Goal: Task Accomplishment & Management: Manage account settings

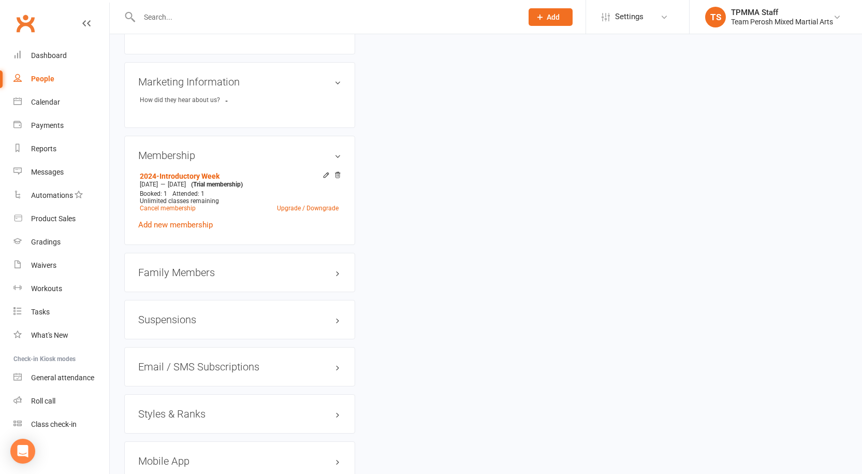
scroll to position [725, 0]
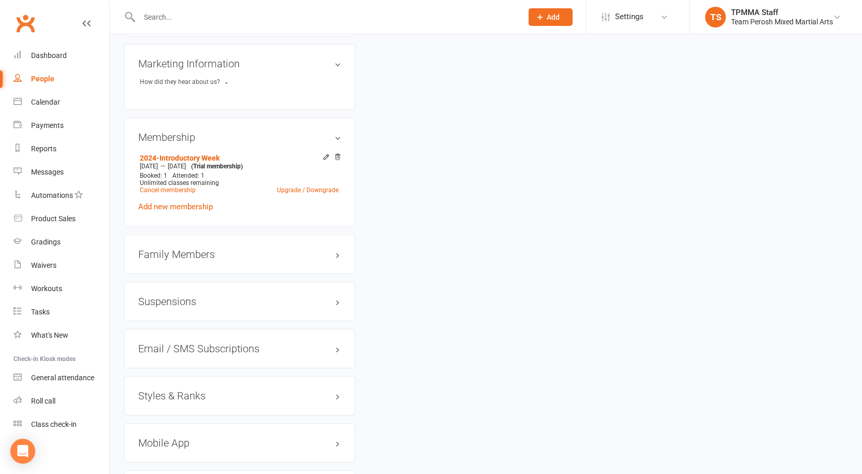
click at [202, 390] on h3 "Styles & Ranks" at bounding box center [239, 395] width 203 height 11
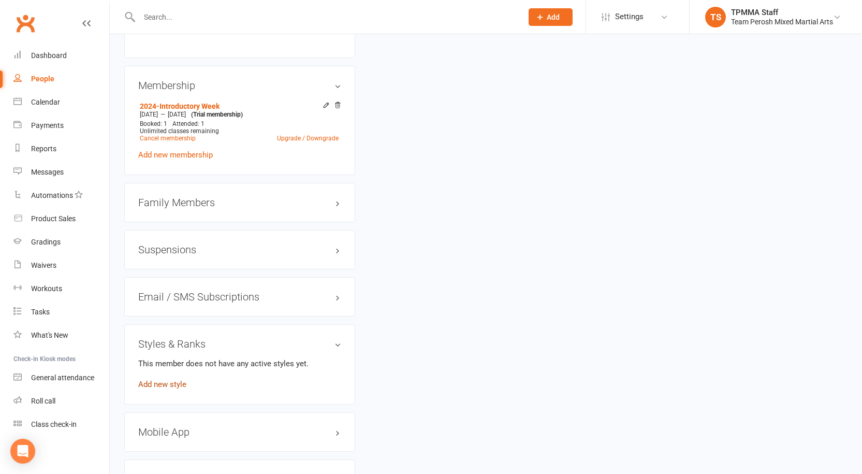
click at [171, 380] on link "Add new style" at bounding box center [162, 384] width 48 height 9
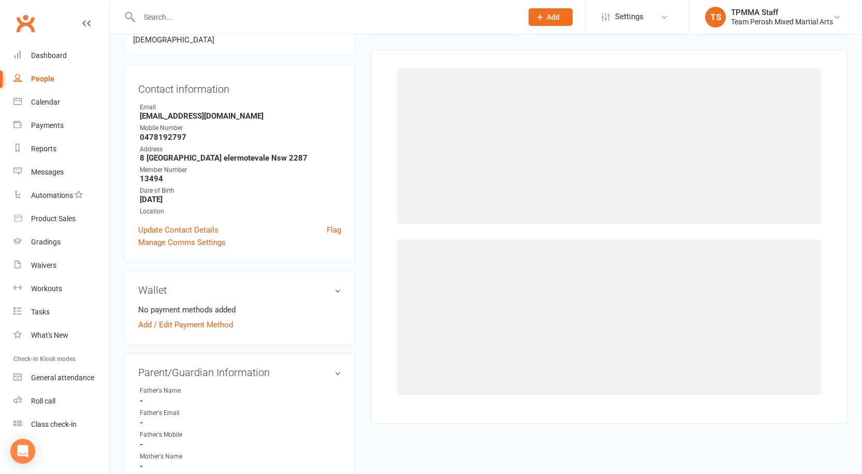
scroll to position [89, 0]
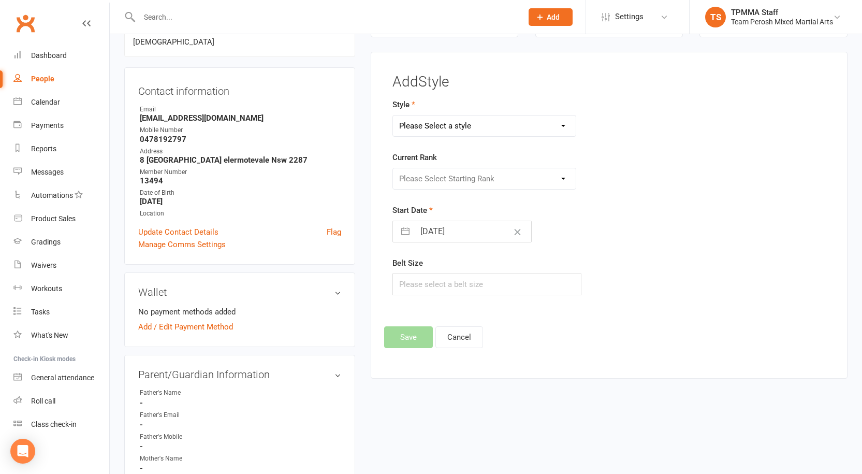
click at [445, 123] on select "Please Select a style Adults Brazilian Jiu-Jitsu (BJJ) Adults Muay Thai Kickbox…" at bounding box center [484, 125] width 183 height 21
click at [393, 115] on select "Please Select a style Adults Brazilian Jiu-Jitsu (BJJ) Adults Muay Thai Kickbox…" at bounding box center [484, 125] width 183 height 21
click at [436, 183] on select "Please Select Starting Rank White T-Shirt Yellow T-Shirt Orange T-Shirt Red T-S…" at bounding box center [484, 178] width 183 height 21
click at [460, 125] on select "Adults Brazilian Jiu-Jitsu (BJJ) Adults Muay Thai Kickboxing (MTK) Kids Brazili…" at bounding box center [484, 125] width 183 height 21
select select "3316"
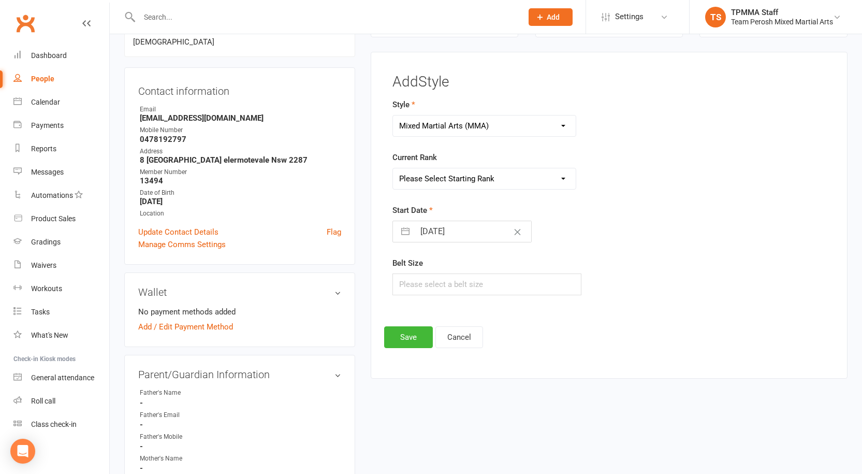
click at [393, 115] on select "Adults Brazilian Jiu-Jitsu (BJJ) Adults Muay Thai Kickboxing (MTK) Kids Brazili…" at bounding box center [484, 125] width 183 height 21
click at [432, 177] on select "Please Select Starting Rank Open" at bounding box center [484, 178] width 183 height 21
select select "37668"
click at [393, 168] on select "Please Select Starting Rank Open" at bounding box center [484, 178] width 183 height 21
click at [411, 335] on button "Save" at bounding box center [408, 337] width 49 height 22
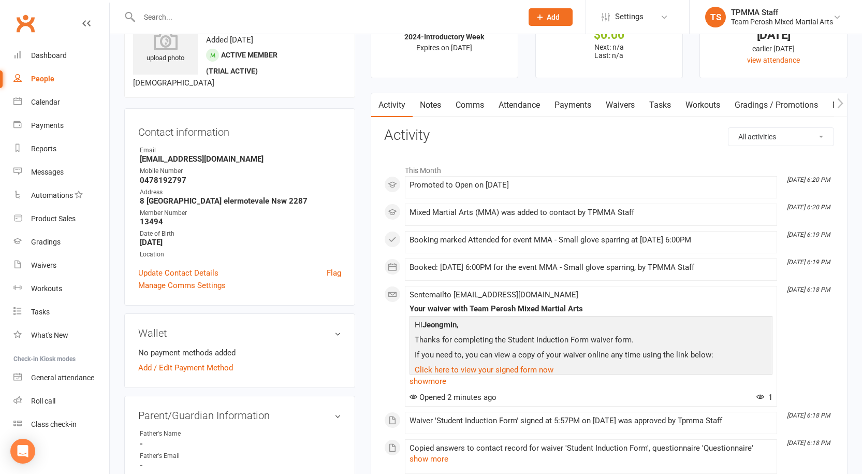
scroll to position [0, 0]
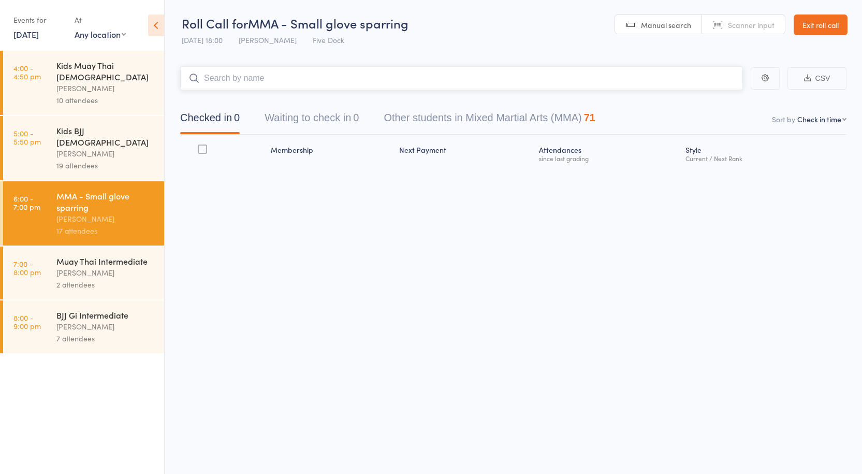
click at [266, 78] on input "search" at bounding box center [461, 78] width 563 height 24
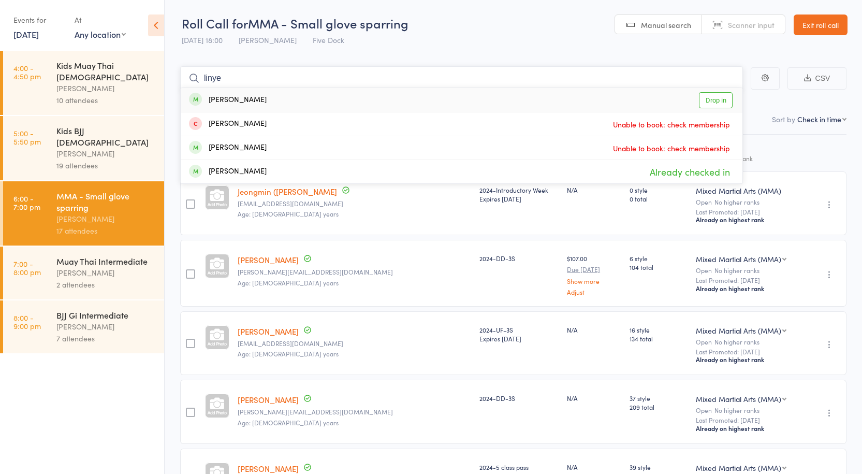
type input "linye"
click at [705, 98] on link "Drop in" at bounding box center [716, 100] width 34 height 16
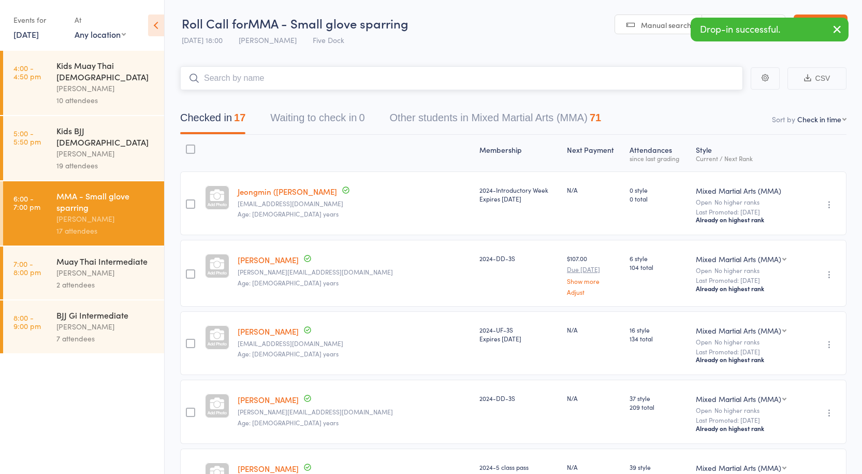
click at [255, 76] on input "search" at bounding box center [461, 78] width 563 height 24
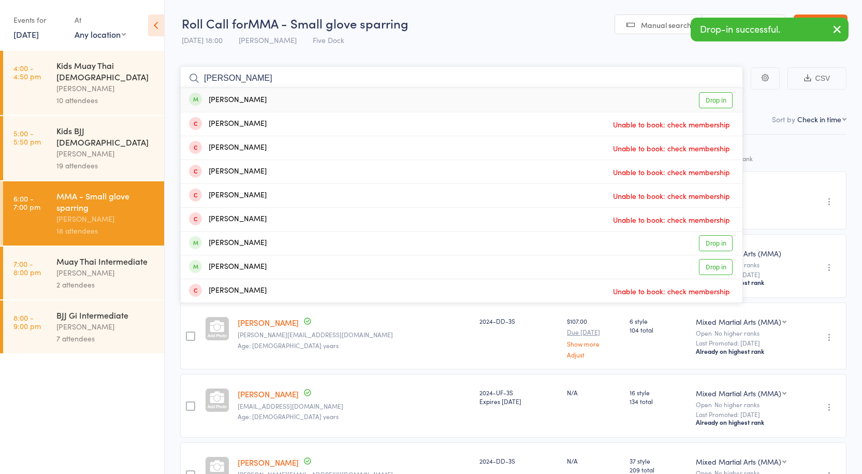
type input "ethan"
click at [708, 94] on link "Drop in" at bounding box center [716, 100] width 34 height 16
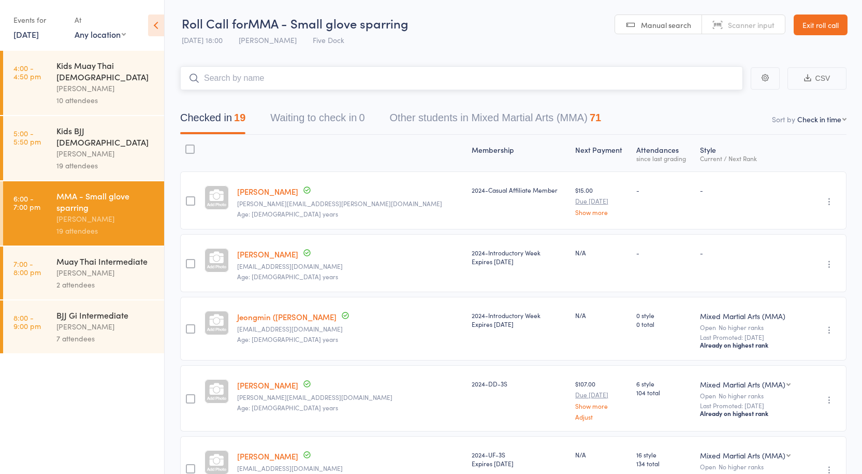
click at [243, 72] on input "search" at bounding box center [461, 78] width 563 height 24
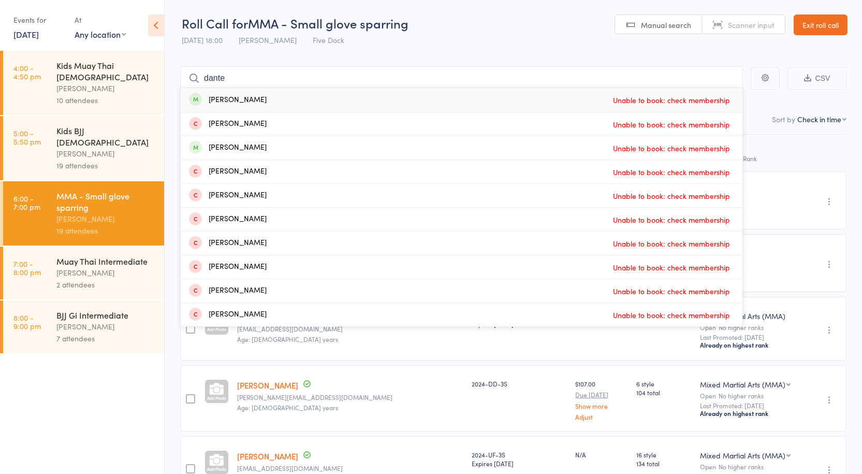
click at [369, 38] on div "Roll Call for MMA - Small glove sparring 10 Sep 18:00 Anthony Perosh Five Dock" at bounding box center [295, 33] width 227 height 36
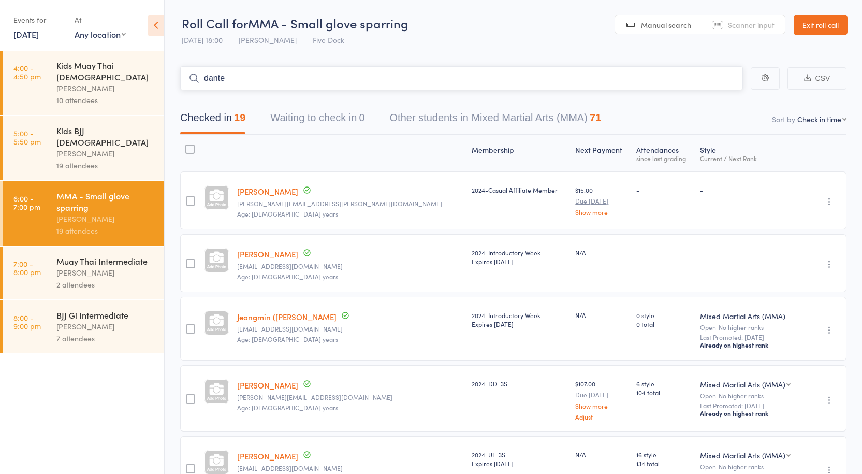
click at [240, 76] on input "dante" at bounding box center [461, 78] width 563 height 24
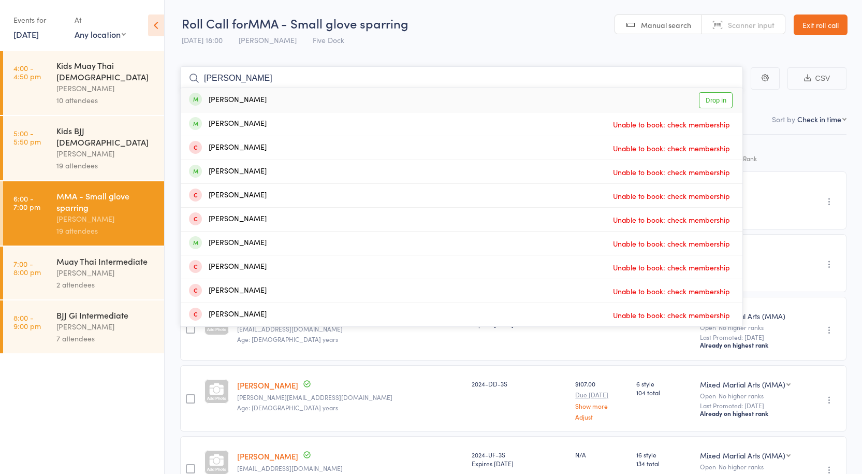
type input "dante ba"
click at [711, 103] on link "Drop in" at bounding box center [716, 100] width 34 height 16
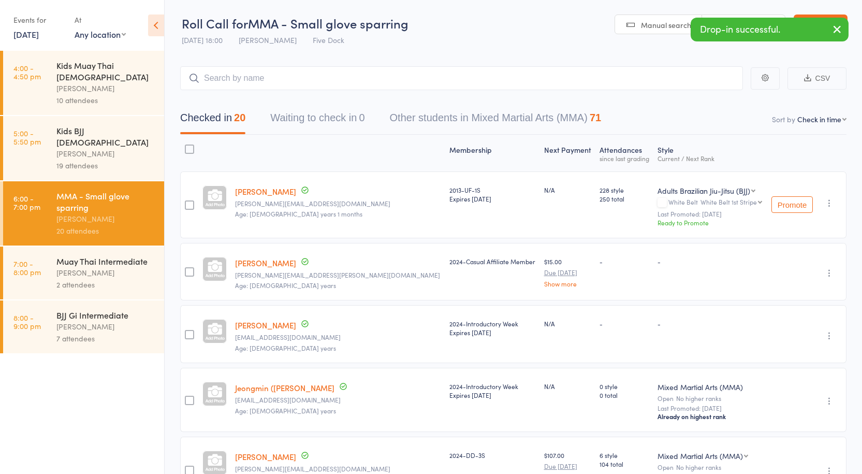
click at [269, 258] on link "Ethan Browne" at bounding box center [265, 262] width 61 height 11
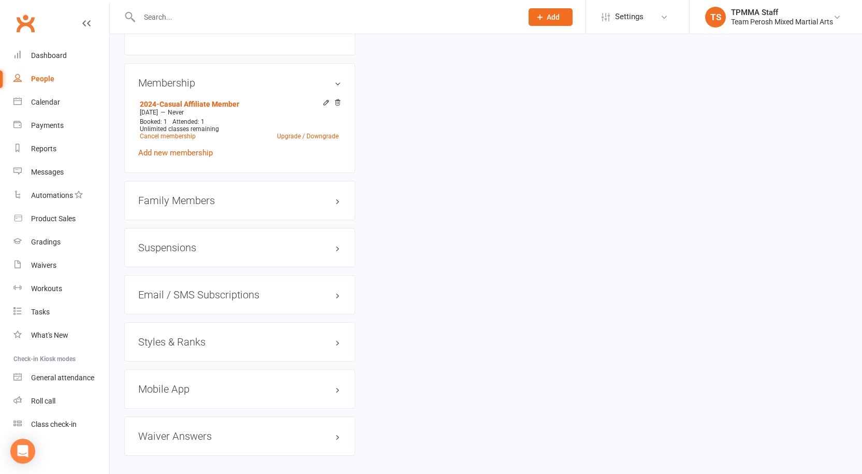
scroll to position [777, 0]
click at [187, 335] on h3 "Styles & Ranks" at bounding box center [239, 340] width 203 height 11
click at [179, 377] on link "Add new style" at bounding box center [162, 381] width 48 height 9
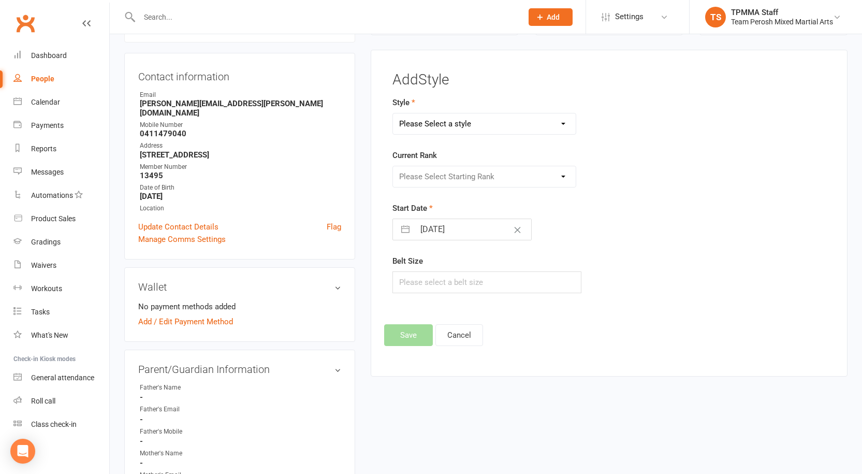
scroll to position [89, 0]
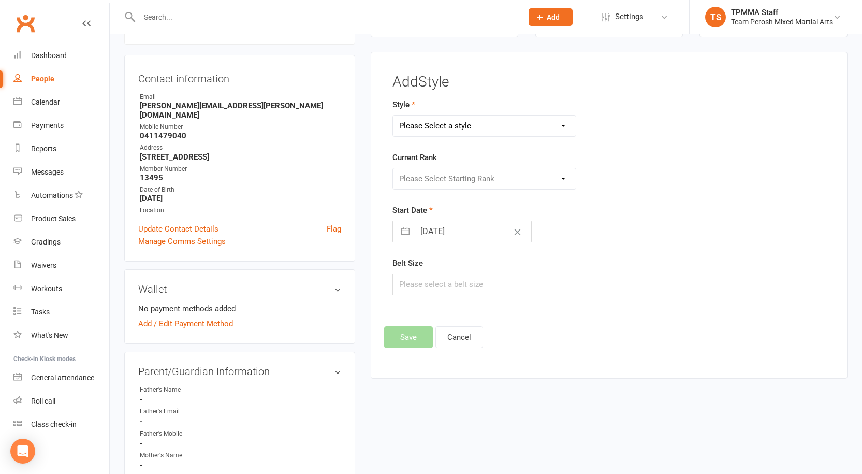
click at [466, 124] on select "Please Select a style Adults Brazilian Jiu-Jitsu (BJJ) Adults Muay Thai Kickbox…" at bounding box center [484, 125] width 183 height 21
select select "3316"
click at [393, 115] on select "Please Select a style Adults Brazilian Jiu-Jitsu (BJJ) Adults Muay Thai Kickbox…" at bounding box center [484, 125] width 183 height 21
click at [457, 185] on select "Please Select Starting Rank Open" at bounding box center [484, 178] width 183 height 21
select select "37668"
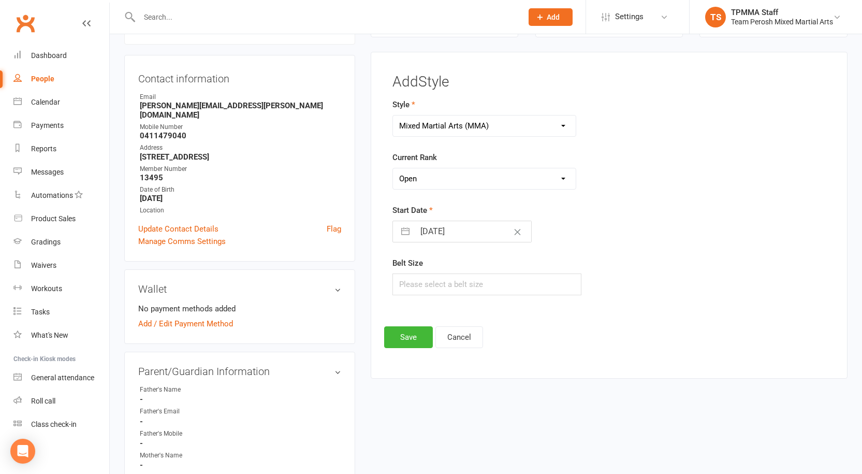
click at [393, 168] on select "Please Select Starting Rank Open" at bounding box center [484, 178] width 183 height 21
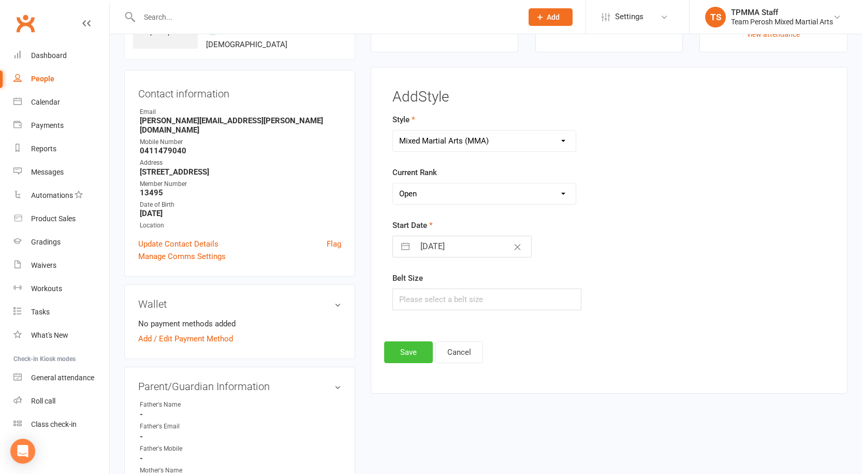
click at [412, 336] on div "Add Style Style Adults Brazilian Jiu-Jitsu (BJJ) Adults Muay Thai Kickboxing (M…" at bounding box center [609, 226] width 450 height 274
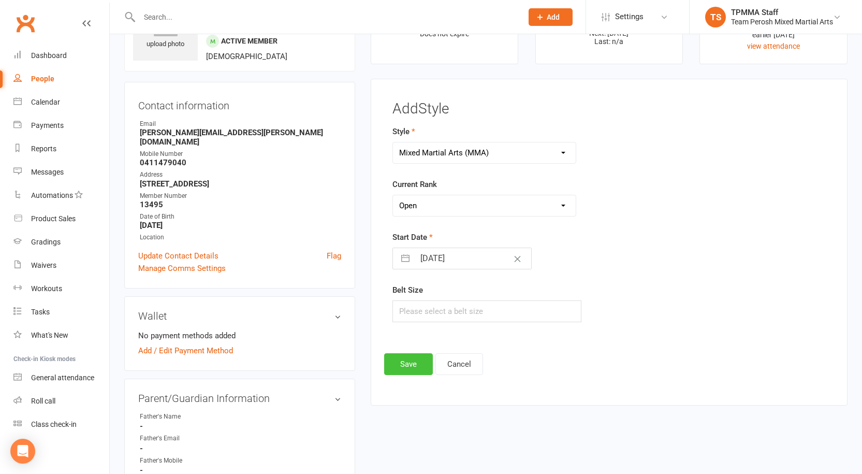
scroll to position [37, 0]
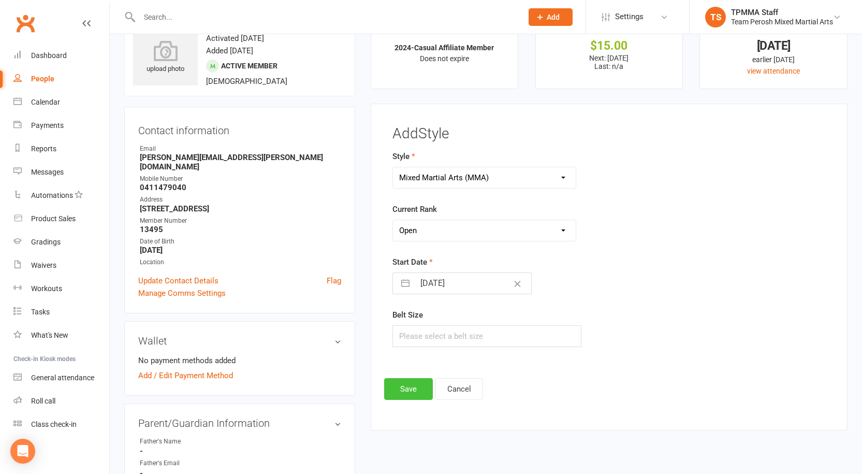
click at [418, 386] on button "Save" at bounding box center [408, 389] width 49 height 22
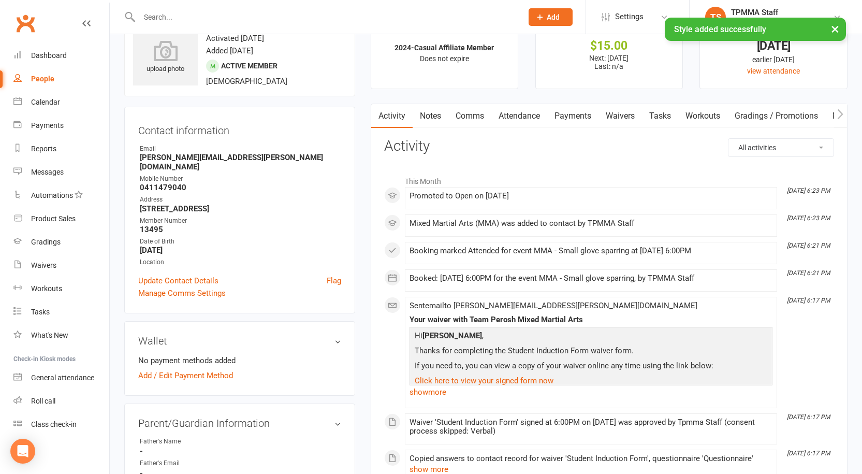
scroll to position [0, 0]
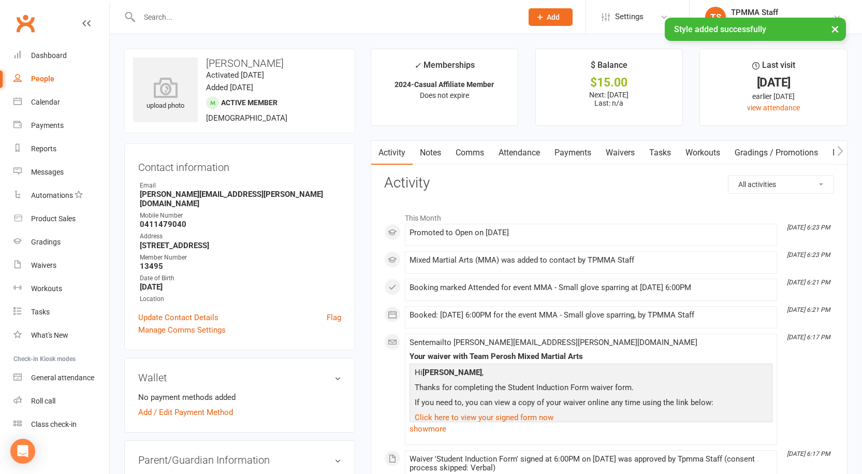
click at [185, 18] on div "× Style added successfully" at bounding box center [424, 18] width 849 height 0
click at [185, 16] on input "text" at bounding box center [325, 17] width 379 height 15
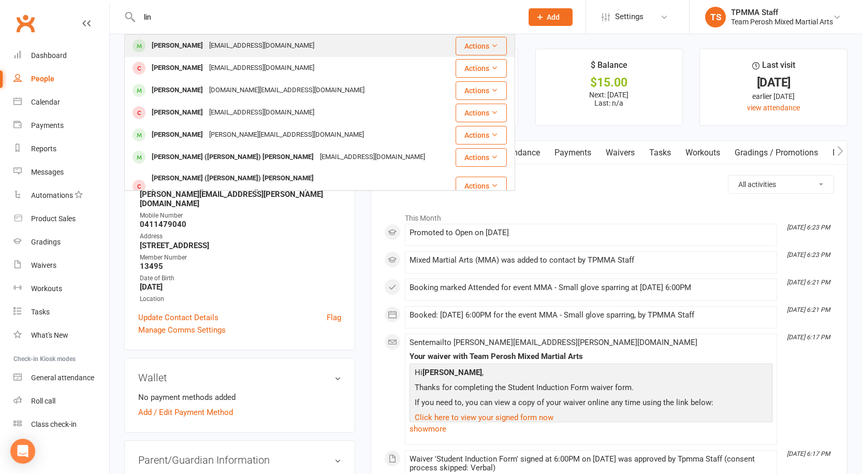
type input "lin"
click at [226, 40] on div "[EMAIL_ADDRESS][DOMAIN_NAME]" at bounding box center [261, 45] width 111 height 15
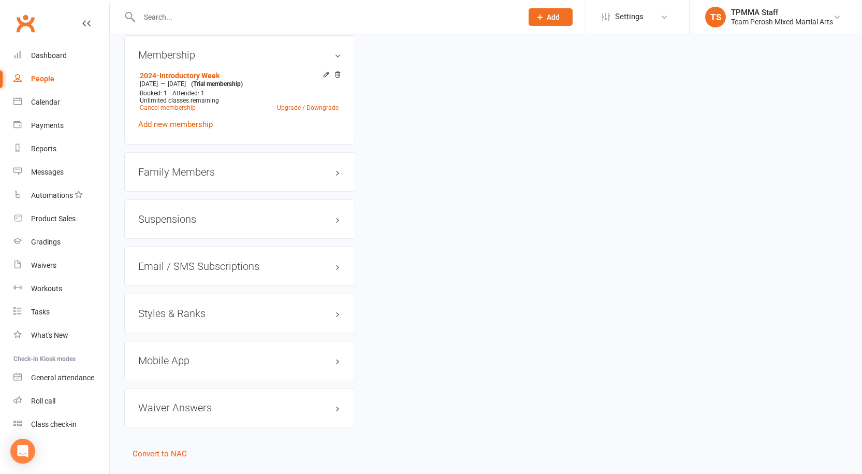
scroll to position [824, 0]
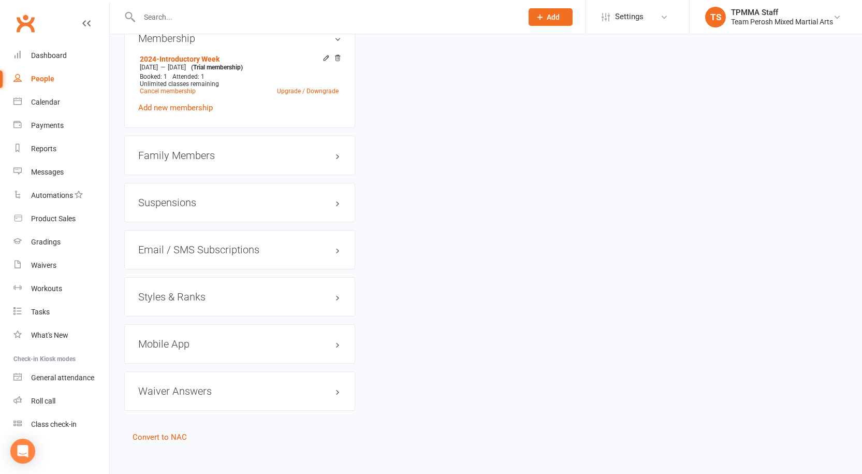
click at [205, 291] on h3 "Styles & Ranks" at bounding box center [239, 296] width 203 height 11
click at [172, 333] on link "Add new style" at bounding box center [162, 337] width 48 height 9
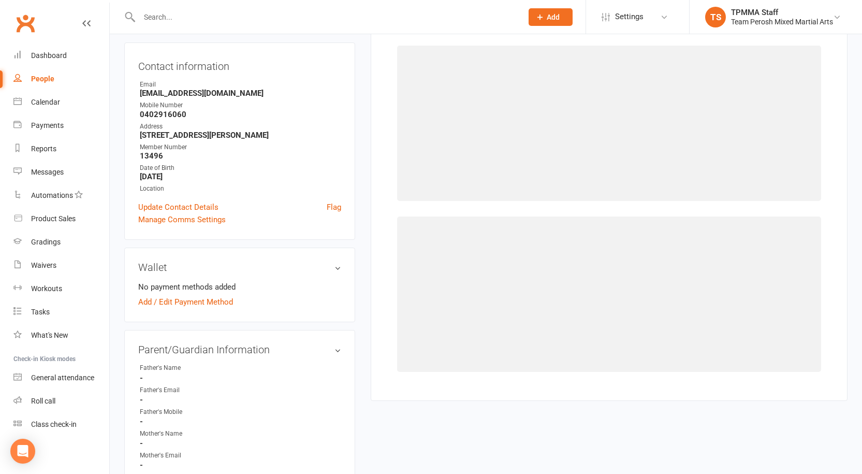
scroll to position [89, 0]
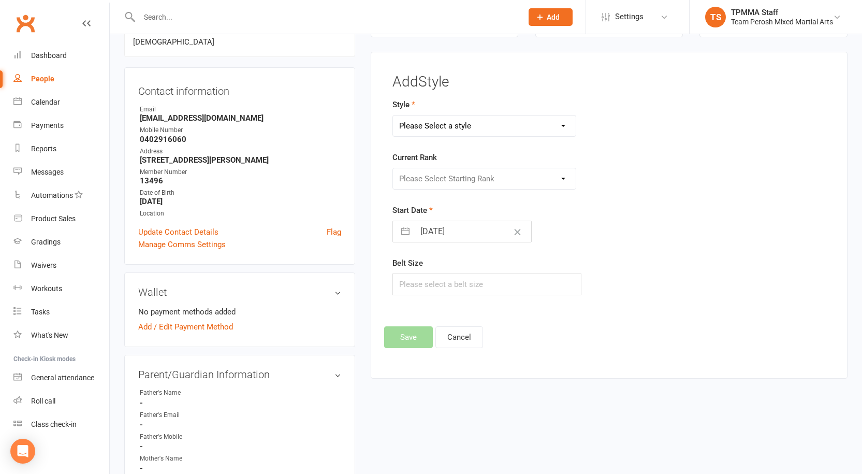
click at [465, 124] on select "Please Select a style Adults Brazilian Jiu-Jitsu (BJJ) Adults Muay Thai Kickbox…" at bounding box center [484, 125] width 183 height 21
select select "3316"
click at [393, 115] on select "Please Select a style Adults Brazilian Jiu-Jitsu (BJJ) Adults Muay Thai Kickbox…" at bounding box center [484, 125] width 183 height 21
click at [427, 182] on select "Please Select Starting Rank Open" at bounding box center [484, 178] width 183 height 21
select select "37668"
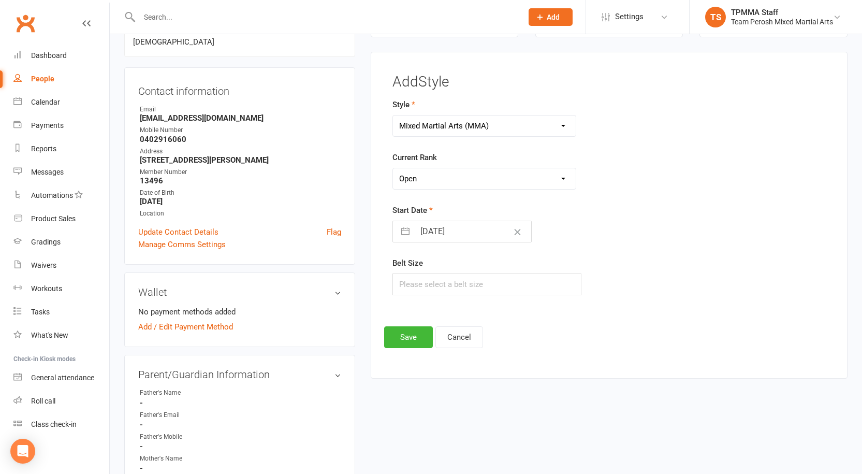
click at [393, 168] on select "Please Select Starting Rank Open" at bounding box center [484, 178] width 183 height 21
click at [410, 335] on button "Save" at bounding box center [408, 337] width 49 height 22
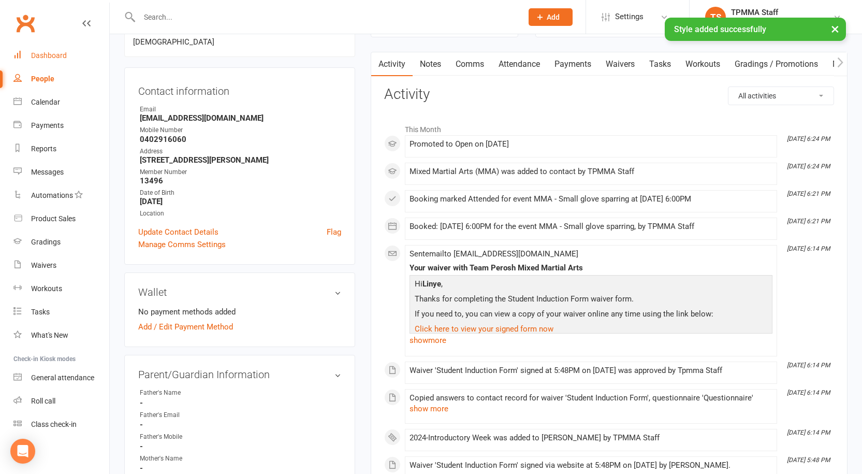
click at [53, 59] on div "Dashboard" at bounding box center [49, 55] width 36 height 8
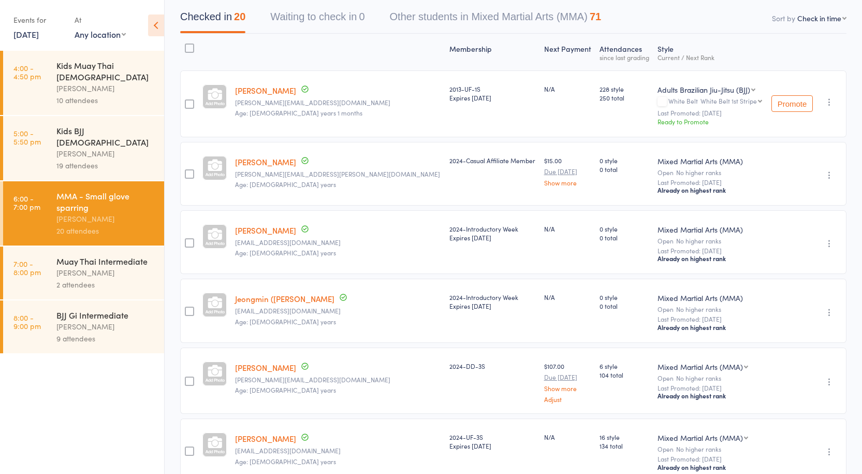
scroll to position [104, 0]
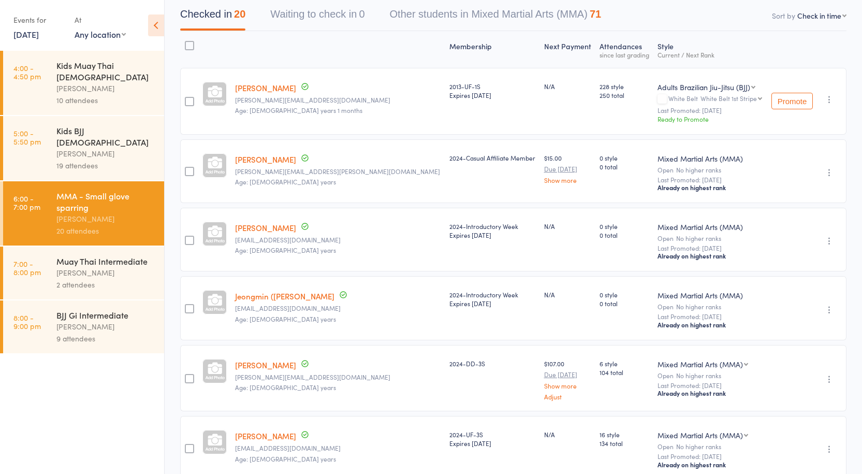
click at [284, 294] on link "Jeongmin (Jason) Som" at bounding box center [284, 296] width 99 height 11
click at [83, 321] on div "[PERSON_NAME]" at bounding box center [105, 327] width 99 height 12
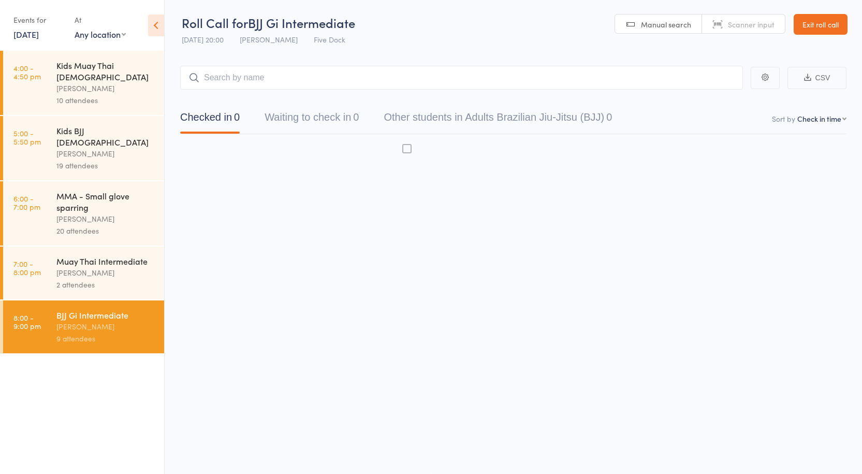
scroll to position [1, 0]
click at [94, 279] on div "2 attendees" at bounding box center [105, 285] width 99 height 12
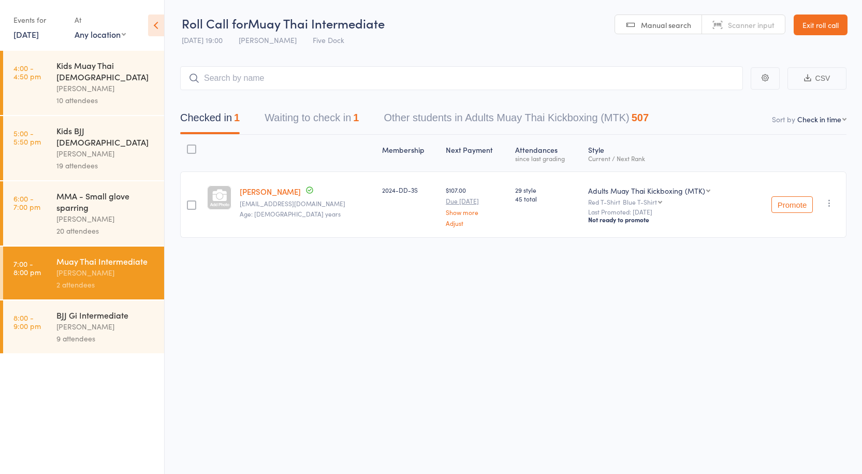
click at [825, 211] on div "Promote Undo check-in Promote Send message Add Note Add Task Add Flag Remove Ma…" at bounding box center [796, 204] width 99 height 66
click at [833, 206] on icon "button" at bounding box center [830, 203] width 10 height 10
drag, startPoint x: 797, startPoint y: 304, endPoint x: 486, endPoint y: 56, distance: 396.9
click at [797, 305] on li "Remove" at bounding box center [792, 307] width 85 height 14
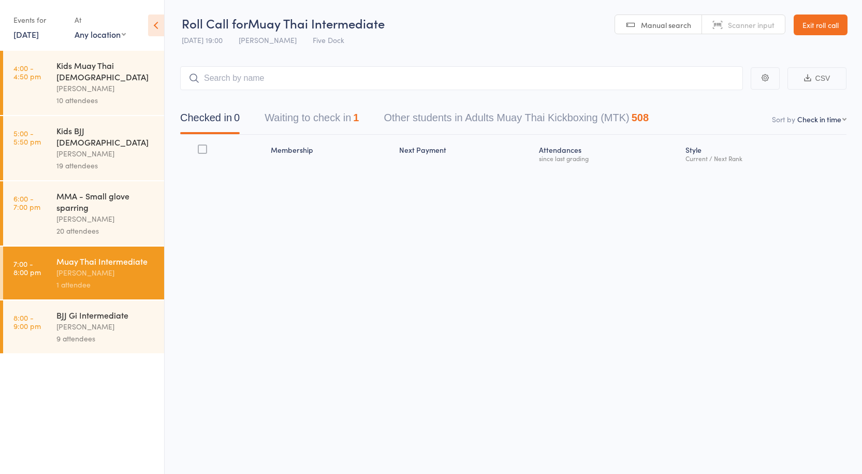
click at [329, 117] on button "Waiting to check in 1" at bounding box center [312, 120] width 94 height 27
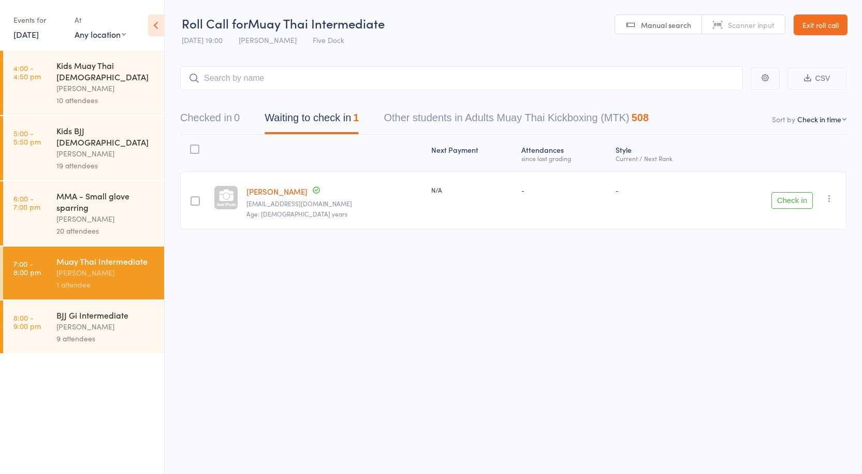
click at [828, 200] on icon "button" at bounding box center [830, 198] width 10 height 10
drag, startPoint x: 792, startPoint y: 290, endPoint x: 485, endPoint y: 52, distance: 388.7
click at [792, 291] on li "Remove" at bounding box center [792, 288] width 85 height 14
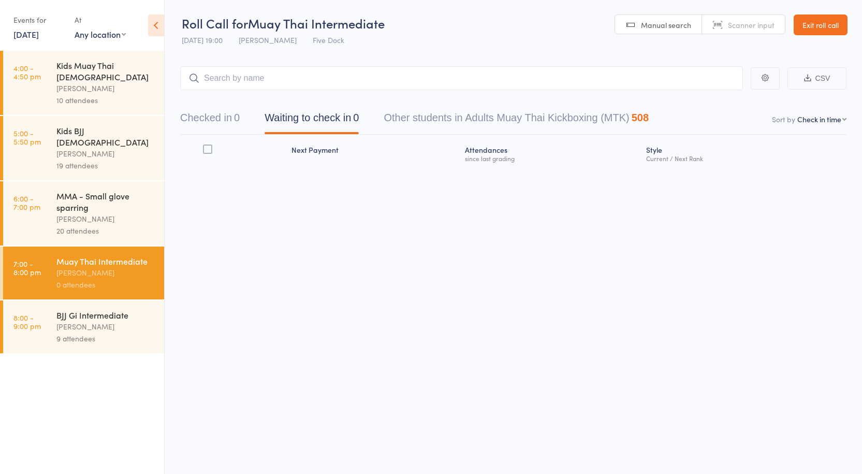
click at [82, 321] on div "[PERSON_NAME]" at bounding box center [105, 327] width 99 height 12
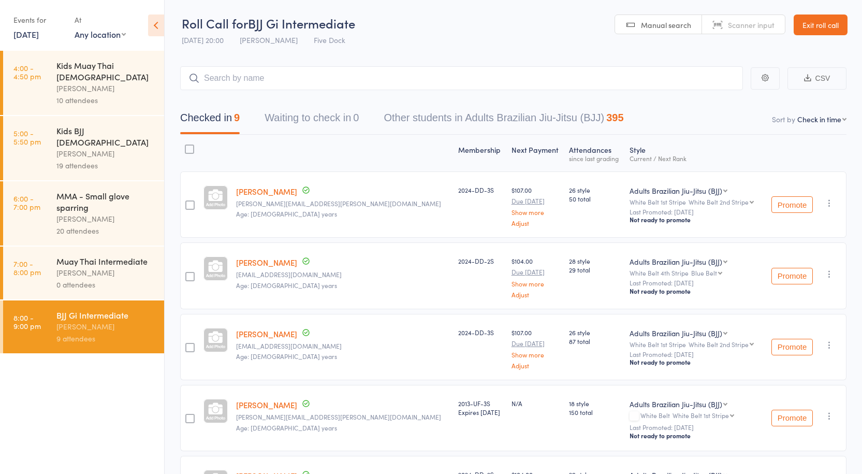
click at [247, 74] on input "search" at bounding box center [461, 78] width 563 height 24
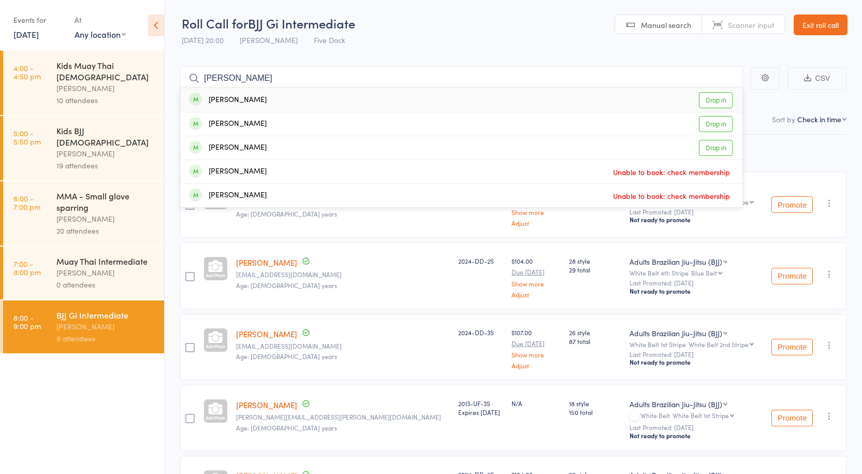
type input "jess m"
click at [715, 99] on link "Drop in" at bounding box center [716, 100] width 34 height 16
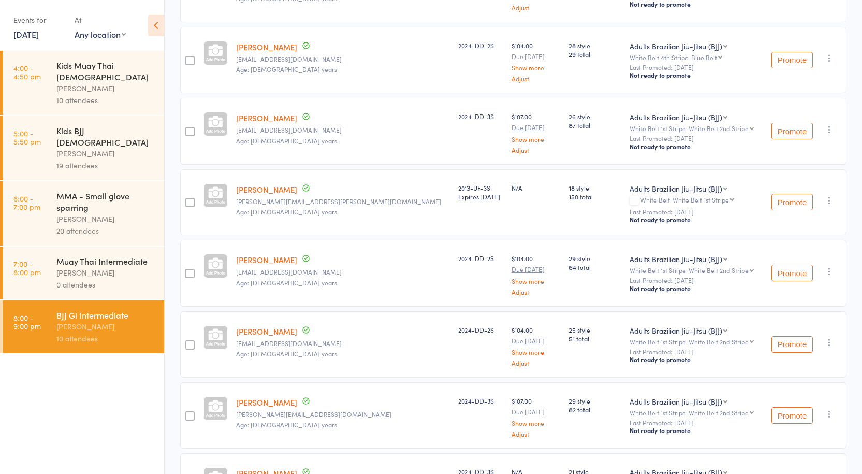
scroll to position [441, 0]
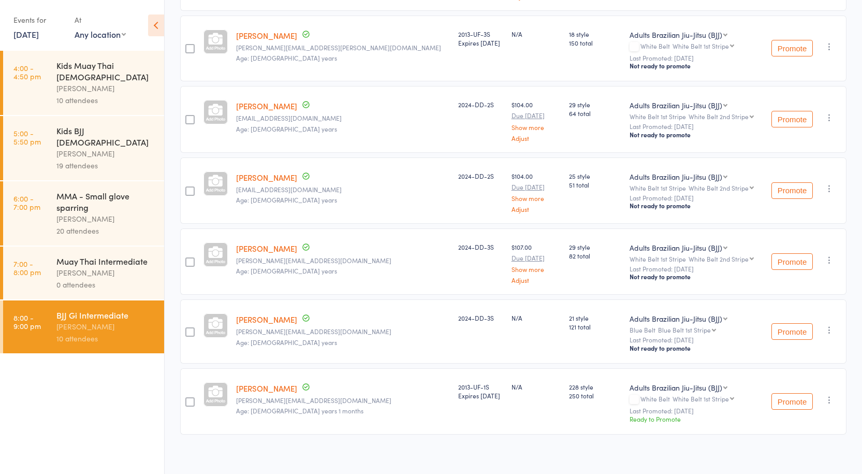
click at [93, 213] on div "[PERSON_NAME]" at bounding box center [105, 219] width 99 height 12
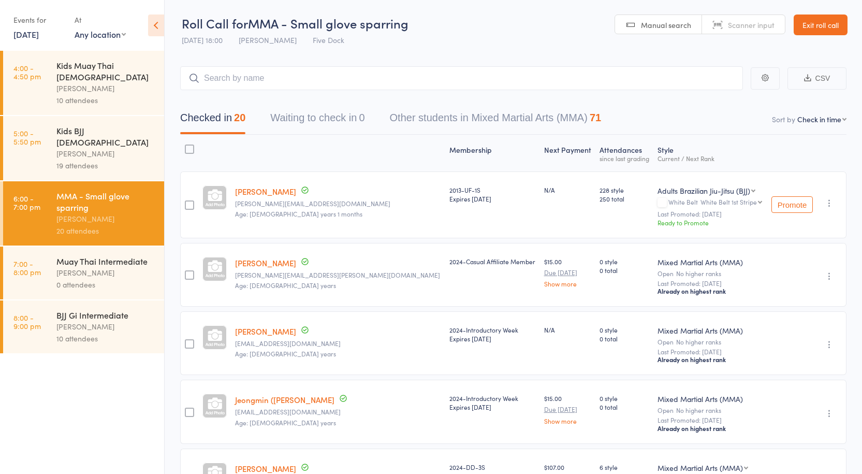
click at [80, 321] on div "[PERSON_NAME]" at bounding box center [105, 327] width 99 height 12
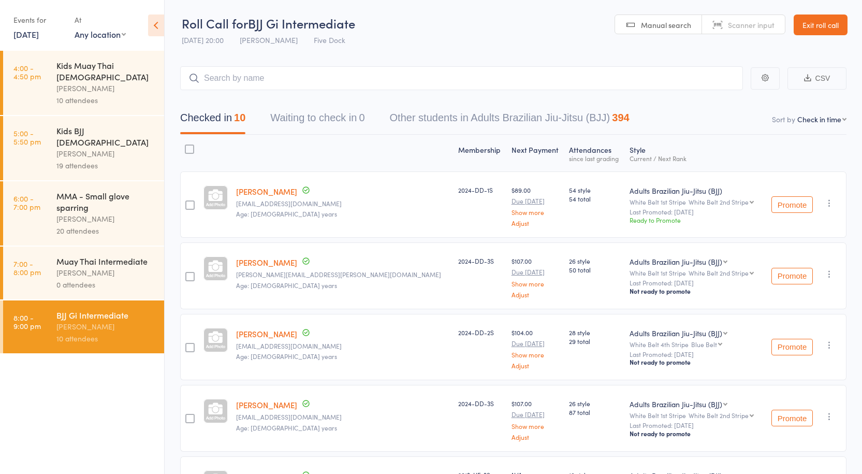
click at [243, 84] on input "search" at bounding box center [461, 78] width 563 height 24
click at [243, 77] on input "search" at bounding box center [461, 78] width 563 height 24
type input "KRA"
click at [722, 104] on link "Drop in" at bounding box center [716, 100] width 34 height 16
click at [147, 267] on div "[PERSON_NAME]" at bounding box center [105, 273] width 99 height 12
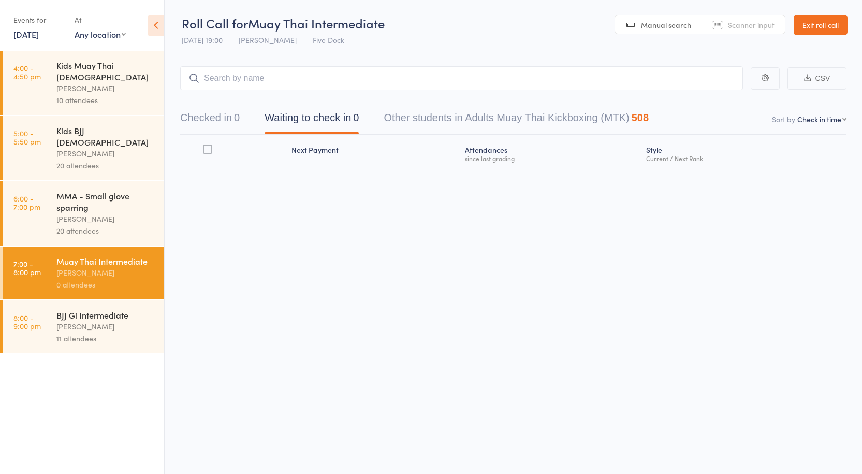
click at [117, 321] on div "[PERSON_NAME]" at bounding box center [105, 327] width 99 height 12
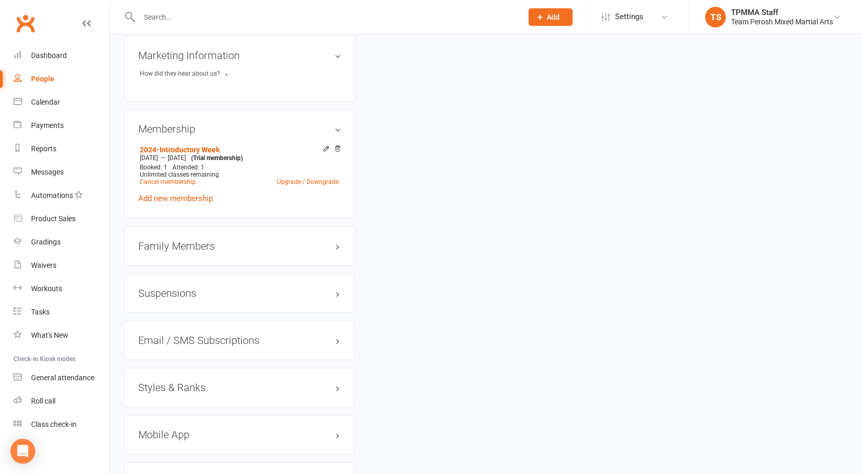
scroll to position [777, 0]
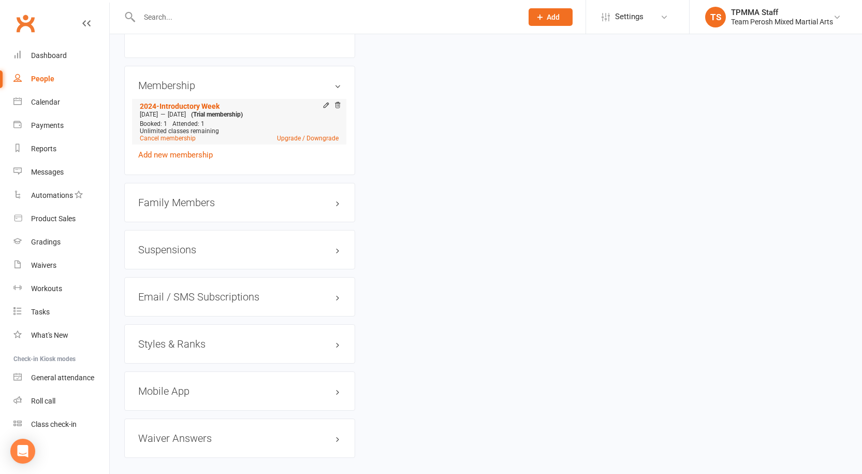
click at [333, 102] on div at bounding box center [330, 106] width 21 height 9
click at [336, 102] on icon at bounding box center [337, 105] width 7 height 7
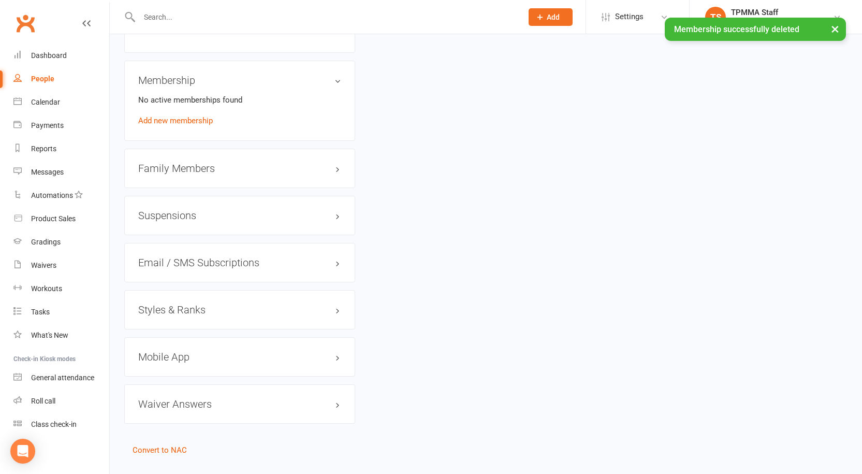
scroll to position [772, 0]
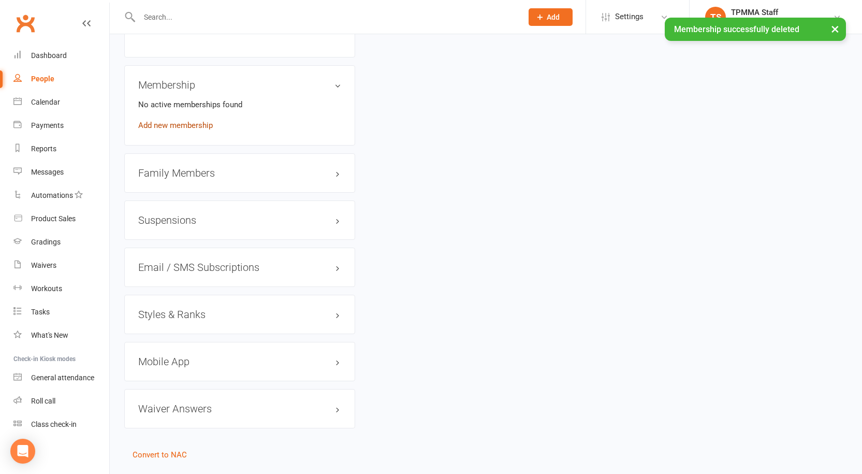
click at [194, 121] on link "Add new membership" at bounding box center [175, 125] width 75 height 9
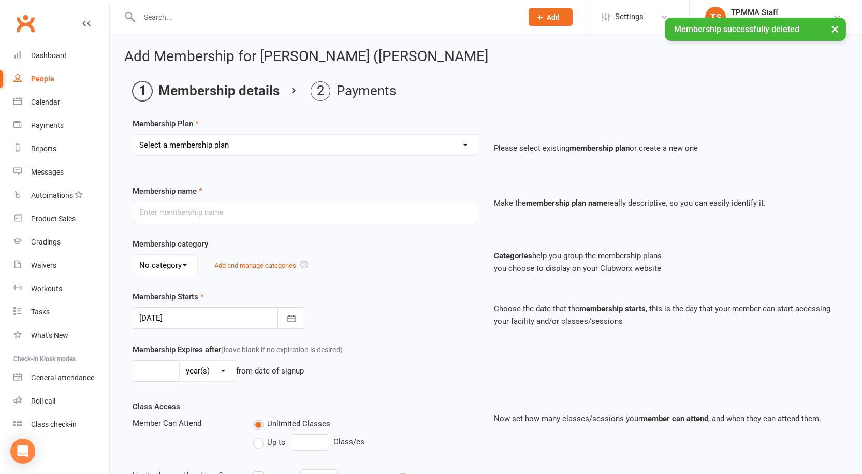
click at [268, 139] on select "Select a membership plan Create new Membership Plan 2008-DD-1S 2008-DD-2S 2008-…" at bounding box center [305, 145] width 345 height 21
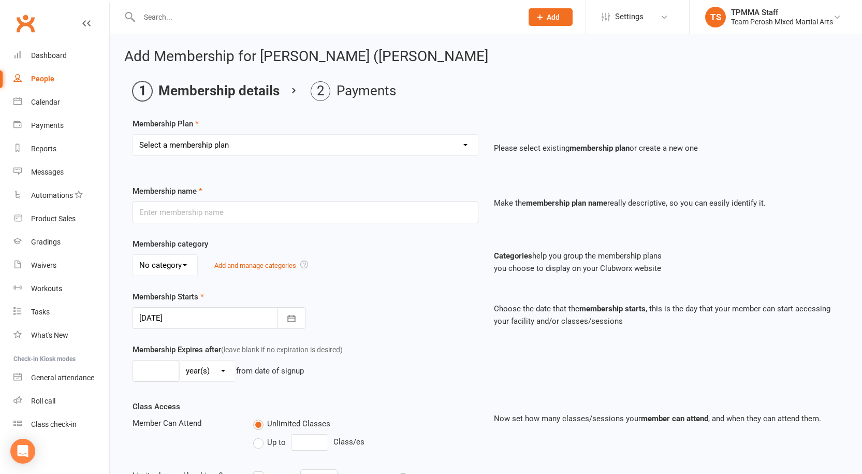
select select "25"
click at [133, 135] on select "Select a membership plan Create new Membership Plan 2008-DD-1S 2008-DD-2S 2008-…" at bounding box center [305, 145] width 345 height 21
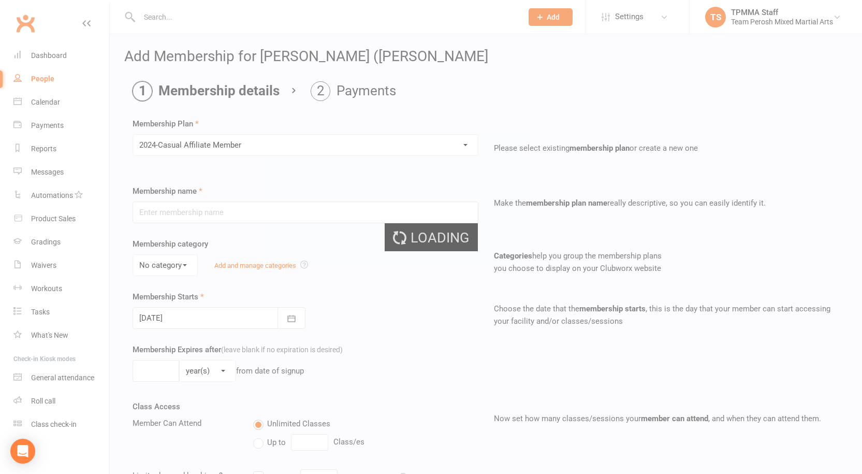
type input "2024-Casual Affiliate Member"
select select "1"
type input "0"
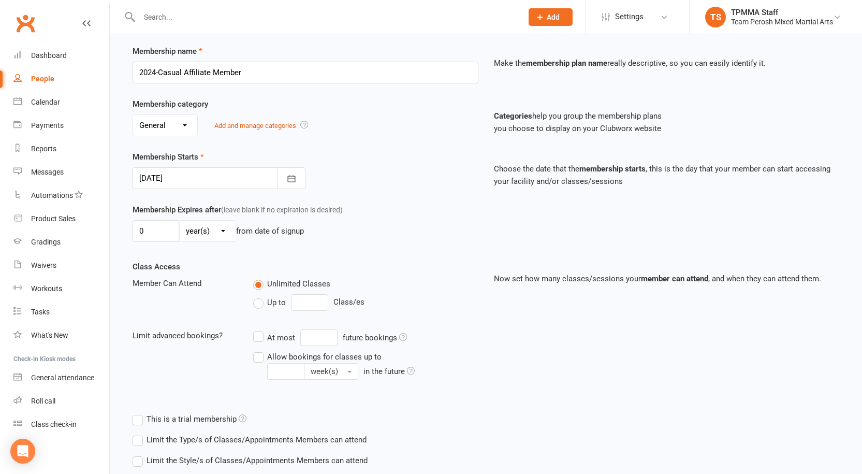
scroll to position [245, 0]
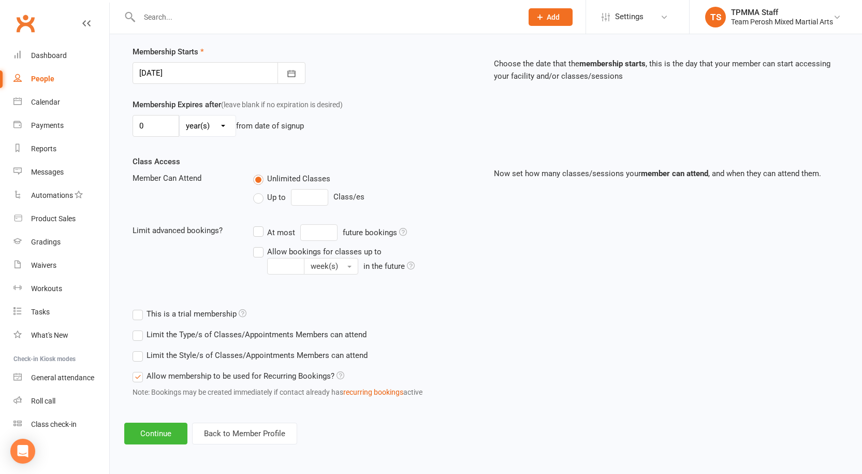
click at [142, 359] on label "Limit the Style/s of Classes/Appointments Members can attend" at bounding box center [250, 355] width 235 height 12
click at [139, 349] on input "Limit the Style/s of Classes/Appointments Members can attend" at bounding box center [136, 349] width 7 height 0
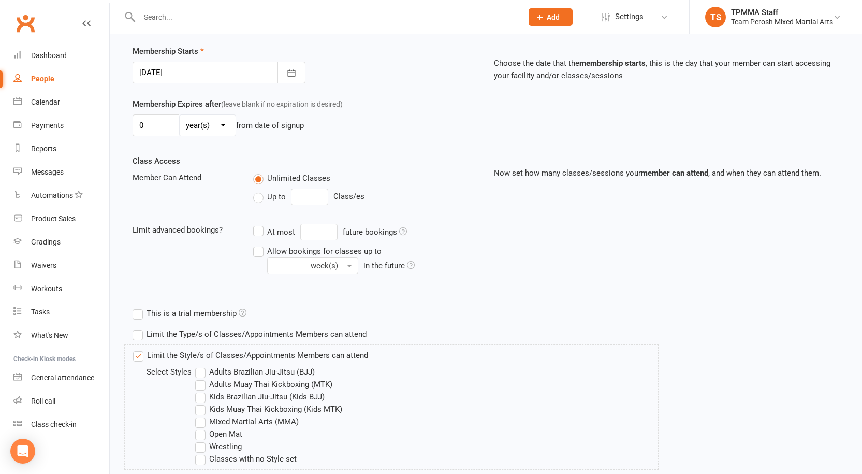
click at [204, 372] on label "Adults Brazilian Jiu-Jitsu (BJJ)" at bounding box center [255, 372] width 120 height 12
click at [202, 366] on input "Adults Brazilian Jiu-Jitsu (BJJ)" at bounding box center [198, 366] width 7 height 0
click at [206, 383] on label "Adults Muay Thai Kickboxing (MTK)" at bounding box center [263, 384] width 137 height 12
click at [202, 378] on input "Adults Muay Thai Kickboxing (MTK)" at bounding box center [198, 378] width 7 height 0
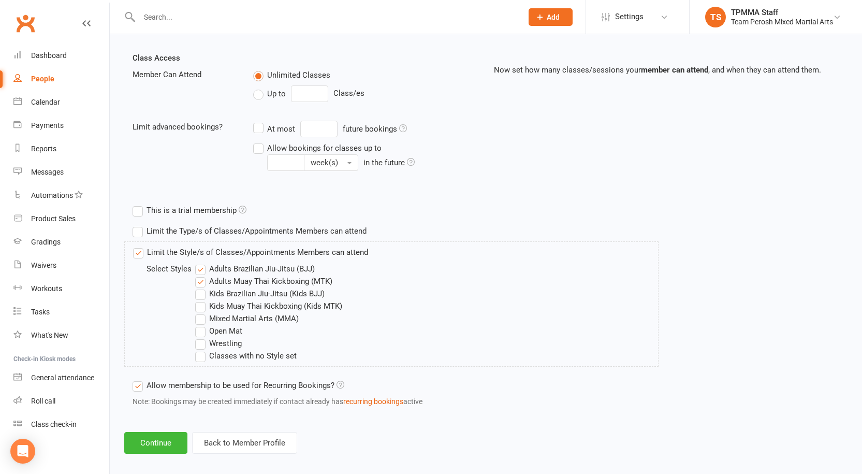
scroll to position [349, 0]
click at [206, 318] on label "Mixed Martial Arts (MMA)" at bounding box center [247, 318] width 104 height 12
click at [202, 312] on input "Mixed Martial Arts (MMA)" at bounding box center [198, 312] width 7 height 0
click at [207, 332] on label "Open Mat" at bounding box center [218, 330] width 47 height 12
click at [202, 324] on input "Open Mat" at bounding box center [198, 324] width 7 height 0
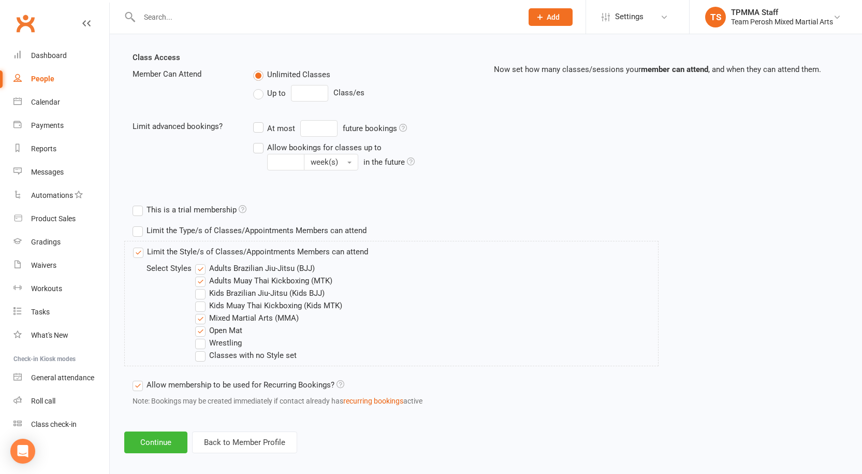
click at [207, 342] on label "Wrestling" at bounding box center [218, 343] width 47 height 12
click at [202, 337] on input "Wrestling" at bounding box center [198, 337] width 7 height 0
click at [179, 445] on button "Continue" at bounding box center [155, 442] width 63 height 22
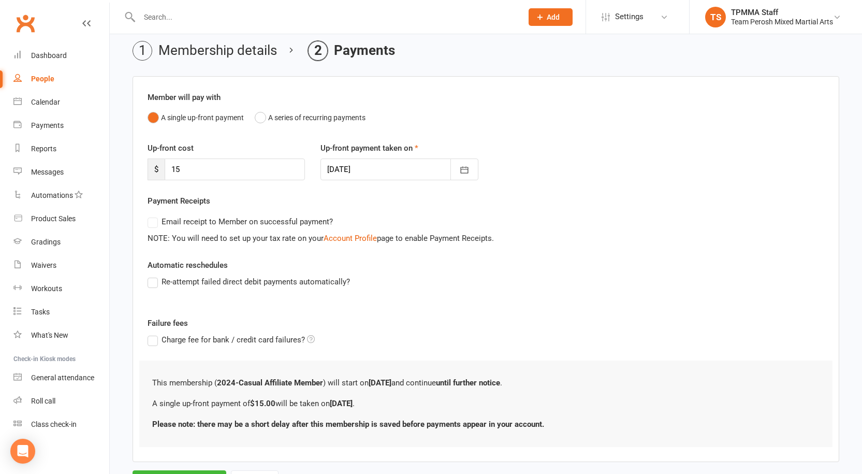
scroll to position [90, 0]
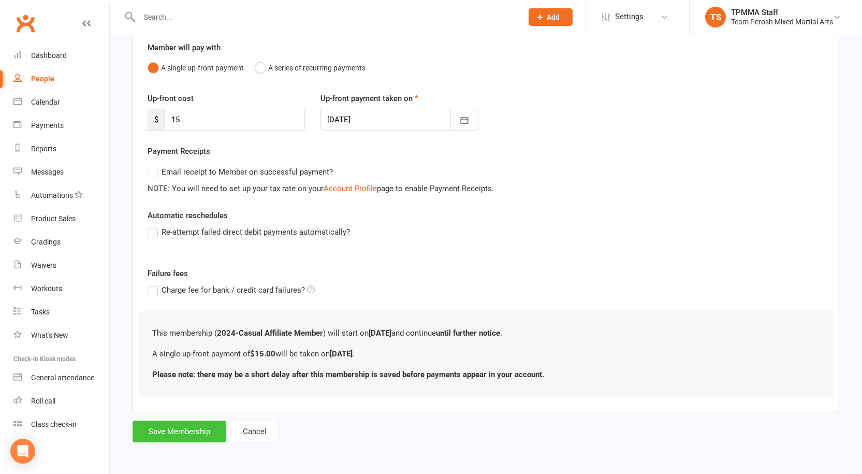
click at [169, 435] on button "Save Membership" at bounding box center [180, 432] width 94 height 22
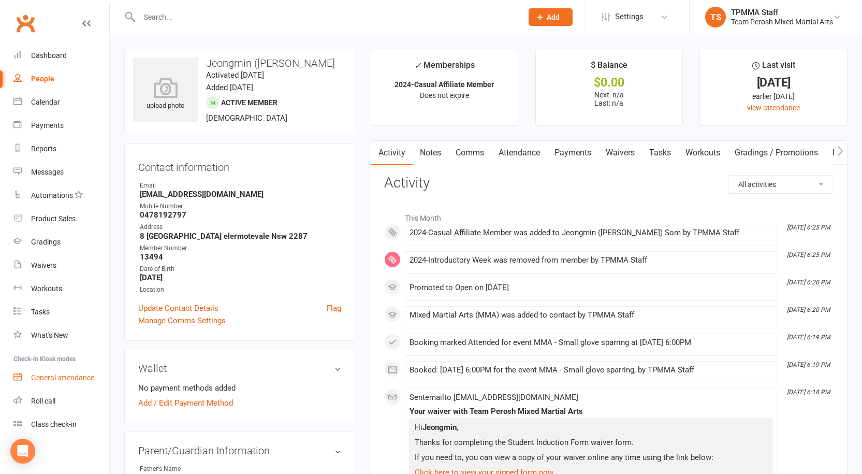
scroll to position [1, 0]
click at [255, 10] on input "text" at bounding box center [325, 17] width 379 height 15
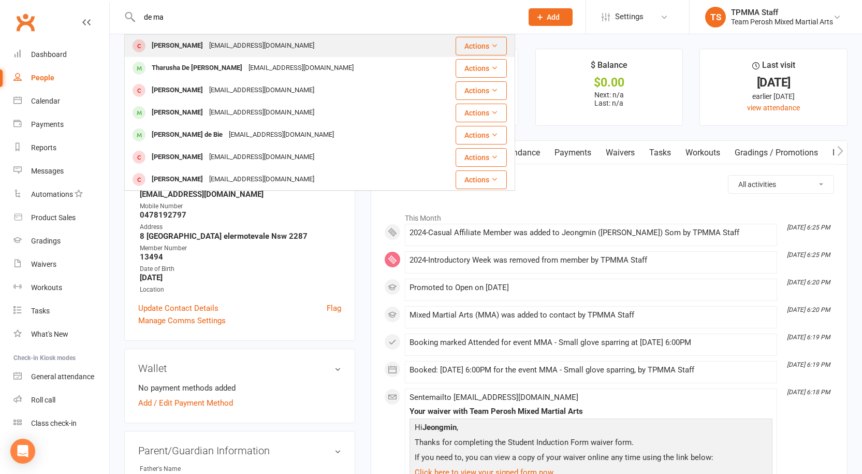
type input "de ma"
click at [244, 42] on div "mtd0706@gmail.com" at bounding box center [261, 45] width 111 height 15
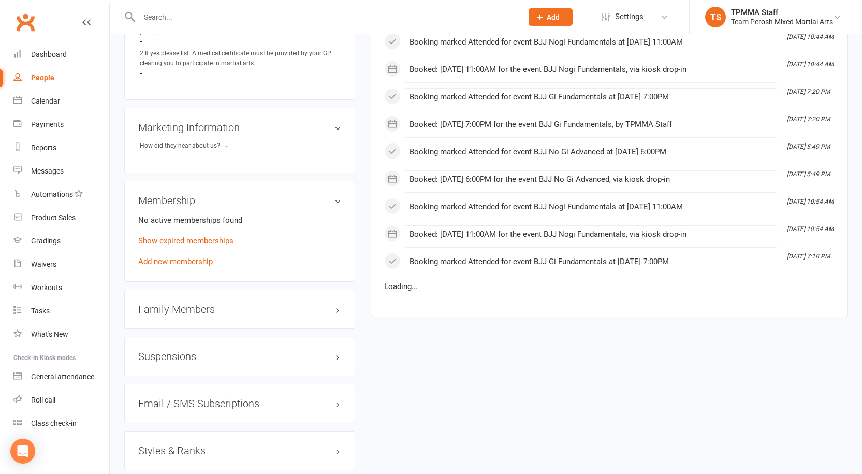
scroll to position [673, 0]
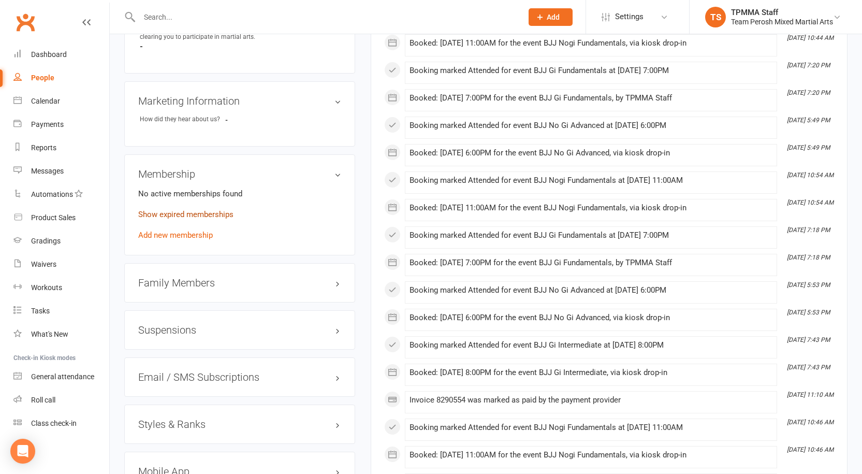
click at [205, 210] on link "Show expired memberships" at bounding box center [185, 214] width 95 height 9
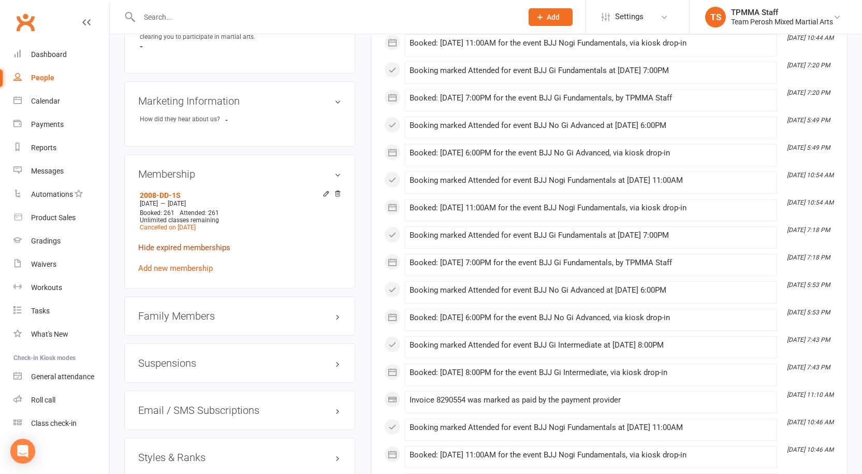
click at [215, 243] on link "Hide expired memberships" at bounding box center [184, 247] width 92 height 9
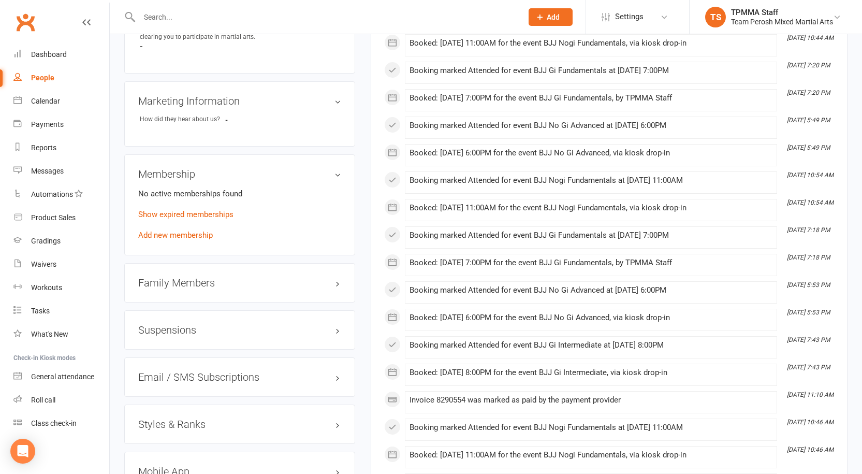
click at [218, 18] on input "text" at bounding box center [325, 17] width 379 height 15
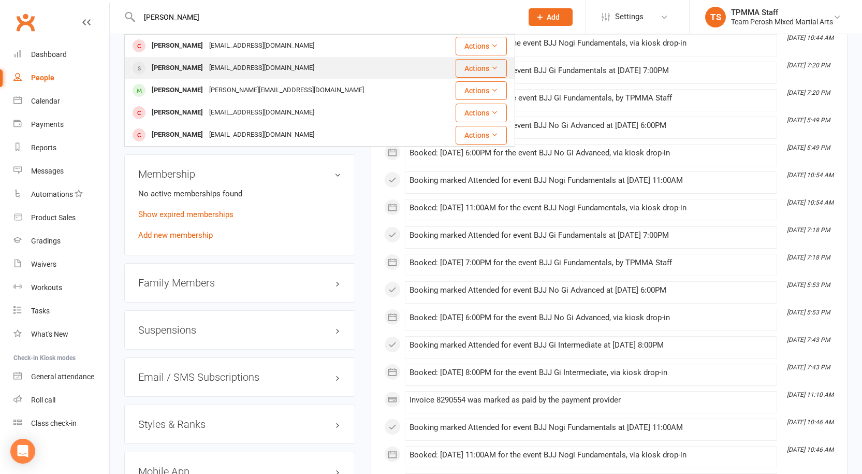
type input "phillip"
click at [241, 67] on div "phillipcraparotta@hotmail.com" at bounding box center [261, 68] width 111 height 15
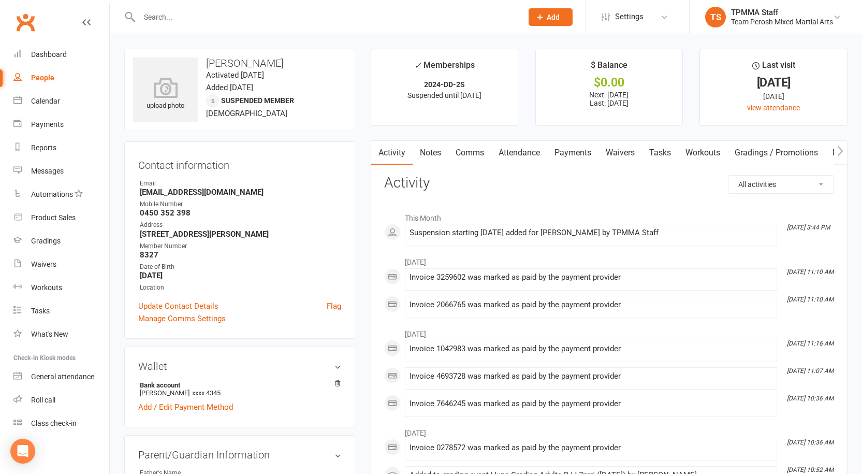
click at [199, 22] on input "text" at bounding box center [325, 17] width 379 height 15
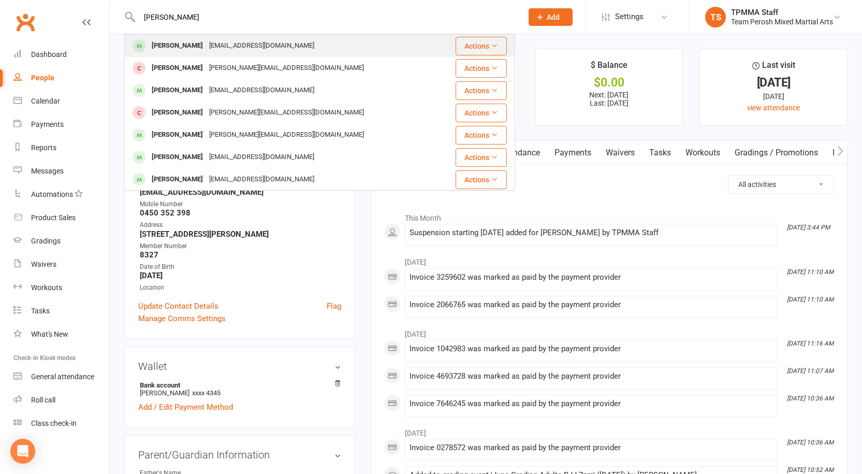
type input "john mur"
click at [270, 44] on div "Johnmurdocl1201@gmail.com" at bounding box center [261, 45] width 111 height 15
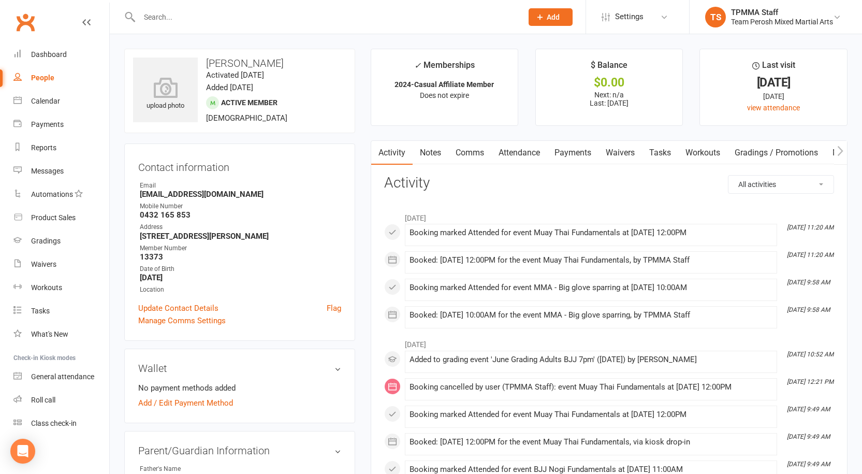
click at [611, 178] on h3 "Activity" at bounding box center [609, 183] width 450 height 16
click at [192, 15] on input "text" at bounding box center [325, 17] width 379 height 15
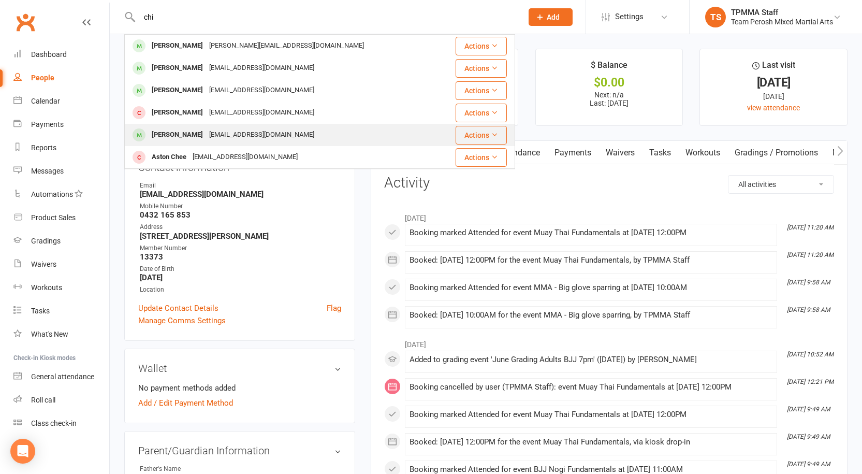
type input "chi"
click at [241, 135] on div "chimanochie1283@gmail.com" at bounding box center [261, 134] width 111 height 15
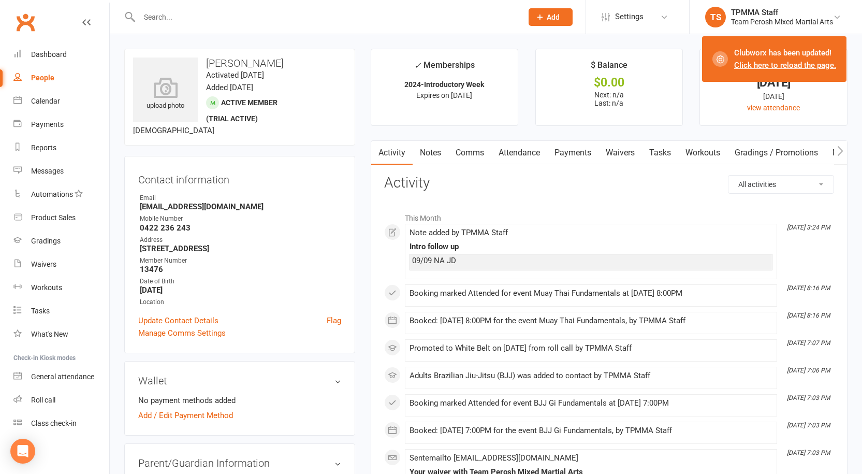
click at [233, 18] on input "text" at bounding box center [325, 17] width 379 height 15
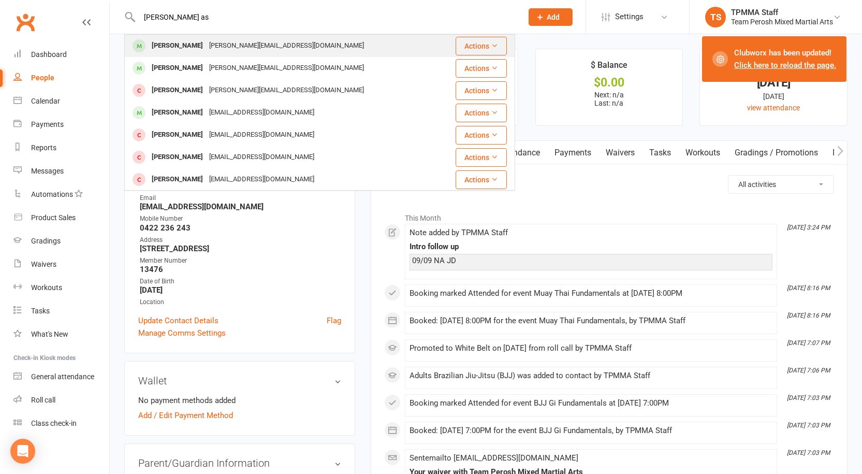
type input "james as"
click at [210, 48] on div "[PERSON_NAME][EMAIL_ADDRESS][DOMAIN_NAME]" at bounding box center [286, 45] width 161 height 15
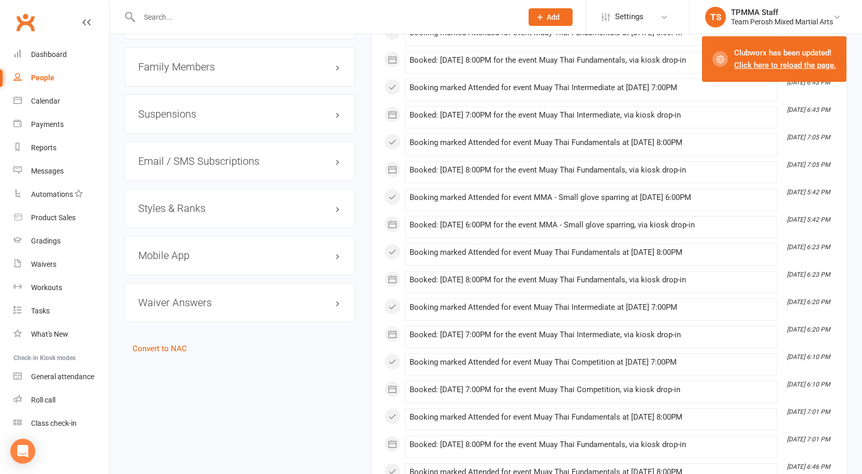
scroll to position [932, 0]
click at [170, 201] on h3 "Styles & Ranks" at bounding box center [239, 206] width 203 height 11
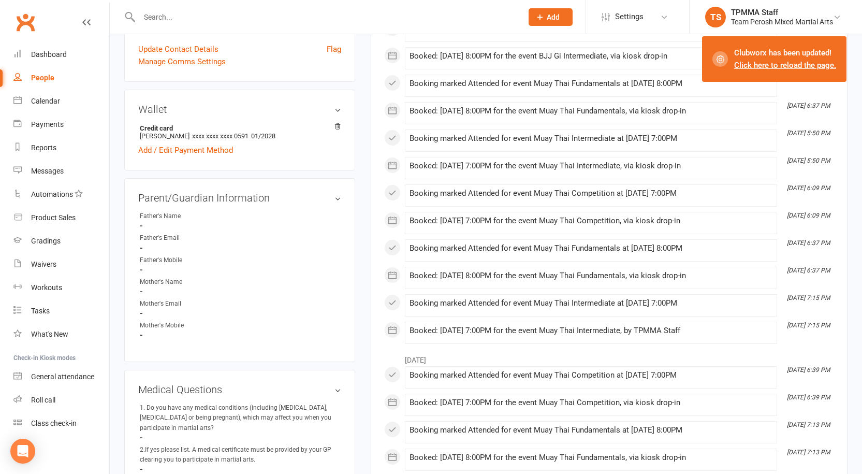
scroll to position [0, 0]
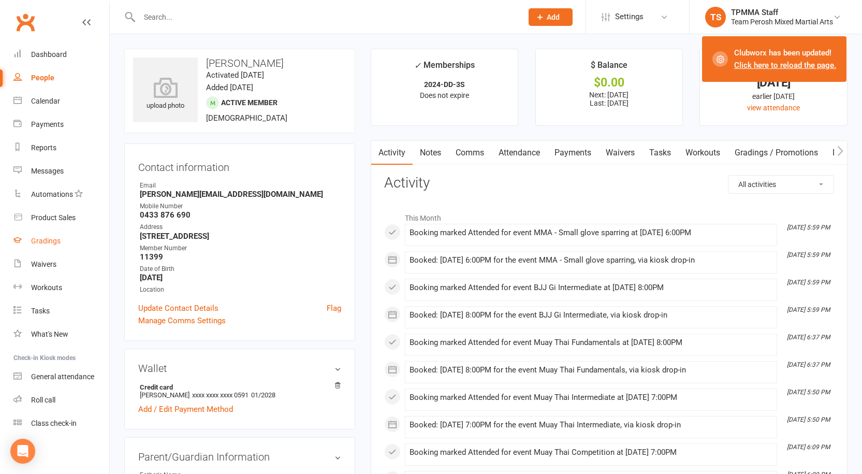
click at [50, 244] on div "Gradings" at bounding box center [46, 241] width 30 height 8
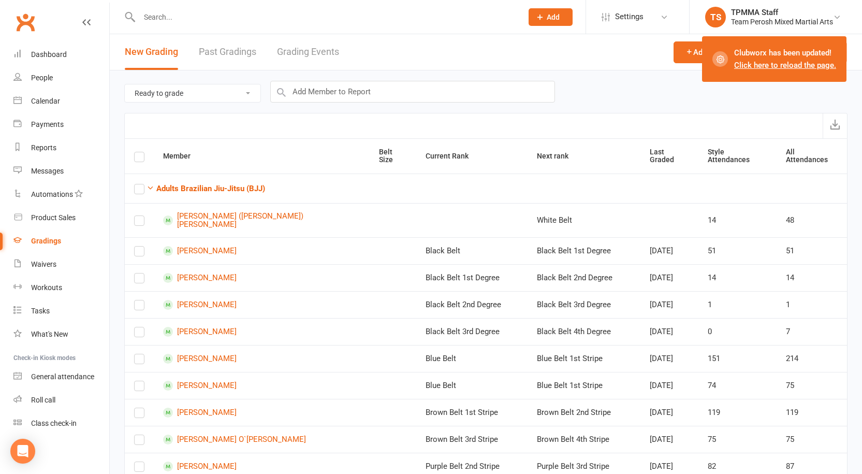
click at [320, 54] on link "Grading Events" at bounding box center [308, 52] width 62 height 36
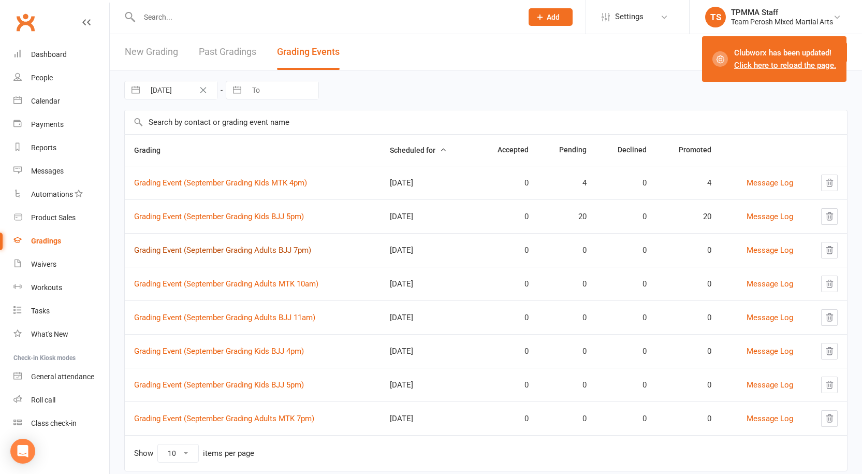
click at [249, 253] on link "Grading Event (September Grading Adults BJJ 7pm)" at bounding box center [222, 249] width 177 height 9
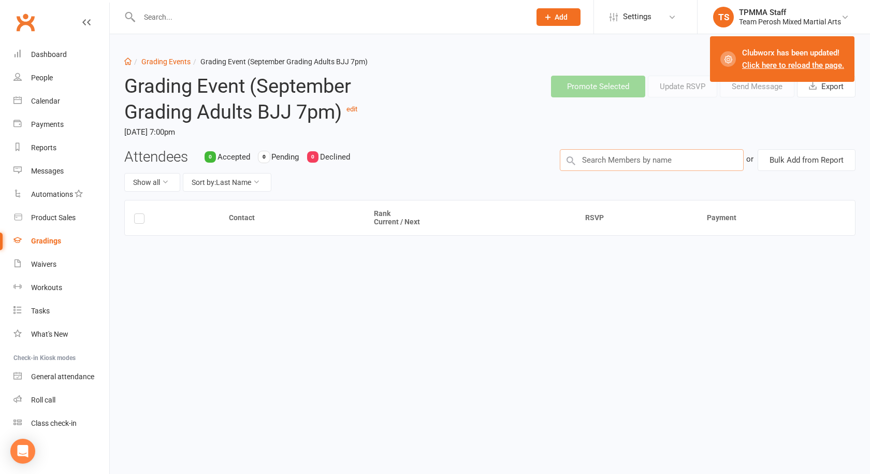
click at [602, 163] on input "text" at bounding box center [652, 160] width 184 height 22
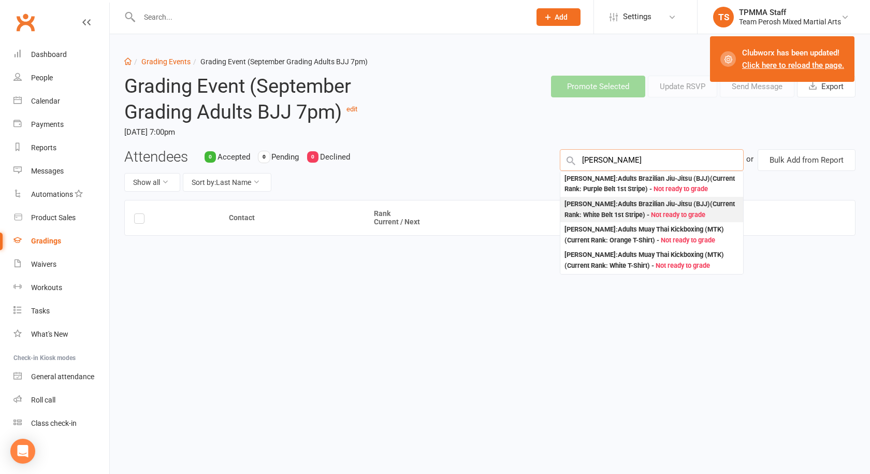
type input "matt d"
click at [649, 220] on div "Matthew Dunphy : Adults Brazilian Jiu-Jitsu (BJJ) (Current Rank: White Belt 1st…" at bounding box center [652, 209] width 175 height 21
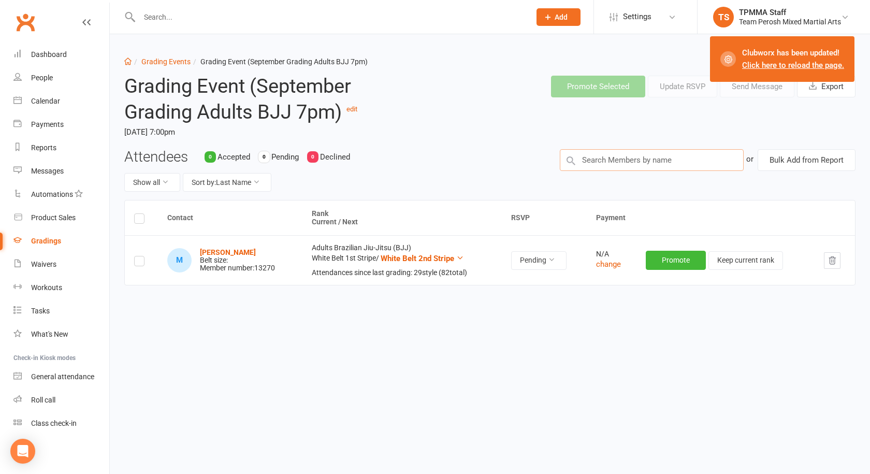
click at [657, 160] on input "text" at bounding box center [652, 160] width 184 height 22
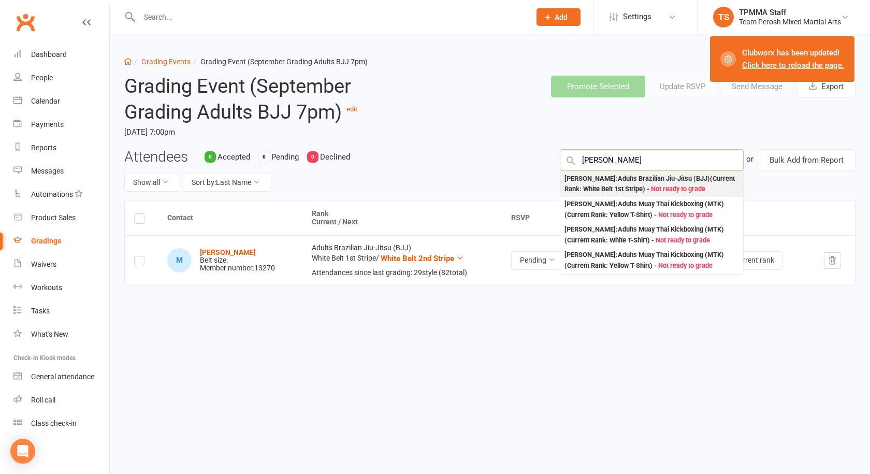
type input "emma"
click at [659, 182] on div "Emma Coles : Adults Brazilian Jiu-Jitsu (BJJ) (Current Rank: White Belt 1st Str…" at bounding box center [652, 184] width 175 height 21
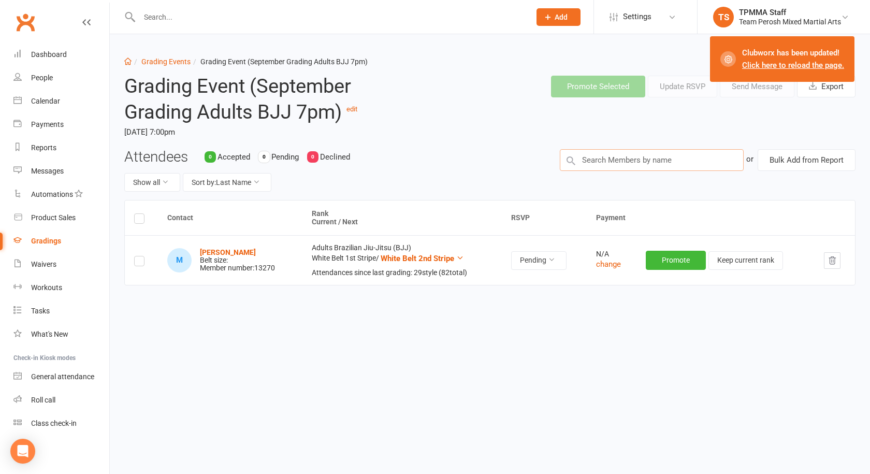
click at [637, 165] on input "text" at bounding box center [652, 160] width 184 height 22
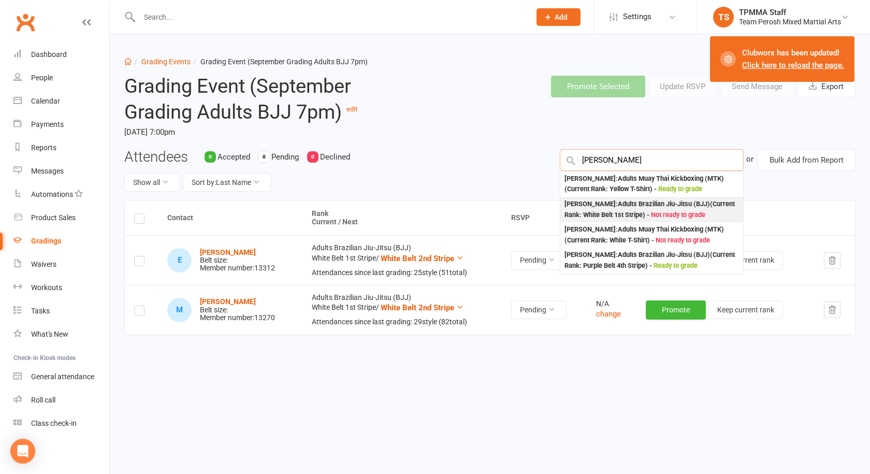
type input "james h"
click at [636, 205] on div "James Hann : Adults Brazilian Jiu-Jitsu (BJJ) (Current Rank: White Belt 1st Str…" at bounding box center [652, 209] width 175 height 21
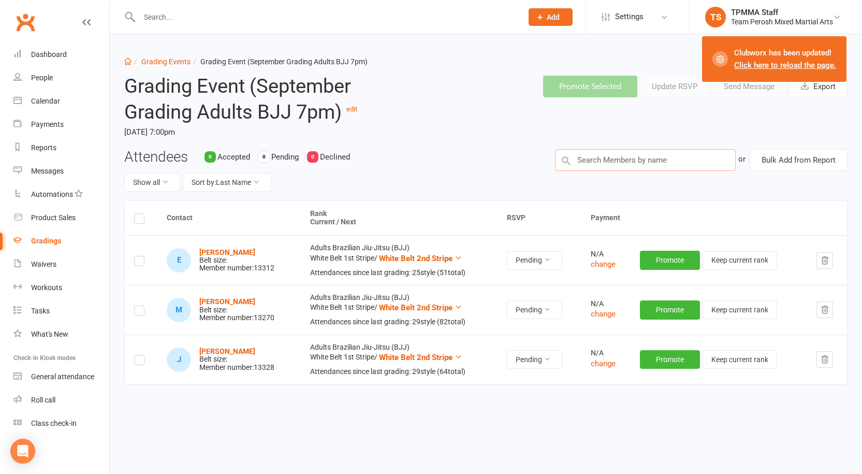
click at [619, 159] on input "text" at bounding box center [645, 160] width 181 height 22
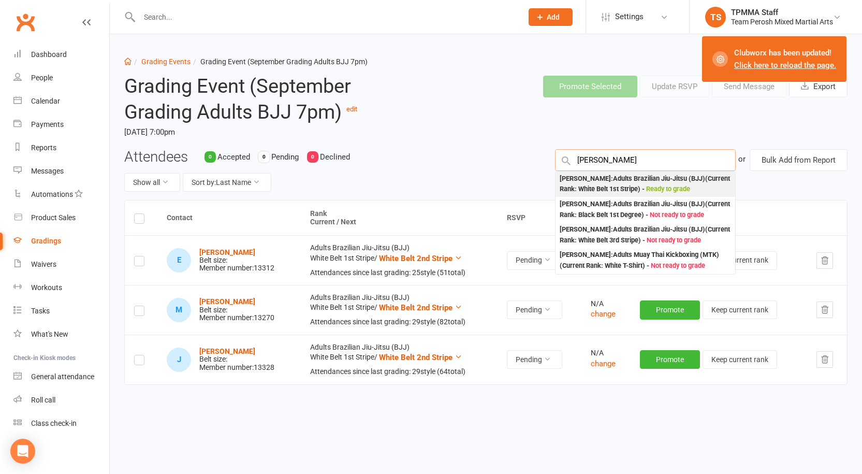
type input "jess mui"
click at [638, 179] on div "Jessica Muir : Adults Brazilian Jiu-Jitsu (BJJ) (Current Rank: White Belt 1st S…" at bounding box center [645, 184] width 171 height 21
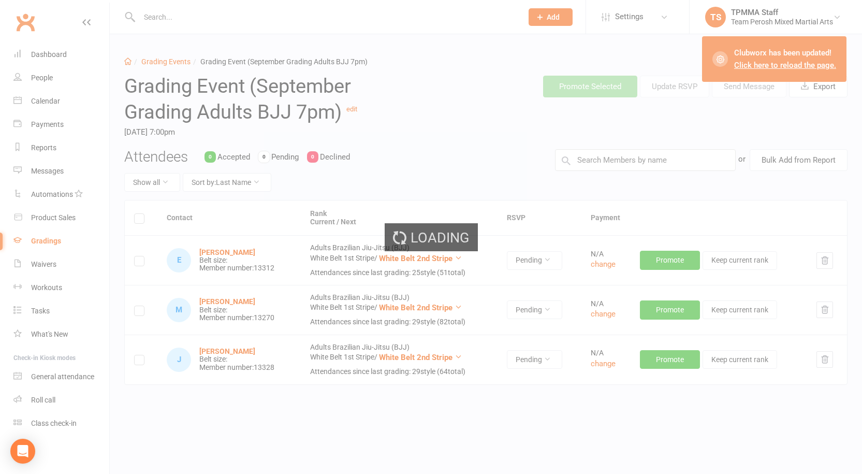
click at [627, 158] on div "Loading" at bounding box center [431, 237] width 862 height 474
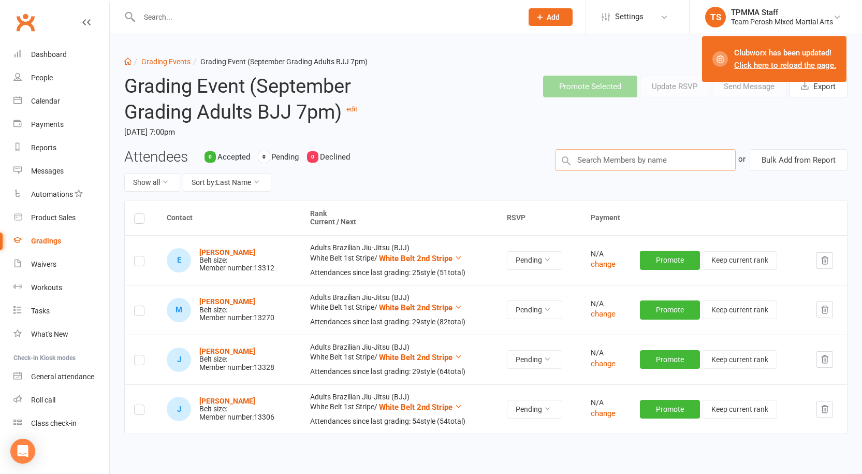
click at [627, 158] on input "text" at bounding box center [645, 160] width 181 height 22
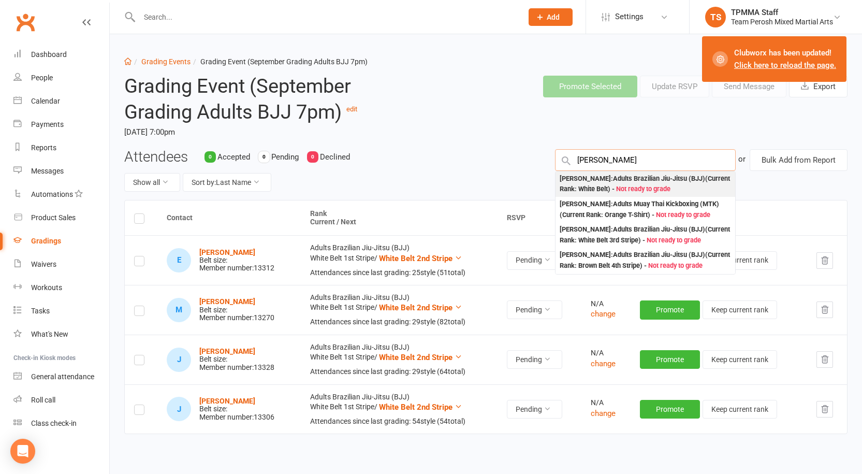
type input "fabian"
click at [681, 182] on div "Fabian Pandzic : Adults Brazilian Jiu-Jitsu (BJJ) (Current Rank: White Belt ) -…" at bounding box center [645, 184] width 171 height 21
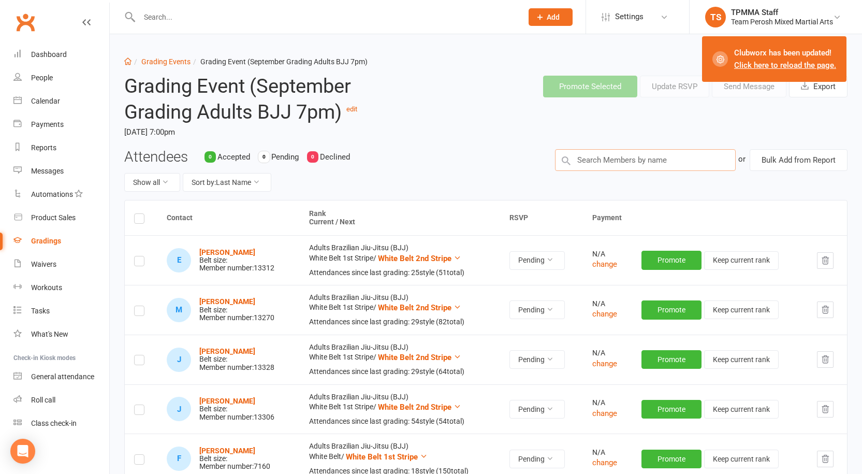
click at [642, 163] on input "text" at bounding box center [645, 160] width 181 height 22
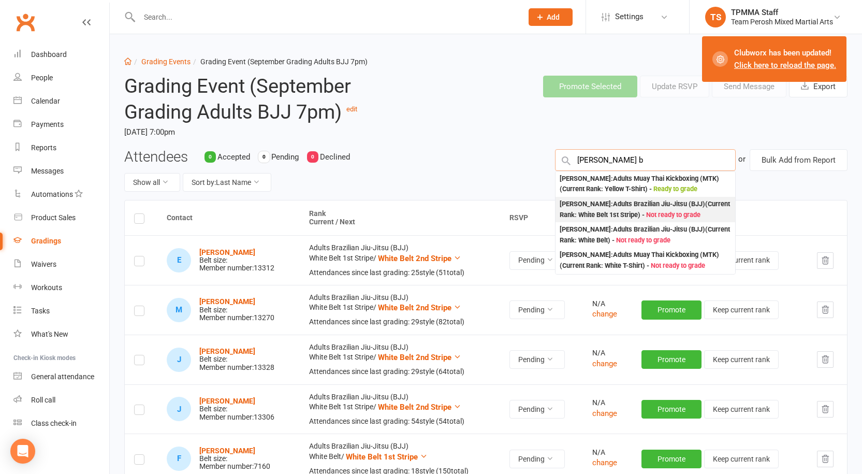
type input "gabrial b"
click at [649, 206] on div "Gabriel Bennett : Adults Brazilian Jiu-Jitsu (BJJ) (Current Rank: White Belt 1s…" at bounding box center [645, 209] width 171 height 21
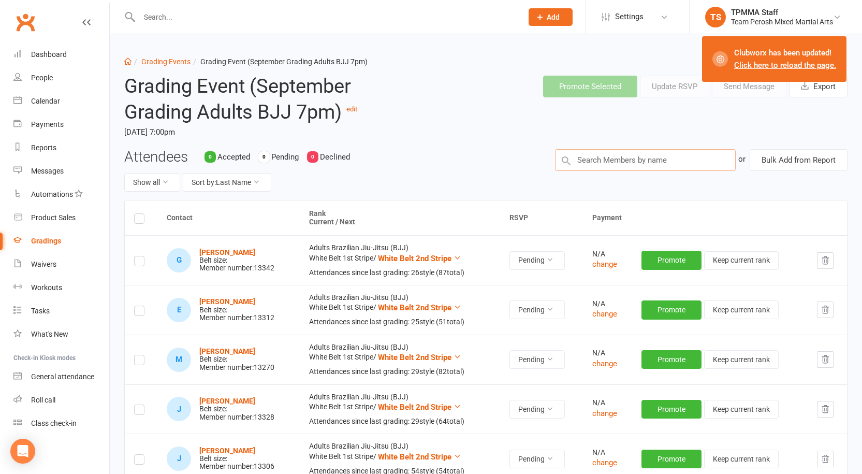
click at [611, 164] on input "text" at bounding box center [645, 160] width 181 height 22
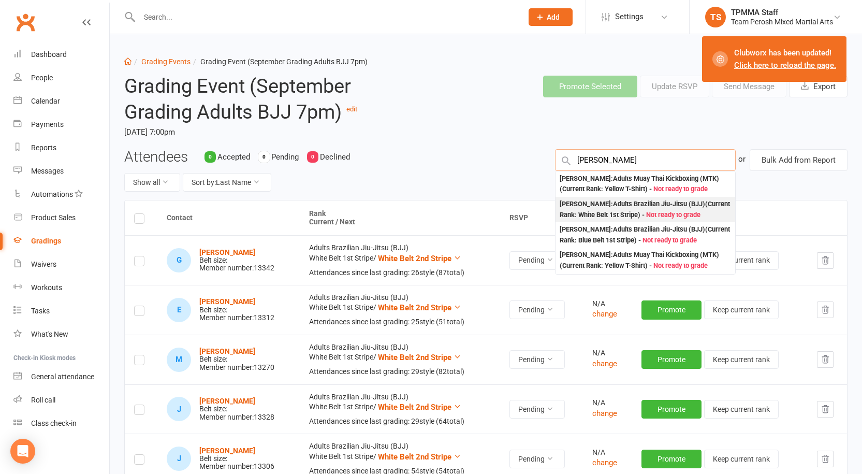
type input "alec d"
click at [631, 211] on div "Alec Denaro : Adults Brazilian Jiu-Jitsu (BJJ) (Current Rank: White Belt 1st St…" at bounding box center [645, 209] width 171 height 21
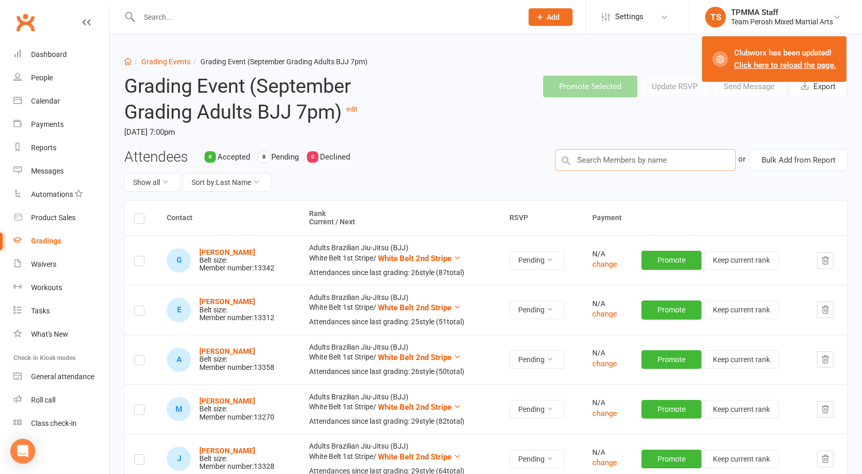
click at [612, 169] on input "text" at bounding box center [645, 160] width 181 height 22
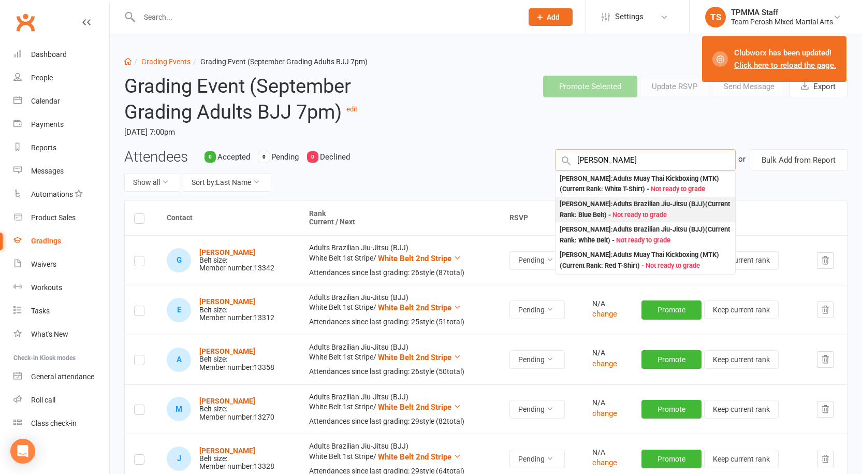
type input "shannon"
click at [623, 210] on div "Shannon Kramar : Adults Brazilian Jiu-Jitsu (BJJ) (Current Rank: Blue Belt ) - …" at bounding box center [645, 209] width 171 height 21
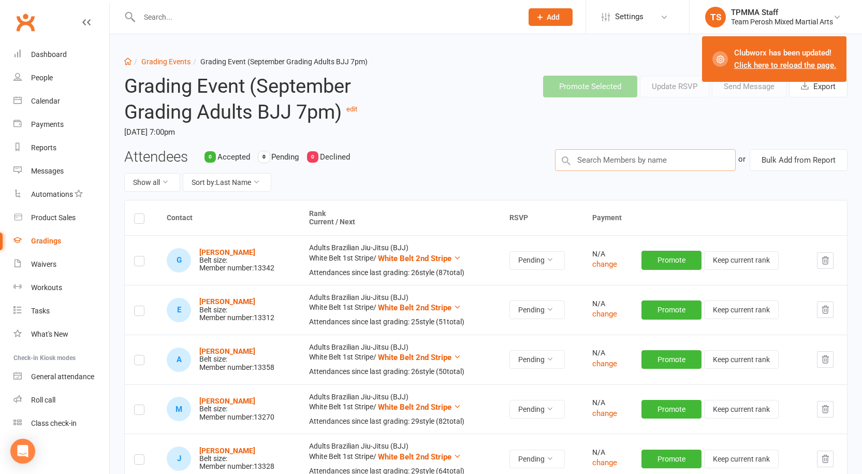
click at [618, 157] on input "text" at bounding box center [645, 160] width 181 height 22
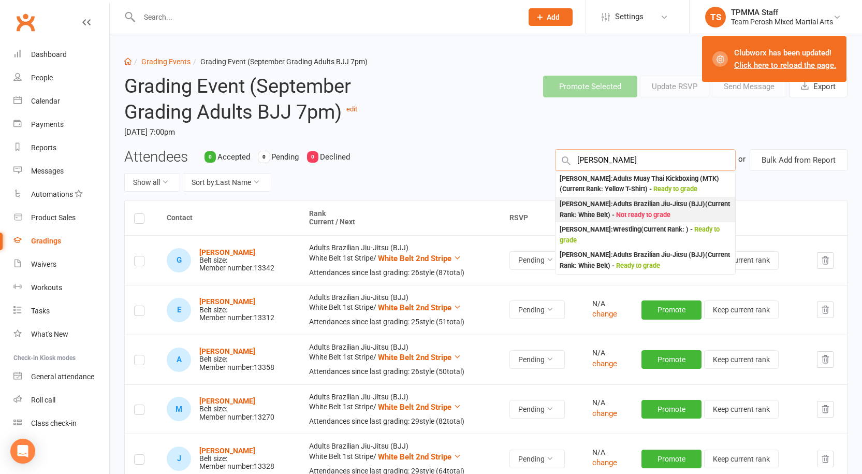
type input "thomas burt"
click at [666, 212] on span "Not ready to grade" at bounding box center [643, 215] width 54 height 8
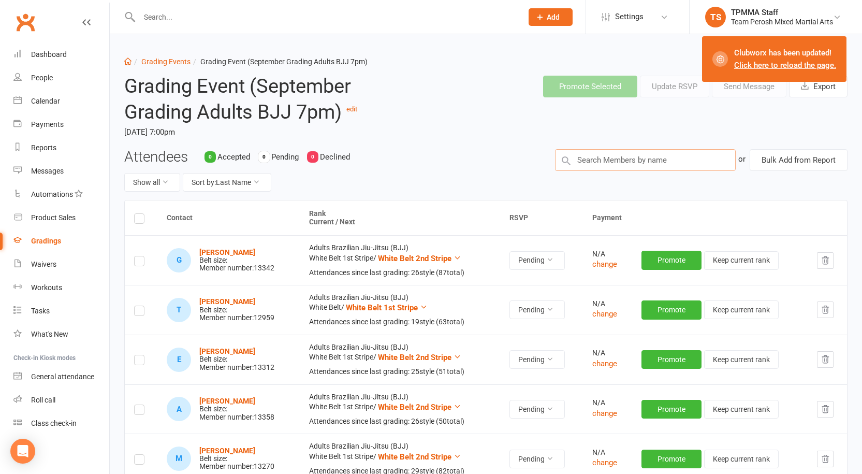
click at [637, 159] on input "text" at bounding box center [645, 160] width 181 height 22
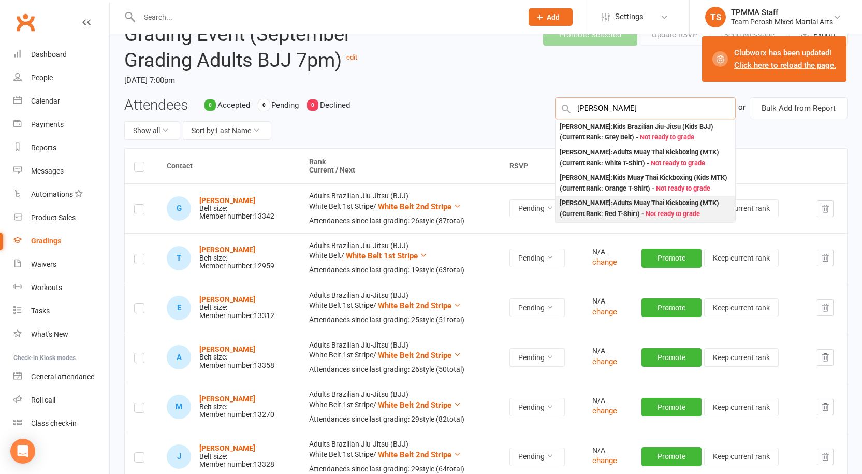
scroll to position [52, 0]
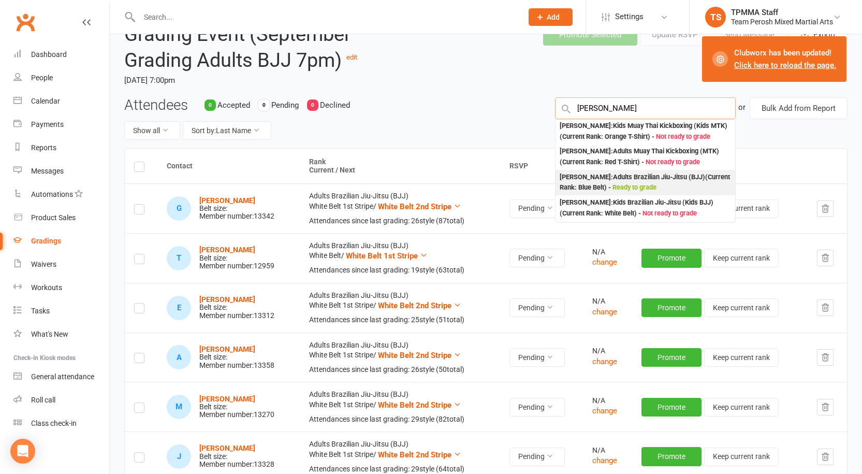
type input "elliot"
click at [652, 181] on div "Elliott Lacey : Adults Brazilian Jiu-Jitsu (BJJ) (Current Rank: Blue Belt ) - R…" at bounding box center [645, 182] width 171 height 21
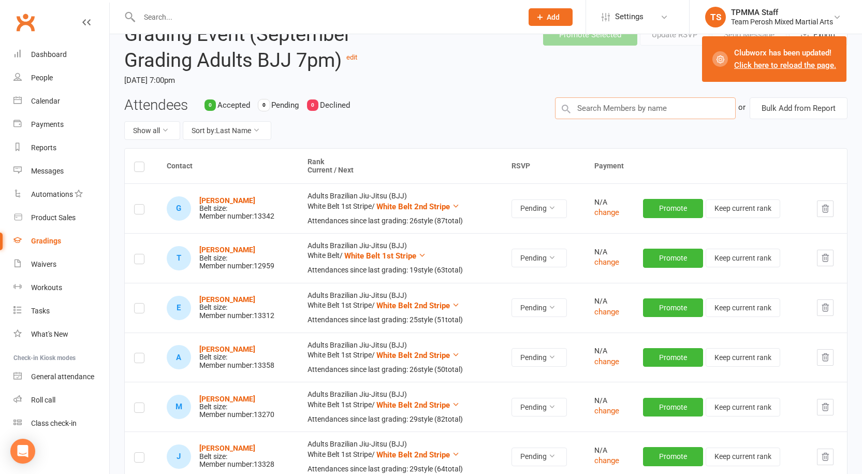
click at [612, 109] on input "text" at bounding box center [645, 108] width 181 height 22
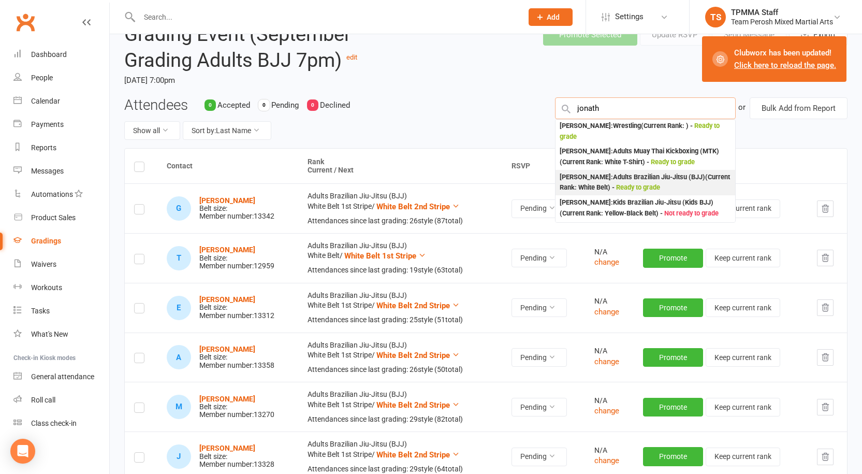
type input "jonath"
click at [644, 193] on div "Jonathan Williams : Adults Brazilian Jiu-Jitsu (BJJ) (Current Rank: White Belt …" at bounding box center [645, 182] width 171 height 21
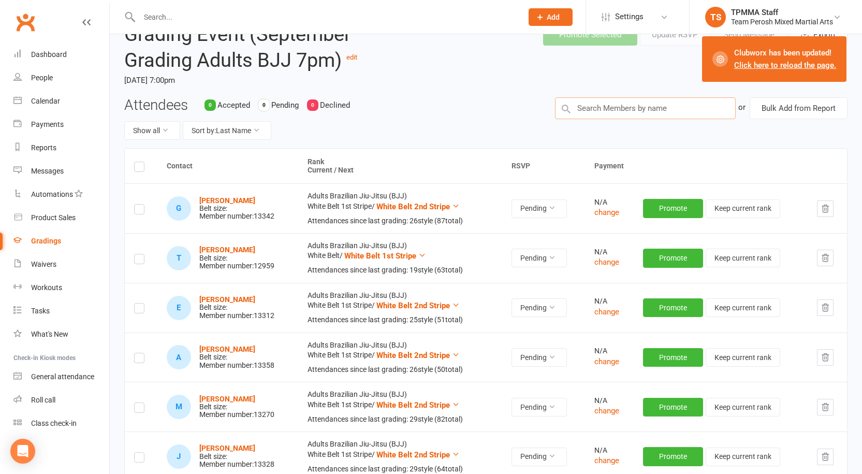
click at [590, 107] on input "text" at bounding box center [645, 108] width 181 height 22
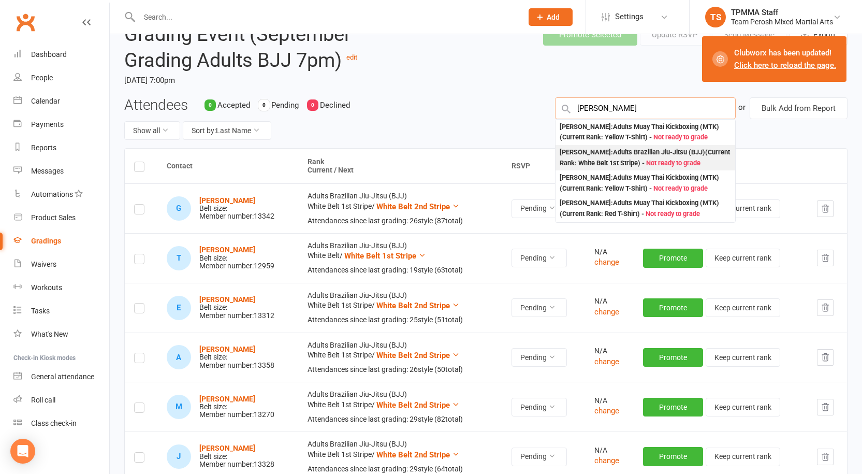
type input "zachery"
click at [649, 160] on div "Zachary Zurlo : Adults Brazilian Jiu-Jitsu (BJJ) (Current Rank: White Belt 1st …" at bounding box center [645, 157] width 171 height 21
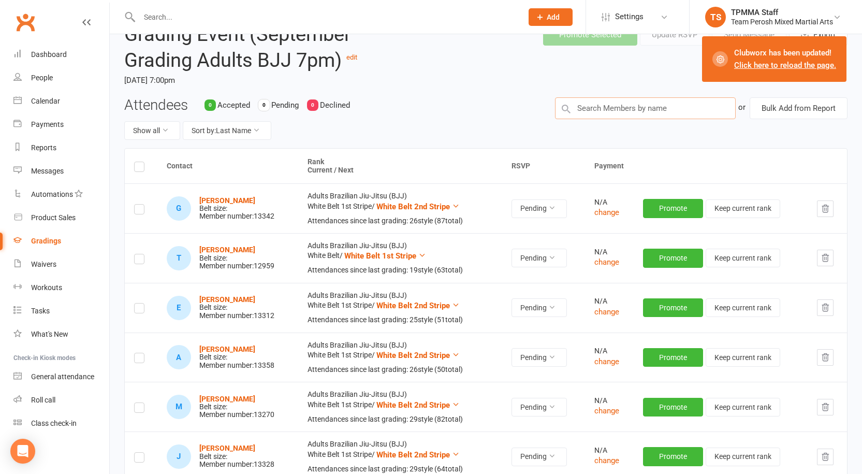
click at [595, 108] on input "text" at bounding box center [645, 108] width 181 height 22
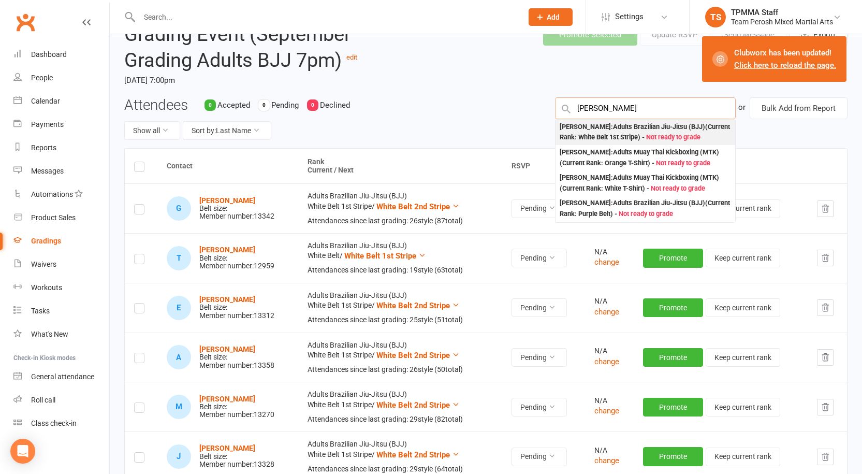
type input "peter le"
click at [662, 137] on div "Peter Lecopoulos : Adults Brazilian Jiu-Jitsu (BJJ) (Current Rank: White Belt 1…" at bounding box center [645, 132] width 171 height 21
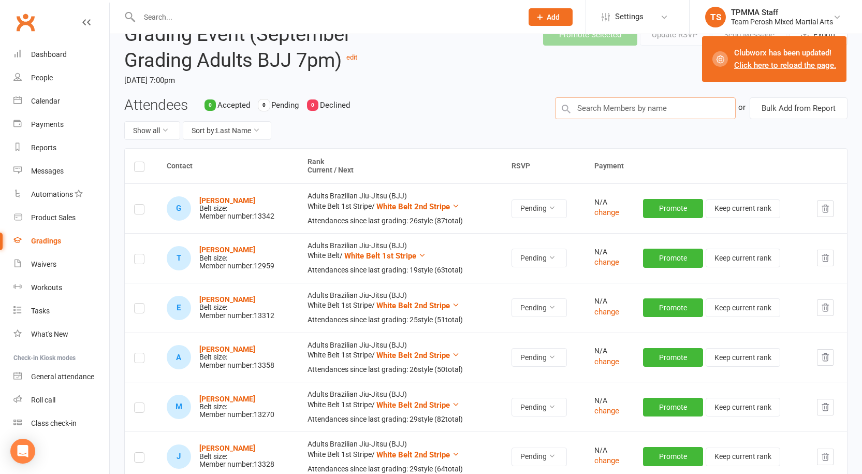
click at [627, 111] on input "text" at bounding box center [645, 108] width 181 height 22
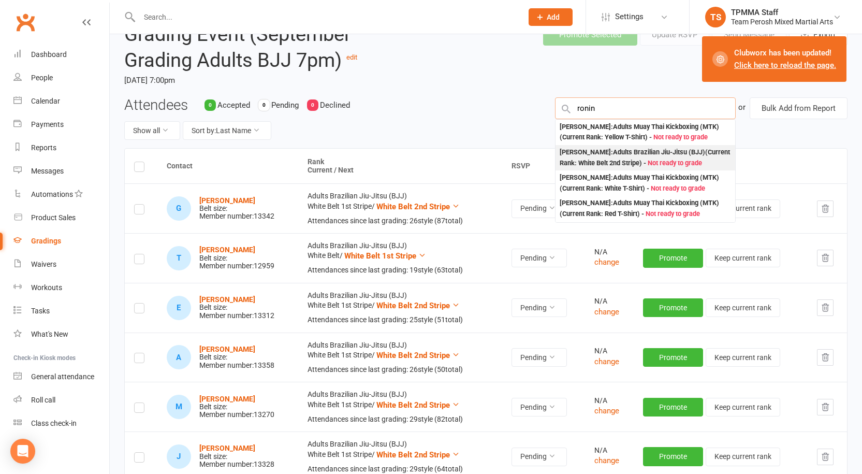
type input "ronin"
click at [629, 162] on div "Ronin Quach : Adults Brazilian Jiu-Jitsu (BJJ) (Current Rank: White Belt 2nd St…" at bounding box center [645, 157] width 171 height 21
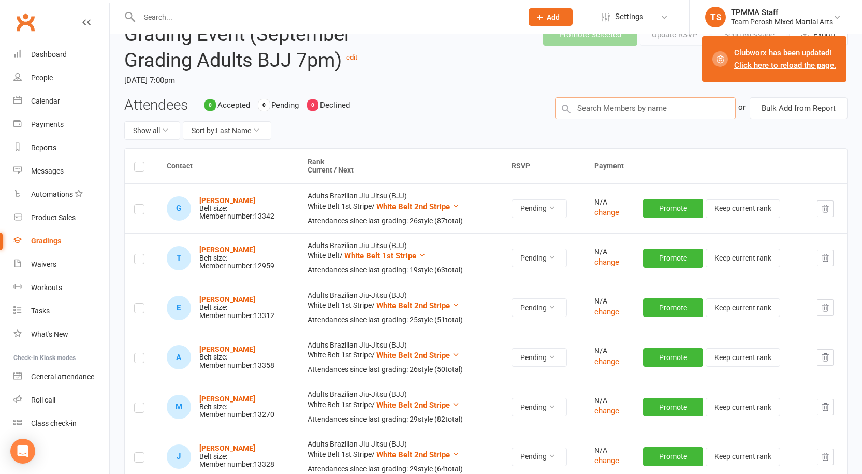
click at [598, 112] on input "text" at bounding box center [645, 108] width 181 height 22
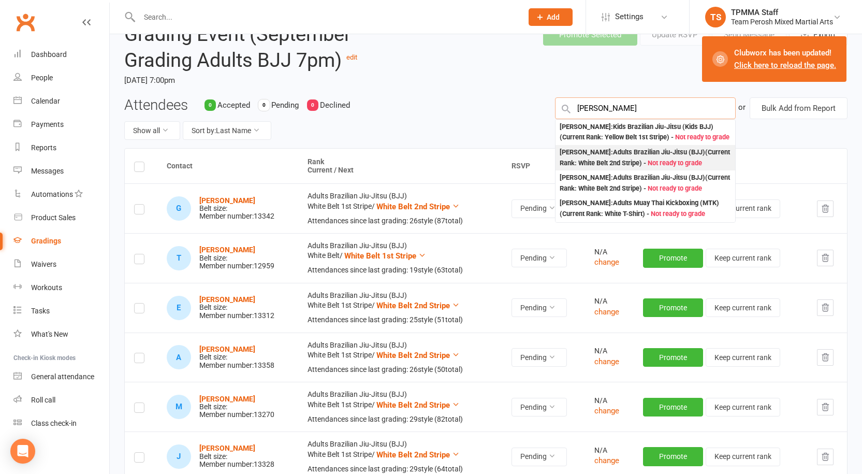
type input "marcus q"
click at [657, 168] on div "Marcus Quach : Adults Brazilian Jiu-Jitsu (BJJ) (Current Rank: White Belt 2nd S…" at bounding box center [645, 157] width 171 height 21
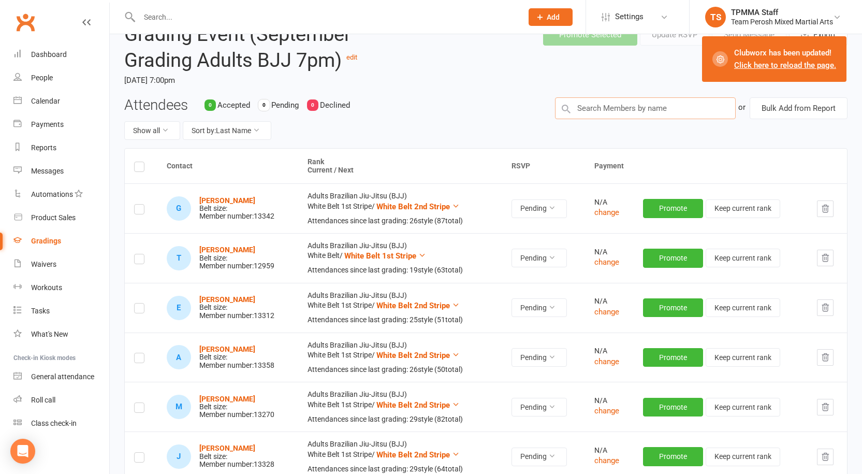
click at [619, 108] on input "text" at bounding box center [645, 108] width 181 height 22
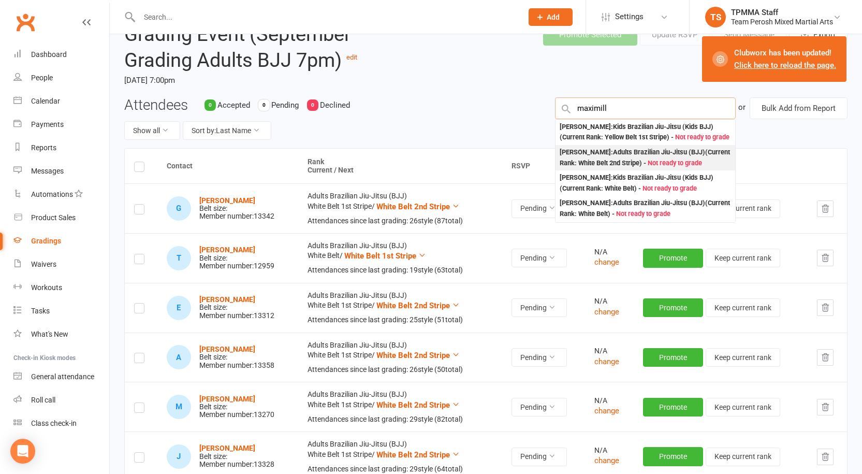
type input "maximill"
click at [624, 168] on div "Maximilian Quach : Adults Brazilian Jiu-Jitsu (BJJ) (Current Rank: White Belt 2…" at bounding box center [645, 157] width 171 height 21
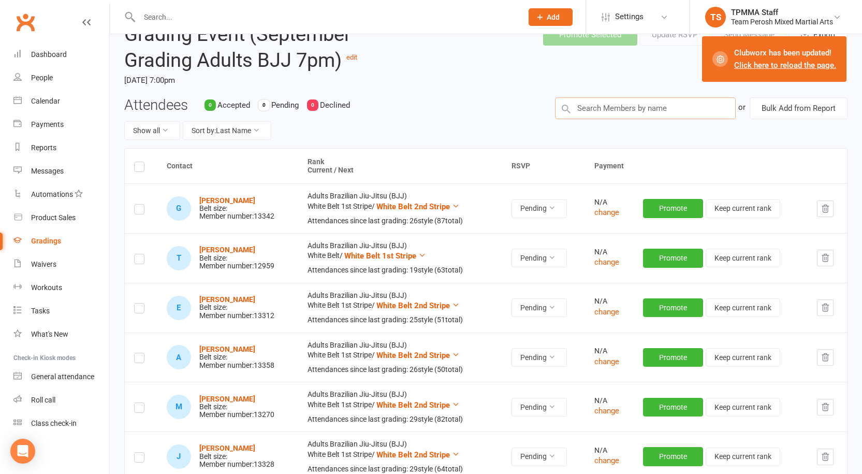
click at [620, 104] on input "text" at bounding box center [645, 108] width 181 height 22
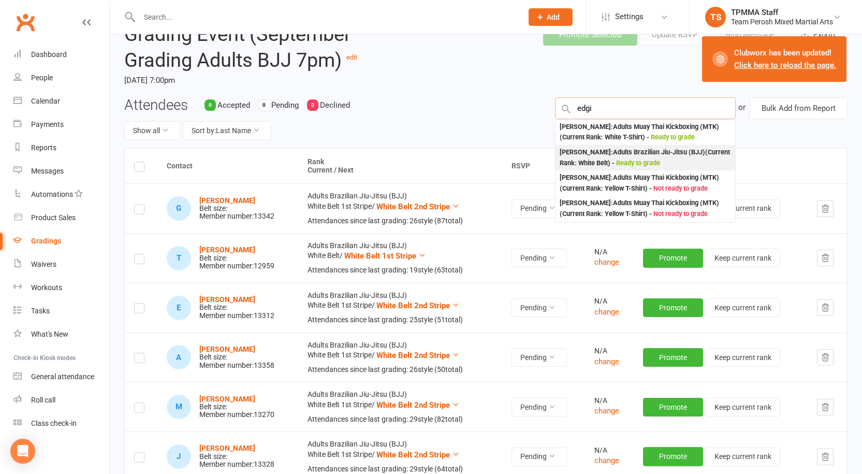
type input "edgi"
click at [663, 155] on div "Edgidio Valastro : Adults Brazilian Jiu-Jitsu (BJJ) (Current Rank: White Belt )…" at bounding box center [645, 157] width 171 height 21
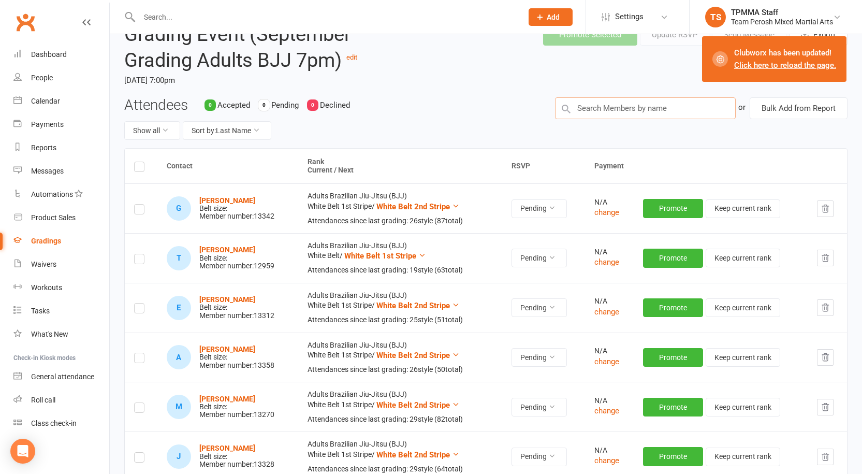
click at [619, 103] on input "text" at bounding box center [645, 108] width 181 height 22
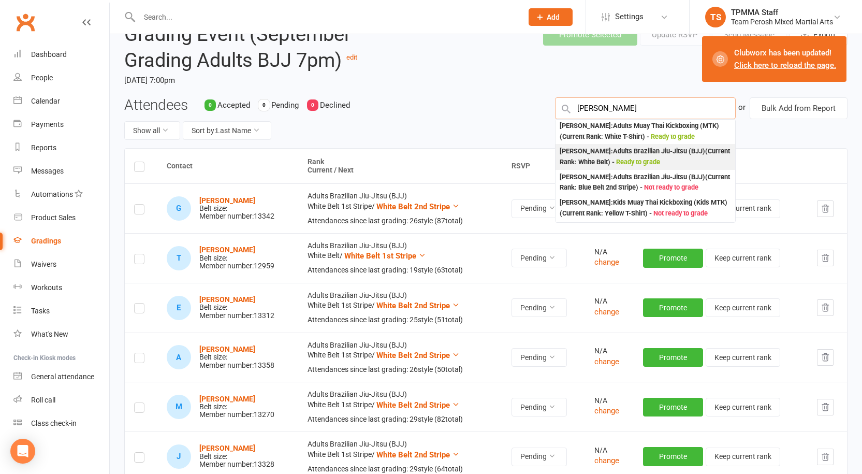
type input "luca f"
click at [656, 160] on span "Ready to grade" at bounding box center [638, 162] width 44 height 8
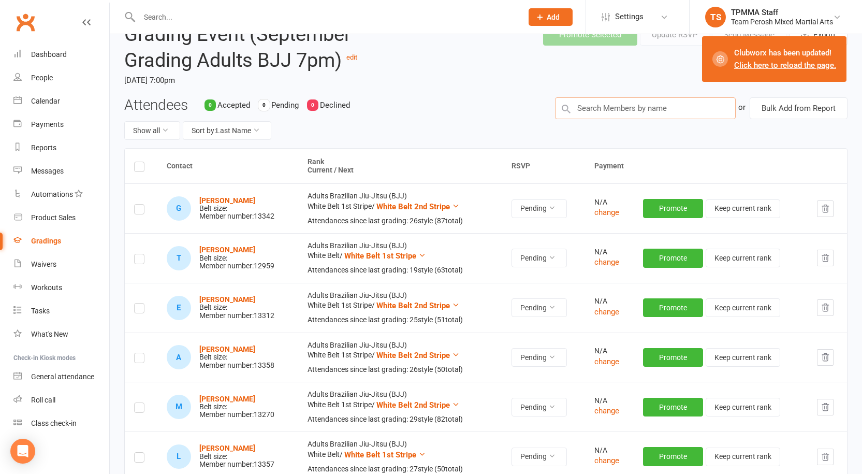
click at [600, 111] on input "text" at bounding box center [645, 108] width 181 height 22
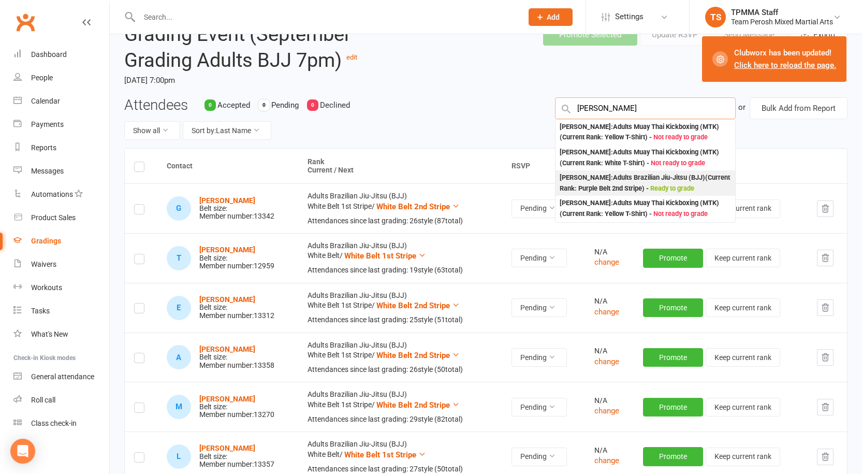
type input "darren"
click at [691, 189] on span "Ready to grade" at bounding box center [673, 188] width 44 height 8
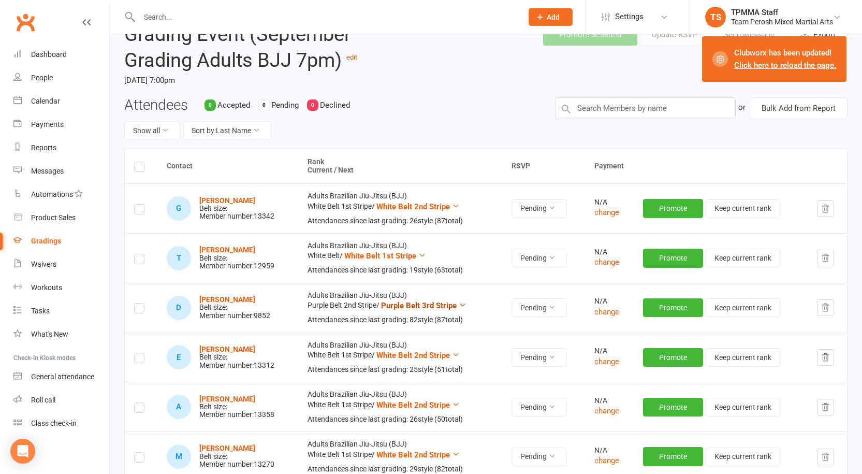
click at [460, 305] on button "Purple Belt 3rd Stripe" at bounding box center [423, 305] width 85 height 12
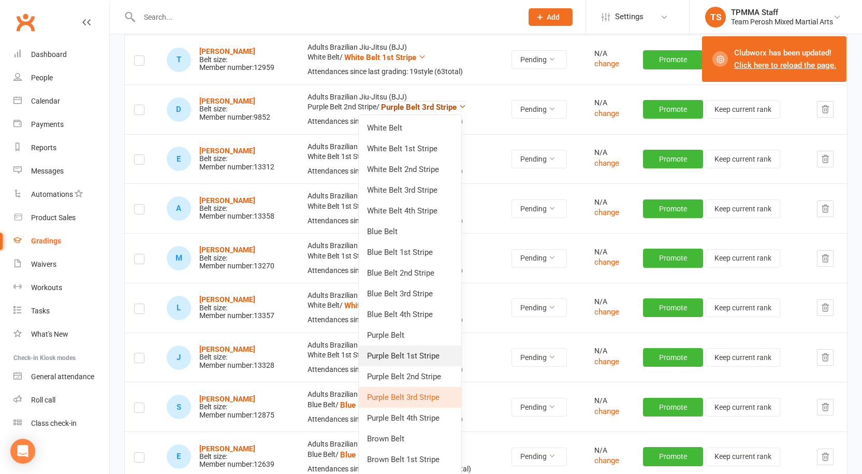
scroll to position [259, 0]
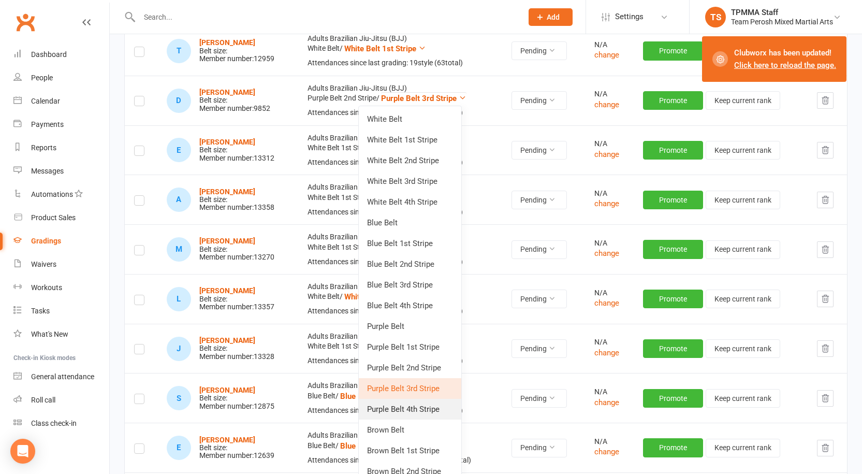
click at [420, 411] on link "Purple Belt 4th Stripe" at bounding box center [410, 409] width 103 height 21
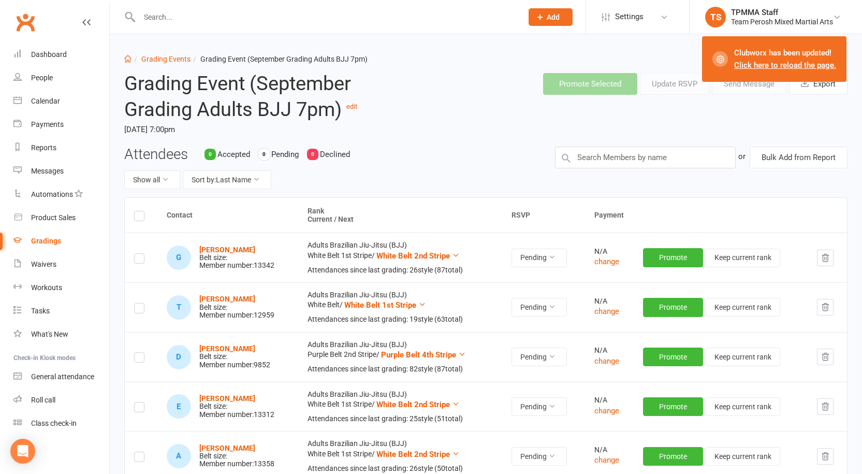
scroll to position [0, 0]
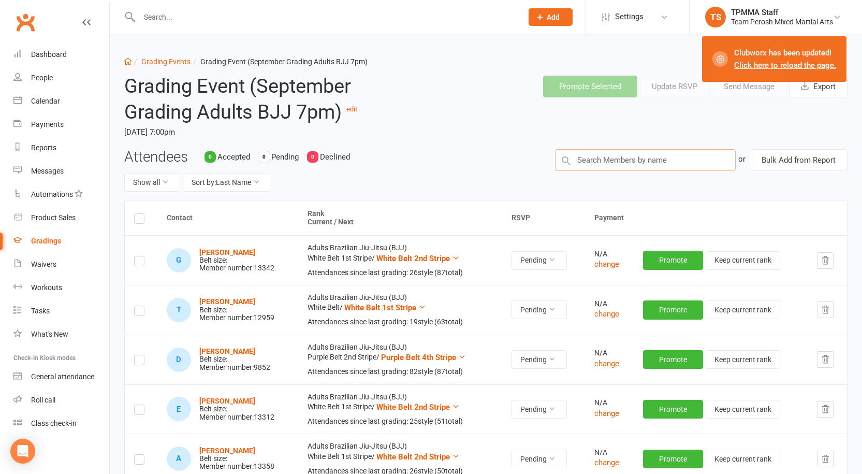
click at [625, 162] on input "text" at bounding box center [645, 160] width 181 height 22
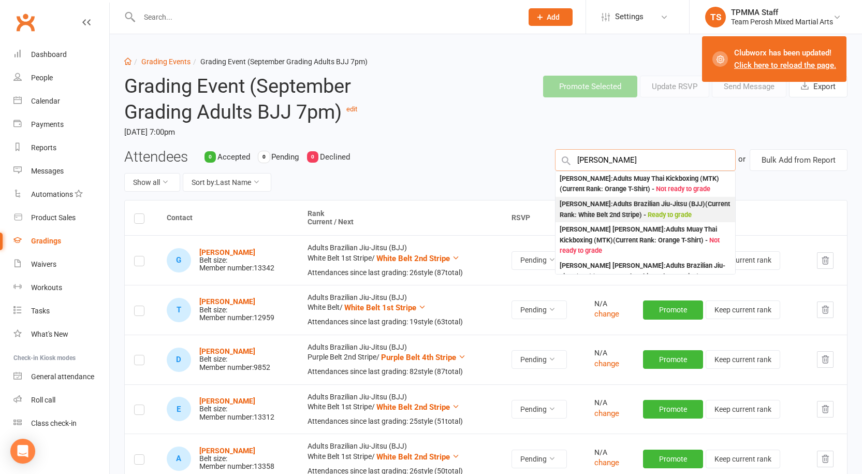
type input "nick s"
click at [636, 208] on div "Nick Saoud : Adults Brazilian Jiu-Jitsu (BJJ) (Current Rank: White Belt 2nd Str…" at bounding box center [645, 209] width 171 height 21
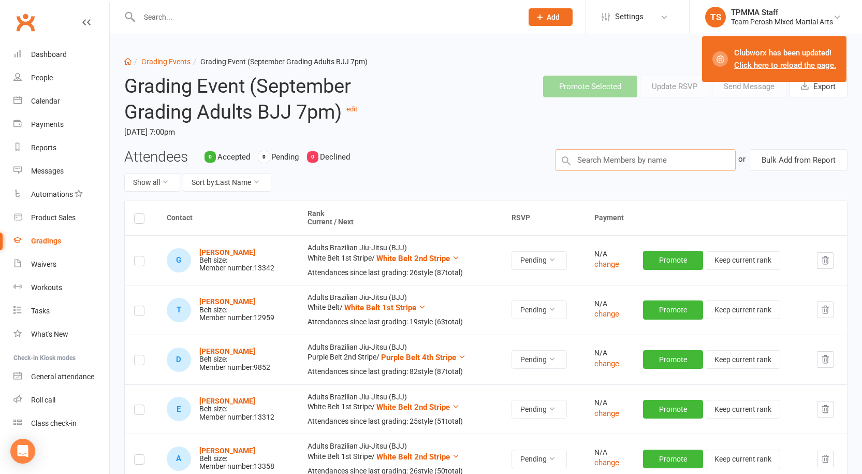
click at [613, 167] on input "text" at bounding box center [645, 160] width 181 height 22
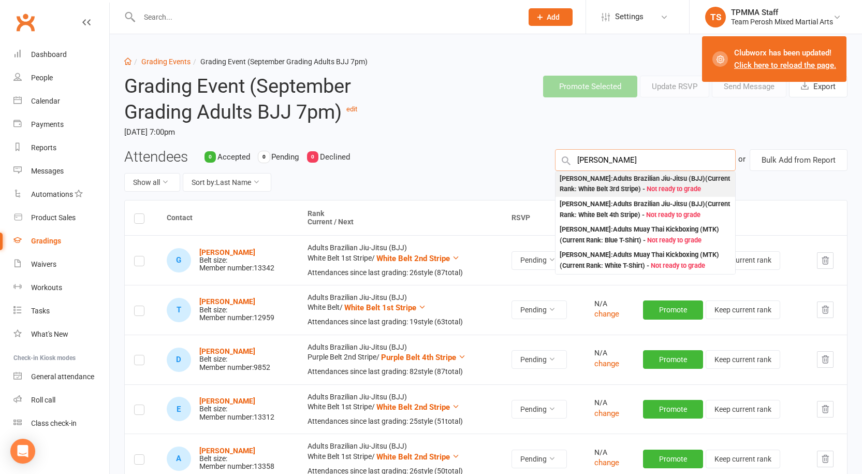
type input "tony nguy"
click at [639, 191] on div "Tony Nguyen : Adults Brazilian Jiu-Jitsu (BJJ) (Current Rank: White Belt 3rd St…" at bounding box center [645, 184] width 171 height 21
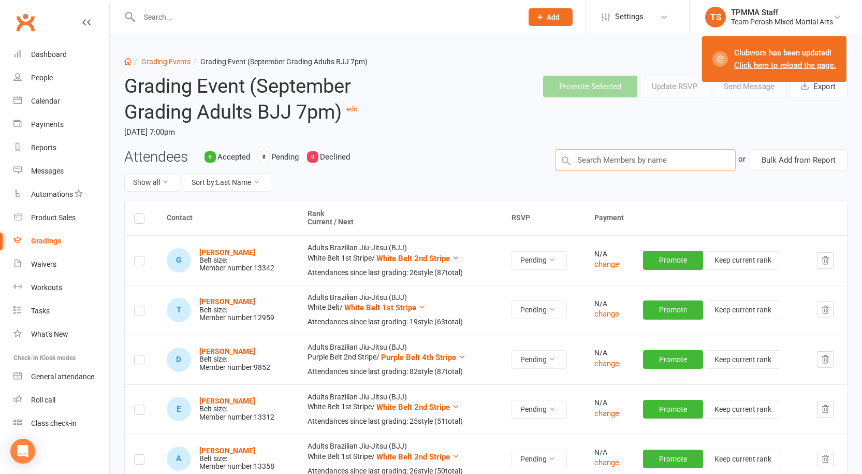
click at [576, 161] on input "text" at bounding box center [645, 160] width 181 height 22
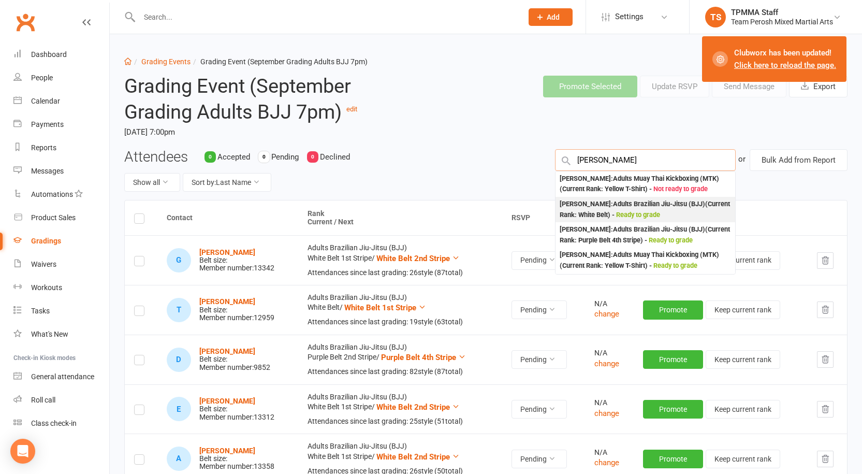
type input "james keo"
click at [671, 218] on div "James Keomanivong : Adults Brazilian Jiu-Jitsu (BJJ) (Current Rank: White Belt …" at bounding box center [645, 209] width 171 height 21
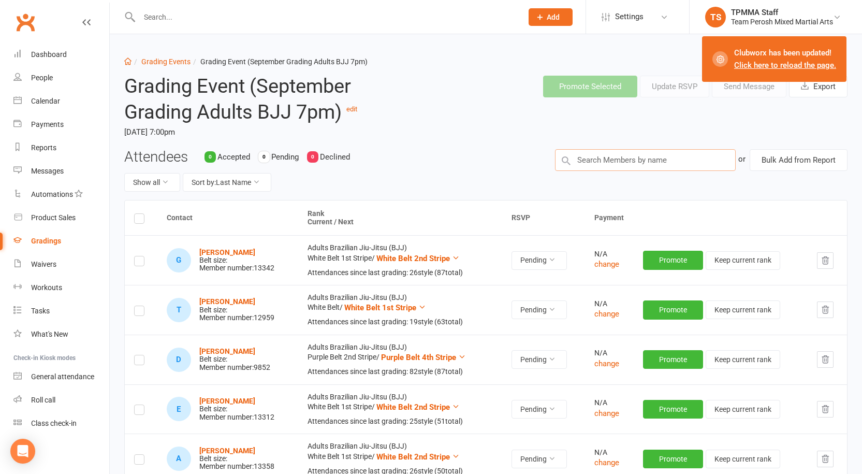
click at [623, 164] on input "text" at bounding box center [645, 160] width 181 height 22
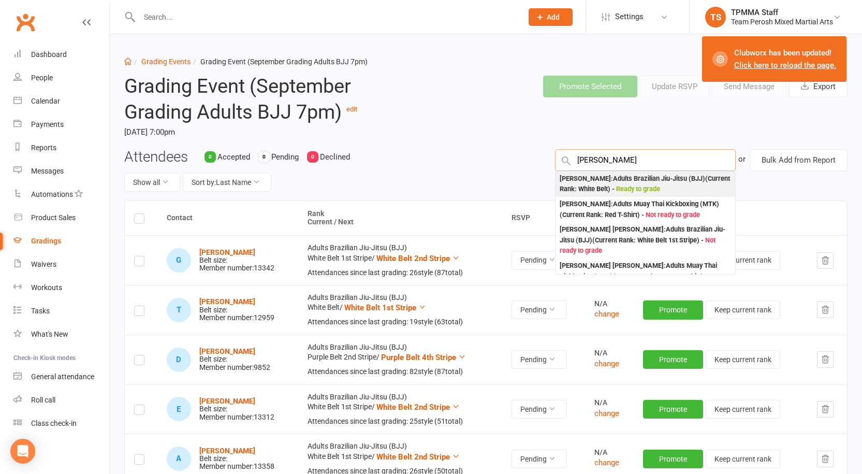
type input "lowen"
click at [616, 181] on div "Lowen Noakes : Adults Brazilian Jiu-Jitsu (BJJ) (Current Rank: White Belt ) - R…" at bounding box center [645, 184] width 171 height 21
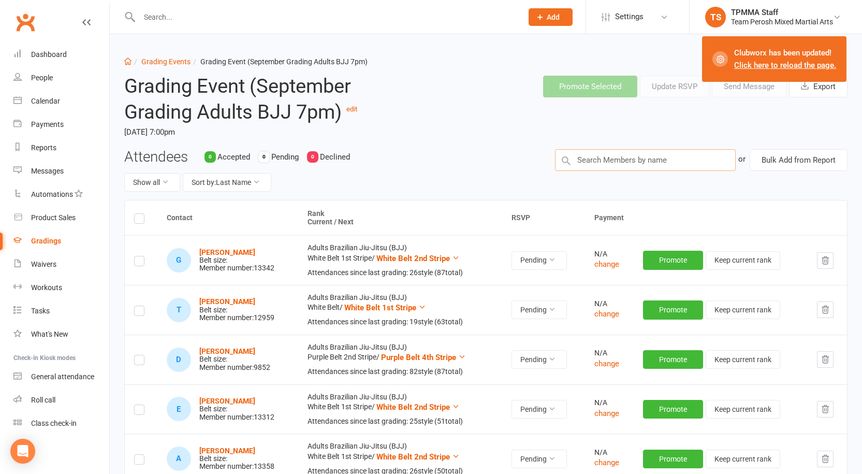
click at [602, 162] on input "text" at bounding box center [645, 160] width 181 height 22
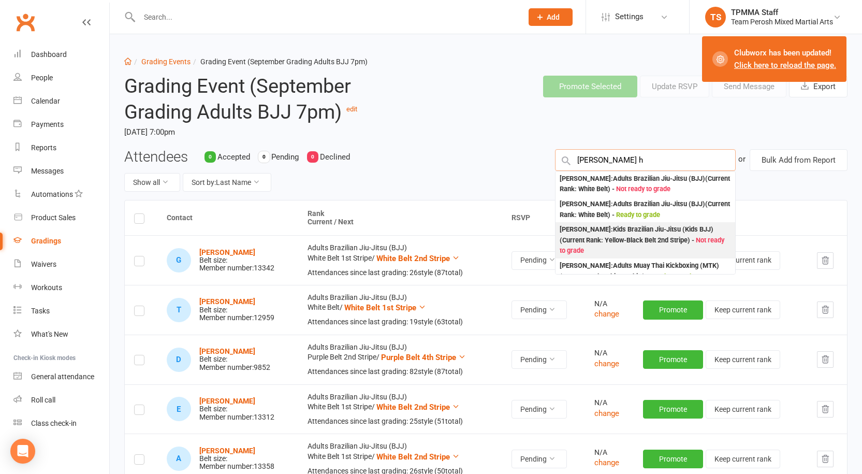
type input "issac h"
click at [681, 237] on div "Isaac Herodotou : Kids Brazilian Jiu-Jitsu (Kids BJJ) (Current Rank: Yellow-Bla…" at bounding box center [645, 240] width 171 height 32
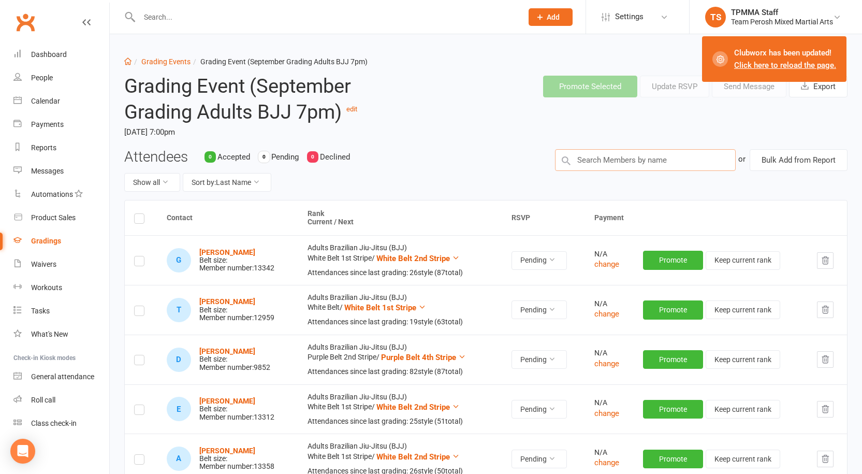
click at [591, 163] on input "text" at bounding box center [645, 160] width 181 height 22
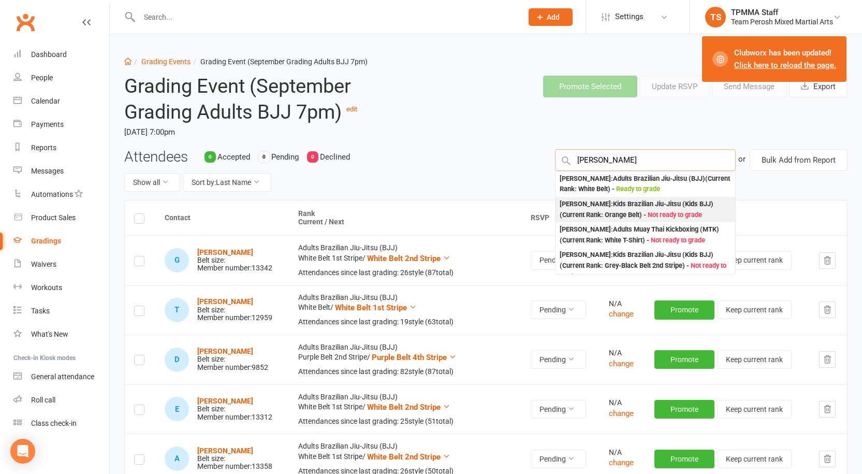
type input "dante ba"
click at [664, 210] on div "Dante Barbanera : Kids Brazilian Jiu-Jitsu (Kids BJJ) (Current Rank: Orange Bel…" at bounding box center [645, 209] width 171 height 21
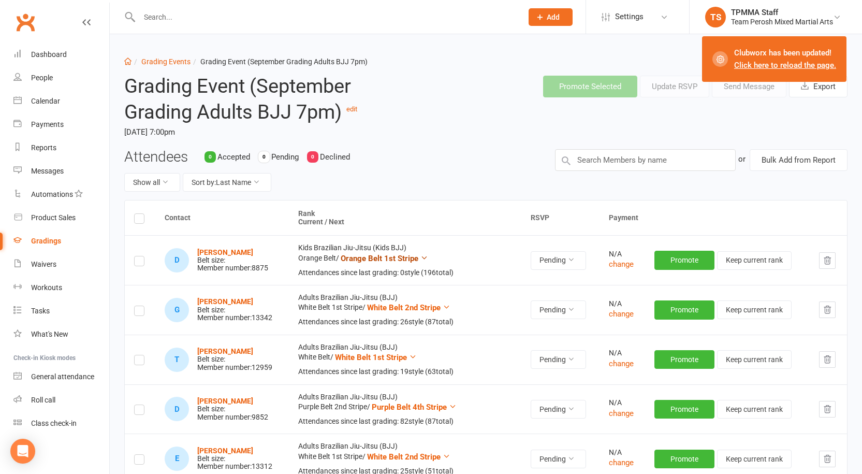
click at [412, 259] on span "Orange Belt 1st Stripe" at bounding box center [380, 258] width 78 height 9
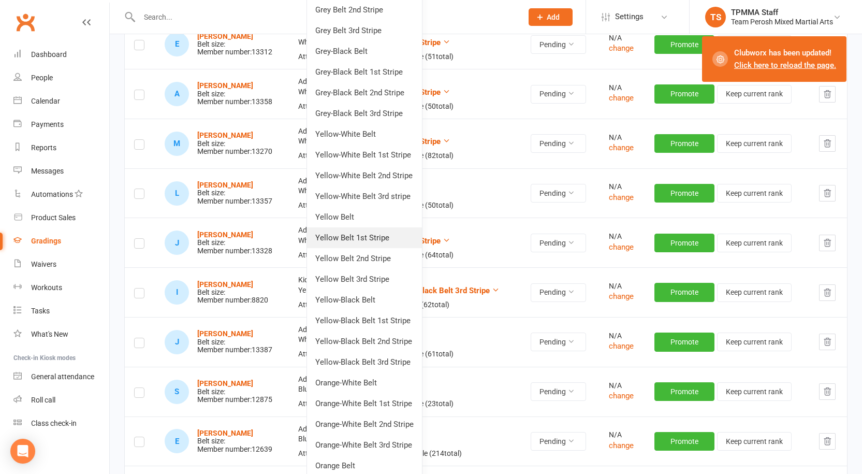
scroll to position [466, 0]
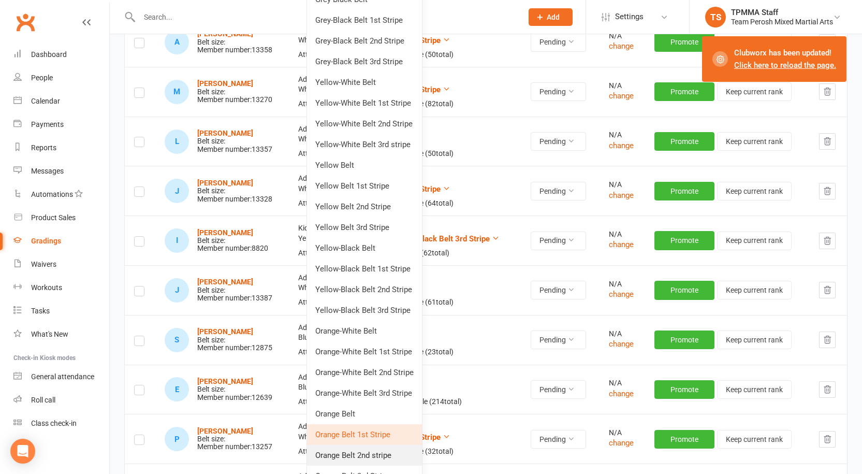
click at [388, 458] on link "Orange Belt 2nd stripe" at bounding box center [364, 455] width 115 height 21
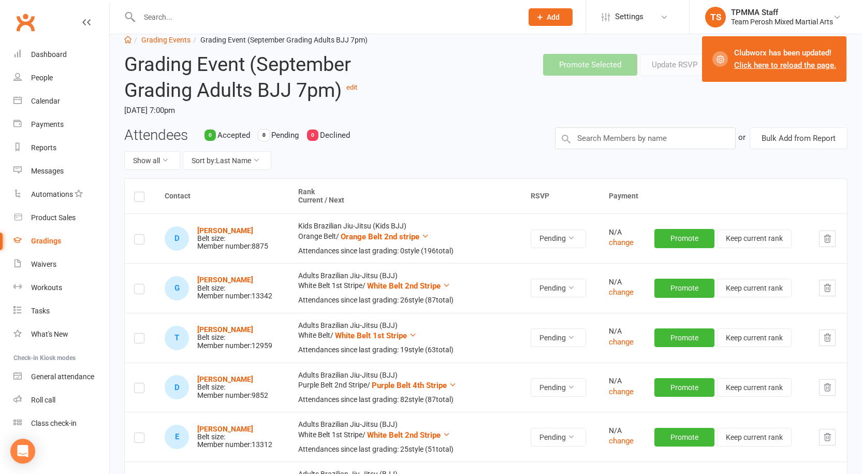
click at [814, 93] on header "Grading Event (September Grading Adults BJJ 7pm) edit Wednesday, 10 Sep 2025, 7…" at bounding box center [486, 86] width 739 height 81
click at [639, 98] on header "Grading Event (September Grading Adults BJJ 7pm) edit Wednesday, 10 Sep 2025, 7…" at bounding box center [486, 86] width 739 height 81
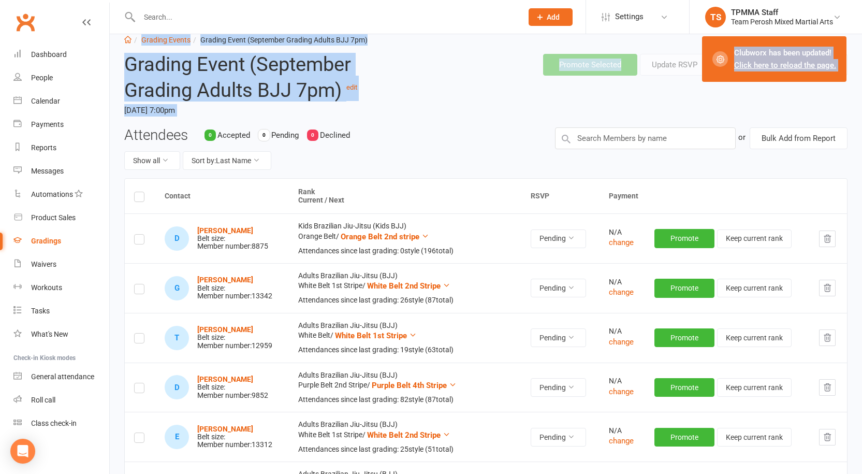
drag, startPoint x: 715, startPoint y: 66, endPoint x: 653, endPoint y: 54, distance: 63.8
click at [634, 83] on div "Promote Selected Update RSVP Send Message Export" at bounding box center [640, 65] width 431 height 38
click at [683, 96] on header "Grading Event (September Grading Adults BJJ 7pm) edit Wednesday, 10 Sep 2025, 7…" at bounding box center [486, 86] width 739 height 81
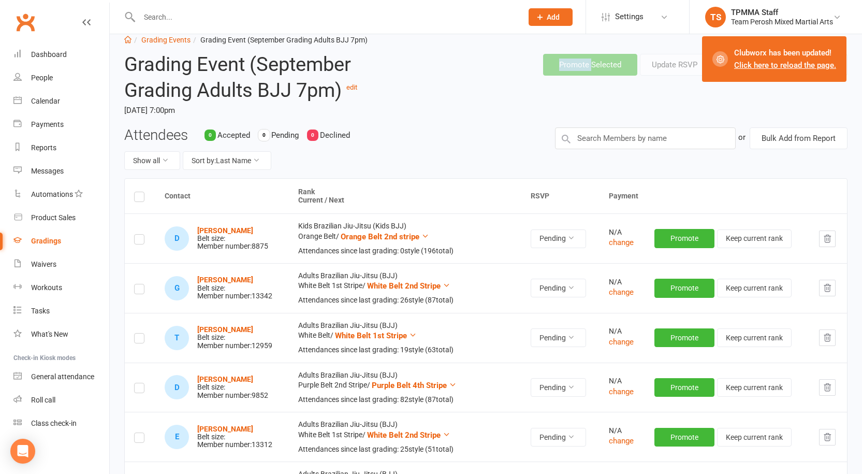
click at [683, 96] on header "Grading Event (September Grading Adults BJJ 7pm) edit Wednesday, 10 Sep 2025, 7…" at bounding box center [486, 86] width 739 height 81
click at [674, 100] on header "Grading Event (September Grading Adults BJJ 7pm) edit Wednesday, 10 Sep 2025, 7…" at bounding box center [486, 86] width 739 height 81
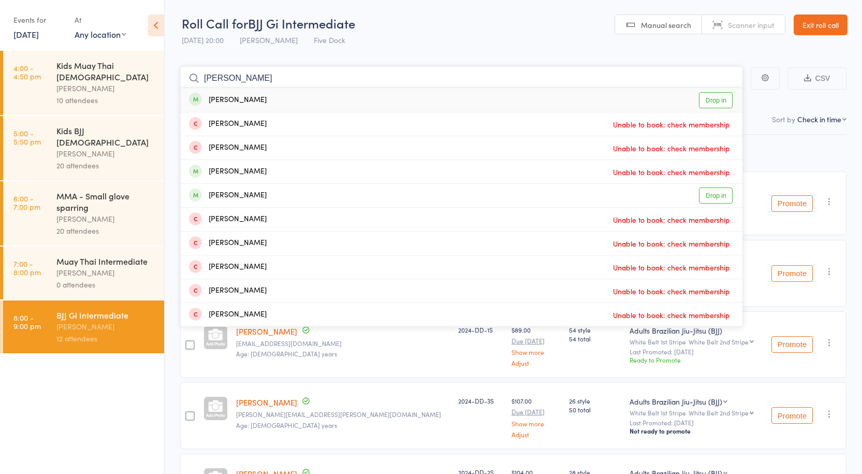
type input "[PERSON_NAME]"
click at [274, 102] on div "[PERSON_NAME] Drop in" at bounding box center [462, 100] width 562 height 24
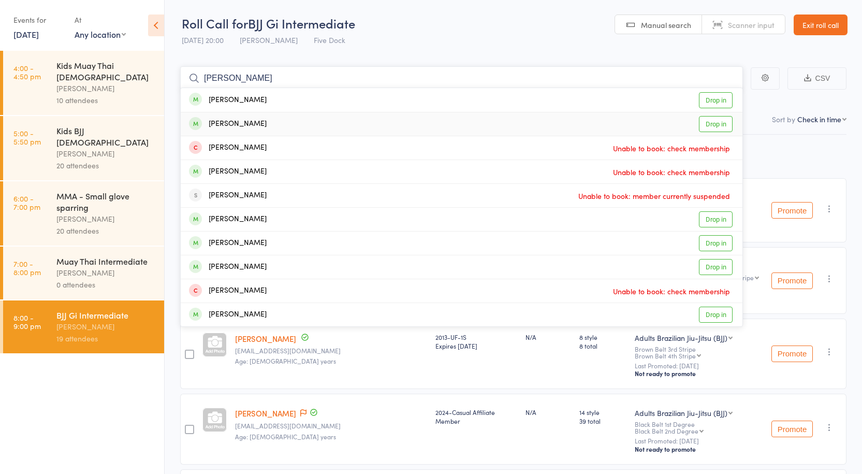
type input "[PERSON_NAME]"
click at [284, 124] on div "[PERSON_NAME] Drop in" at bounding box center [462, 123] width 562 height 23
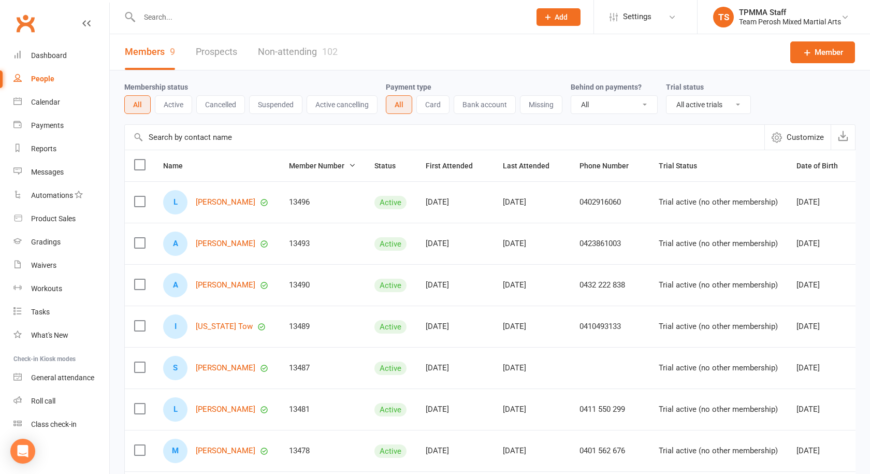
select select "active_trial"
select select "100"
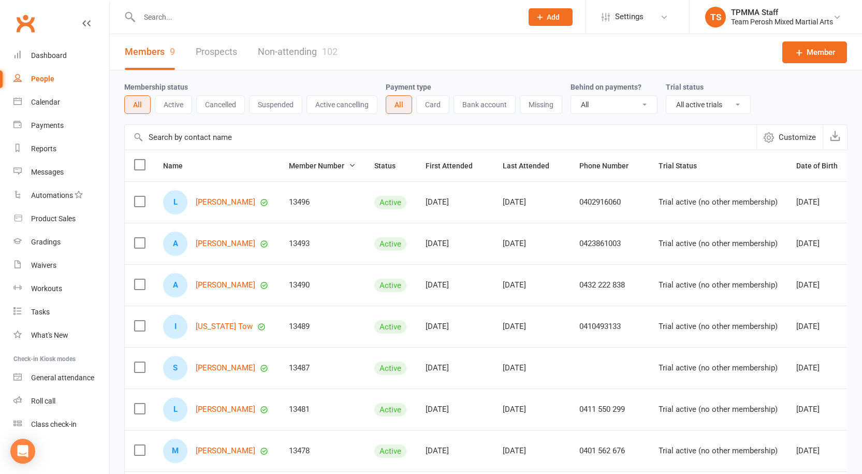
click at [182, 12] on input "text" at bounding box center [325, 17] width 379 height 15
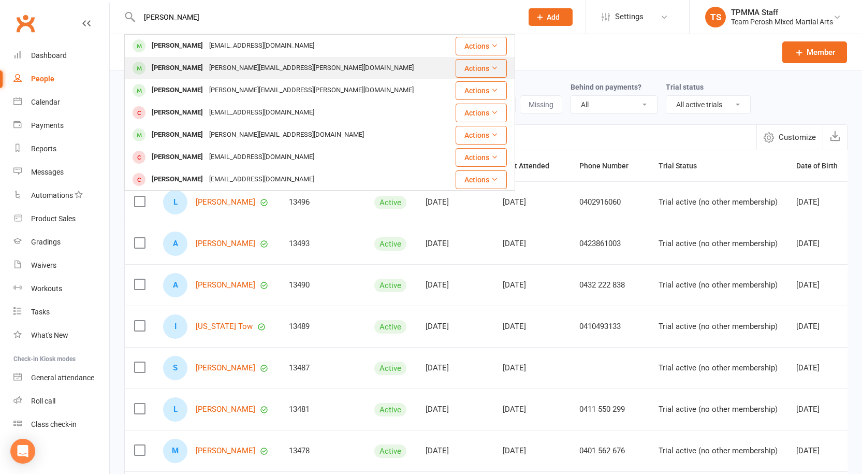
type input "[PERSON_NAME]"
click at [217, 64] on div "[PERSON_NAME][EMAIL_ADDRESS][PERSON_NAME][DOMAIN_NAME]" at bounding box center [311, 68] width 211 height 15
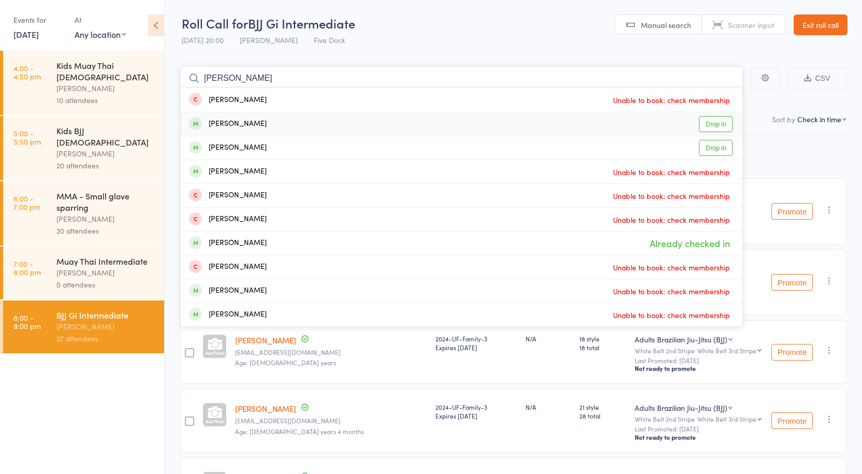
type input "[PERSON_NAME]"
click at [275, 125] on div "[PERSON_NAME] Drop in" at bounding box center [462, 123] width 562 height 23
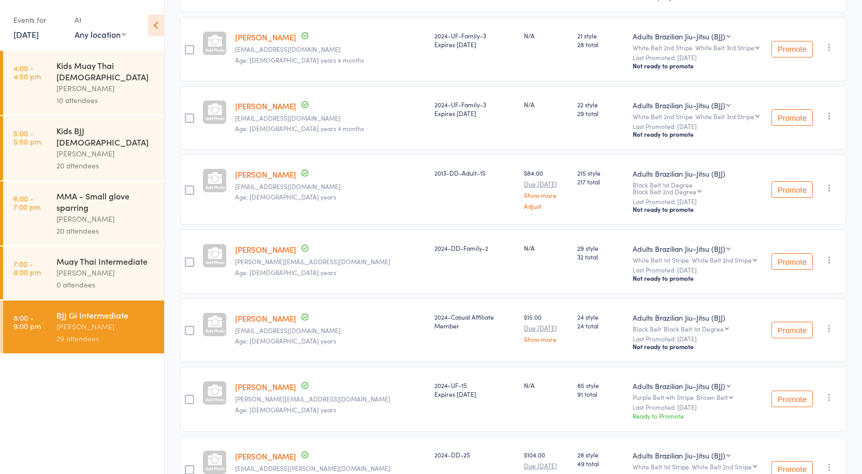
scroll to position [466, 0]
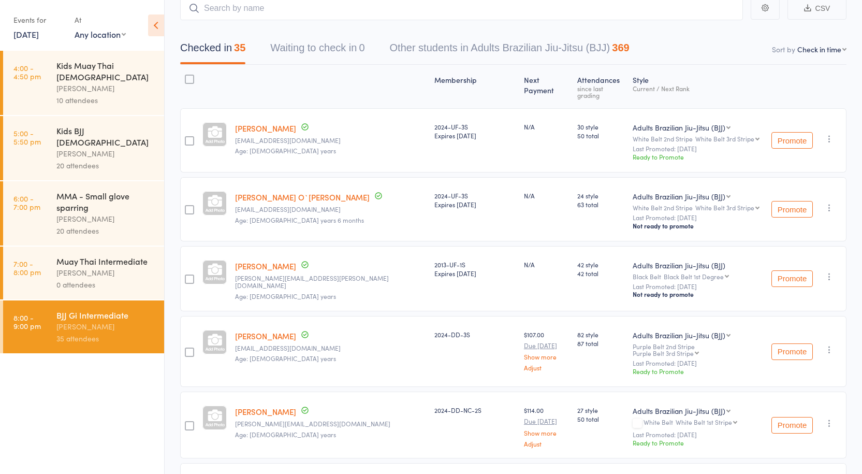
scroll to position [52, 0]
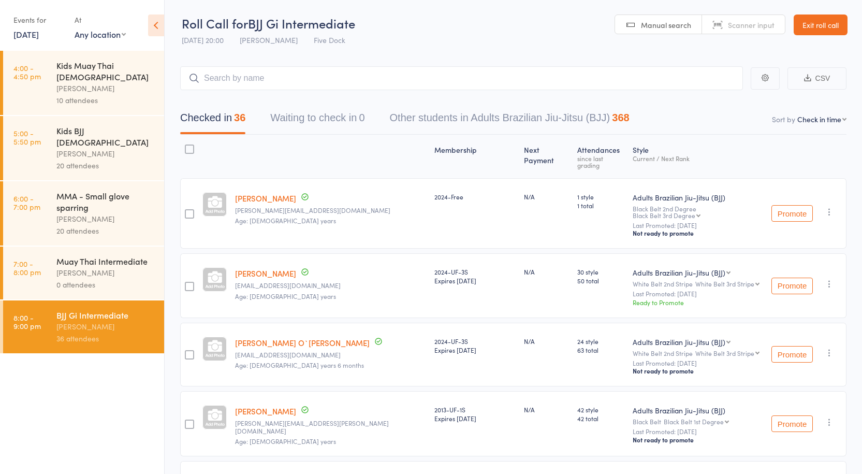
click at [102, 213] on div "[PERSON_NAME]" at bounding box center [105, 219] width 99 height 12
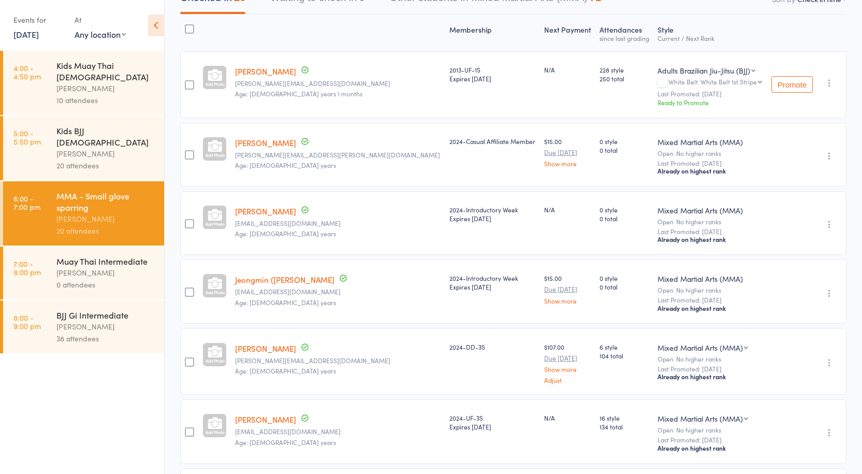
scroll to position [105, 0]
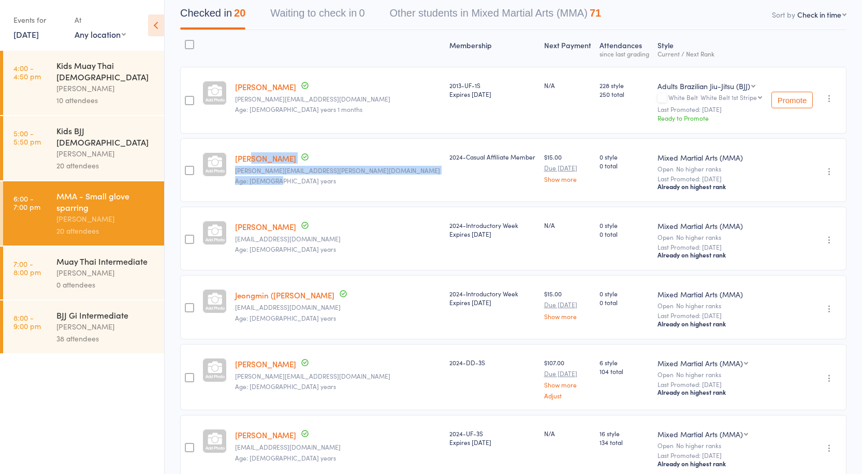
drag, startPoint x: 244, startPoint y: 159, endPoint x: 249, endPoint y: 153, distance: 7.8
click at [231, 153] on div at bounding box center [214, 170] width 33 height 64
drag, startPoint x: 235, startPoint y: 154, endPoint x: 290, endPoint y: 155, distance: 55.4
click at [290, 155] on div "[PERSON_NAME] [PERSON_NAME][EMAIL_ADDRESS][PERSON_NAME][DOMAIN_NAME] Age: [DEMO…" at bounding box center [338, 170] width 214 height 64
click at [290, 155] on link "[PERSON_NAME]" at bounding box center [265, 158] width 61 height 11
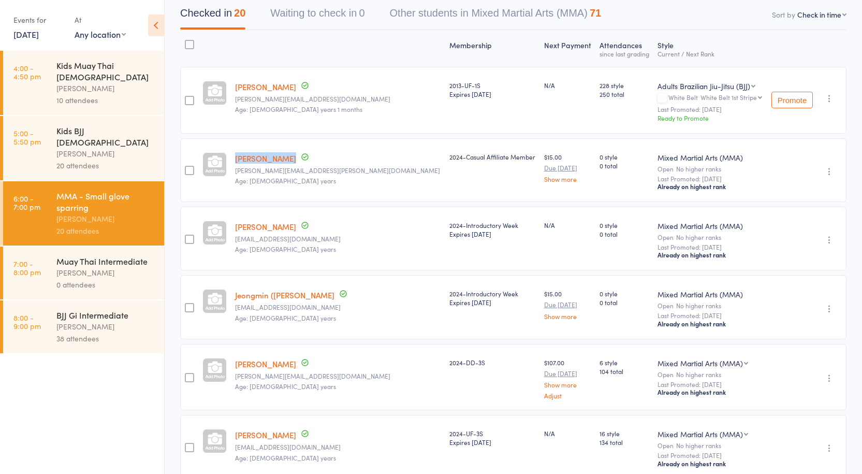
copy link "[PERSON_NAME]"
click at [107, 309] on div "BJJ Gi Intermediate" at bounding box center [105, 314] width 99 height 11
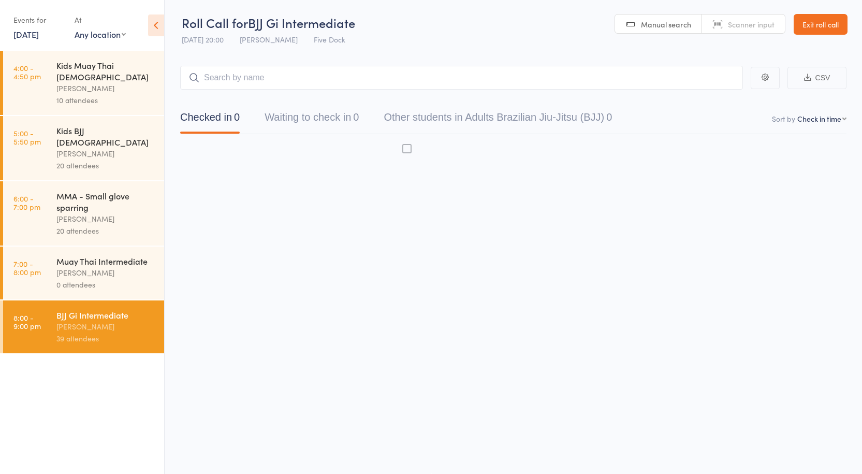
scroll to position [1, 0]
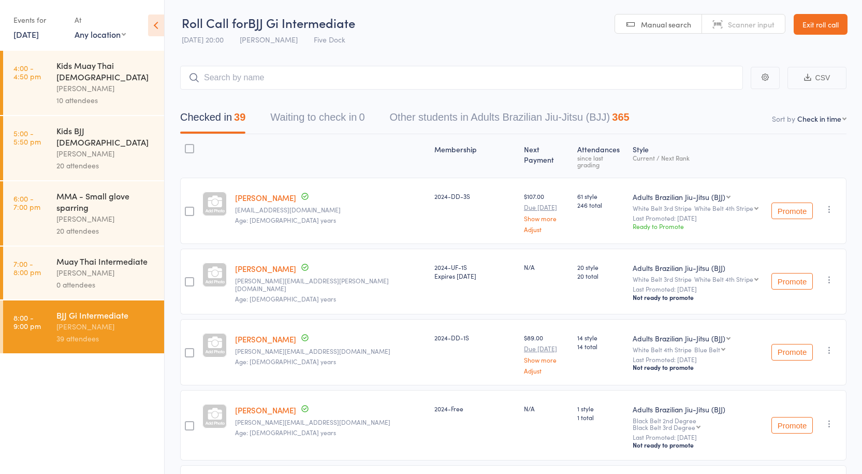
click at [826, 81] on button "CSV" at bounding box center [817, 78] width 59 height 22
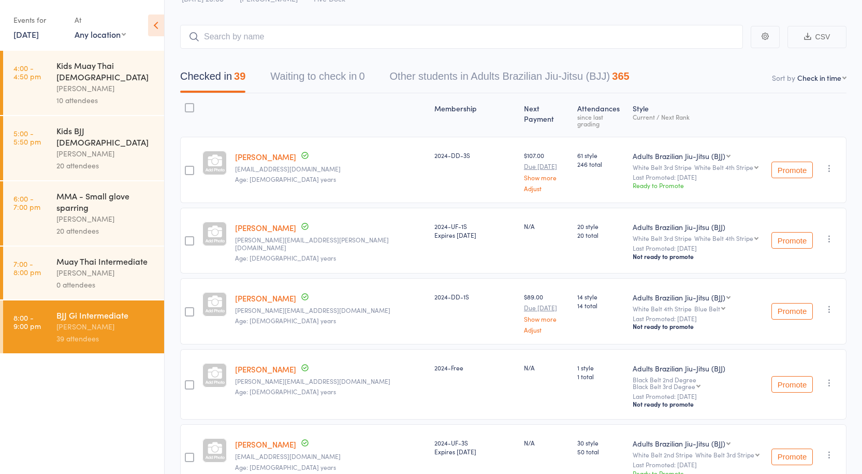
scroll to position [0, 0]
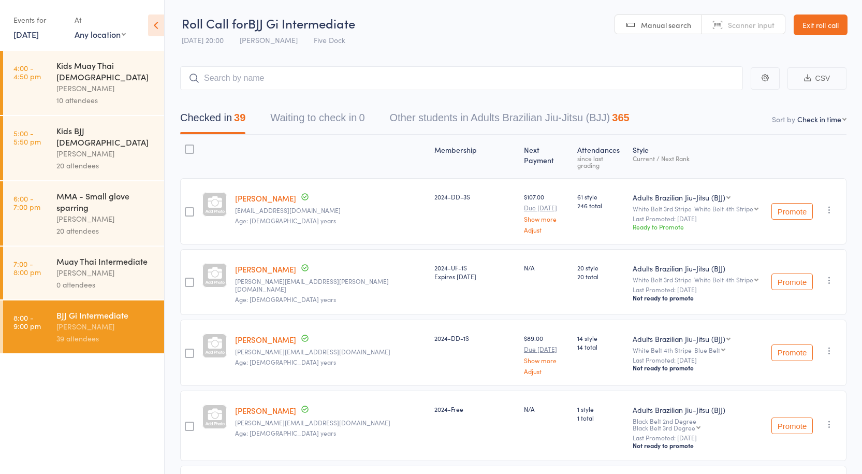
click at [830, 120] on select "First name Last name Birthday [DATE]? Behind on payments? Check in time Next pa…" at bounding box center [822, 119] width 49 height 10
select select "10"
click at [798, 114] on select "First name Last name Birthday [DATE]? Behind on payments? Check in time Next pa…" at bounding box center [822, 119] width 49 height 10
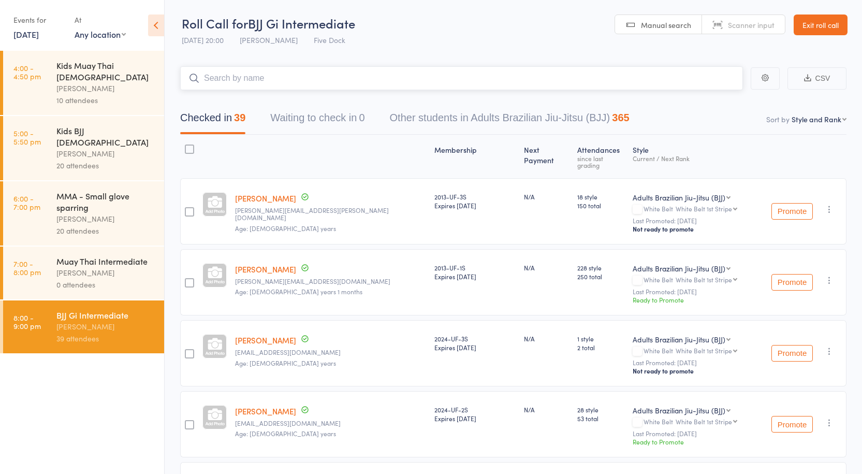
click at [265, 73] on input "search" at bounding box center [461, 78] width 563 height 24
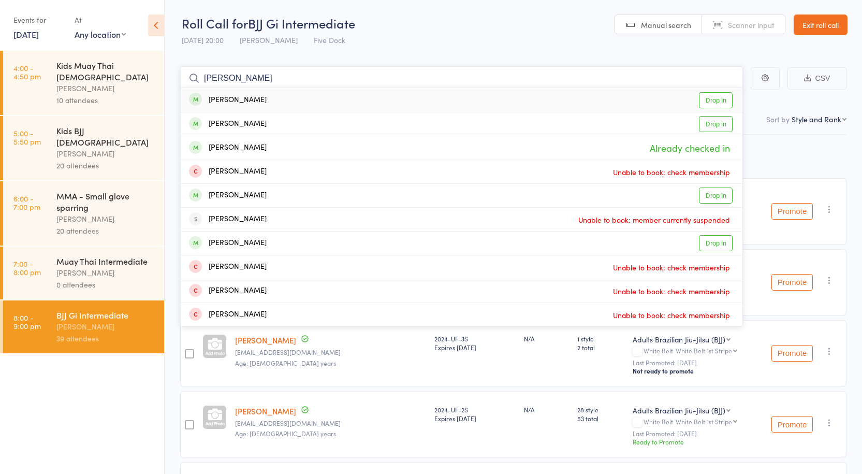
type input "[PERSON_NAME]"
click at [286, 97] on div "[PERSON_NAME] Drop in" at bounding box center [462, 100] width 562 height 24
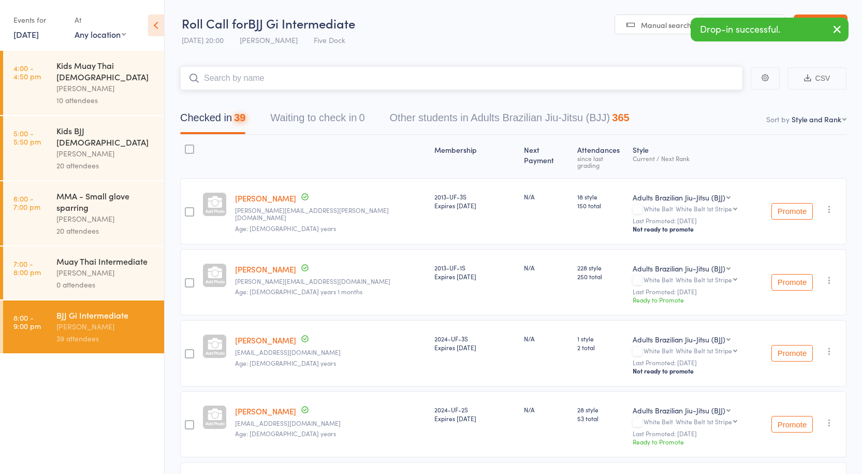
click at [224, 76] on input "search" at bounding box center [461, 78] width 563 height 24
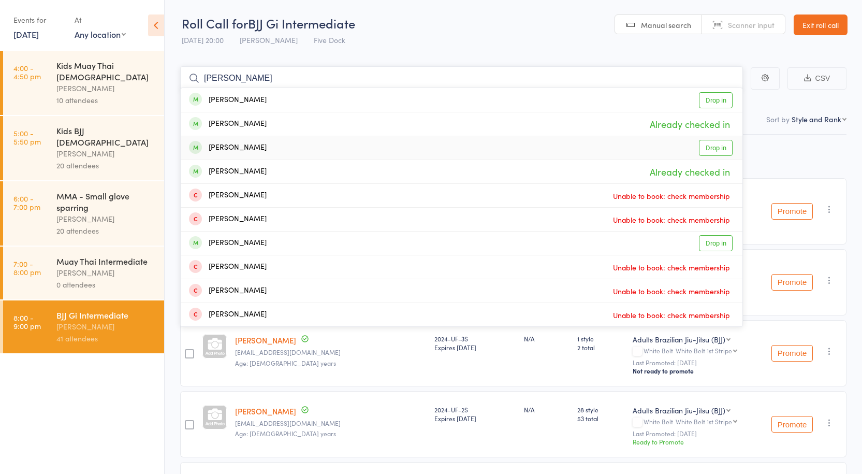
type input "[PERSON_NAME]"
click at [288, 150] on div "[PERSON_NAME] Drop in" at bounding box center [462, 147] width 562 height 23
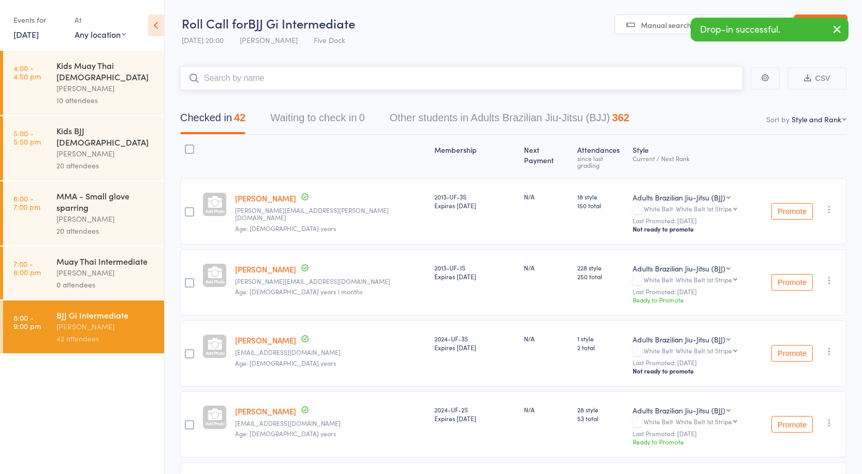
click at [255, 78] on input "search" at bounding box center [461, 78] width 563 height 24
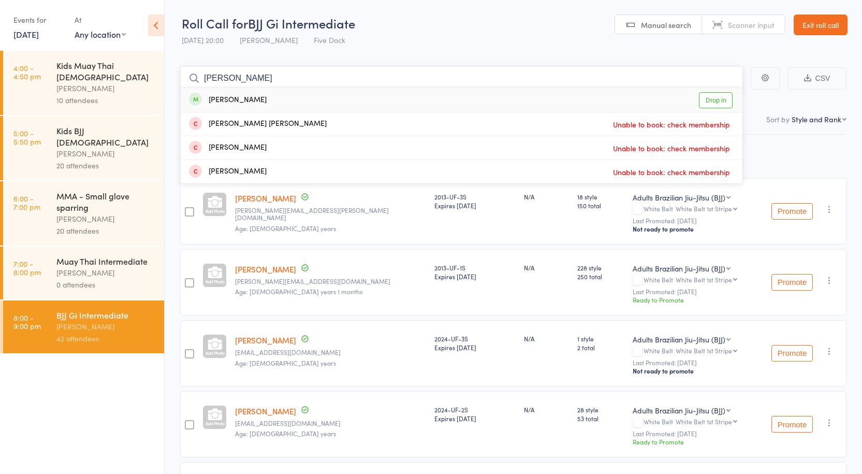
type input "[PERSON_NAME]"
click at [282, 100] on div "[PERSON_NAME] Drop in" at bounding box center [462, 100] width 562 height 24
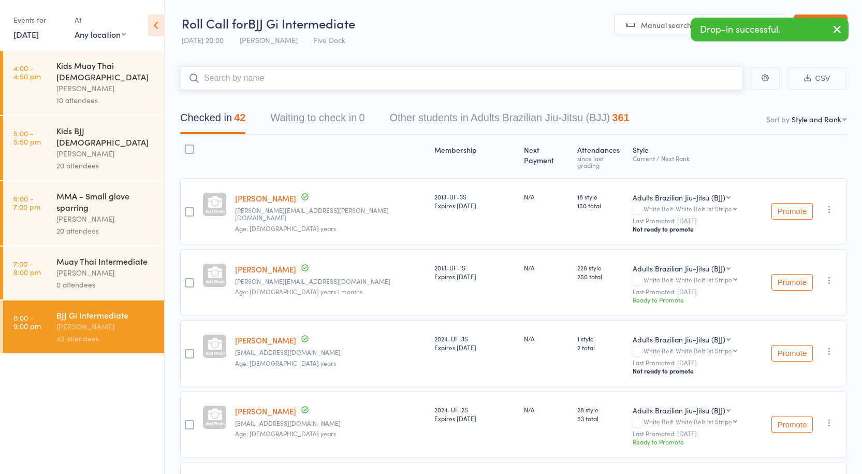
click at [226, 75] on input "search" at bounding box center [461, 78] width 563 height 24
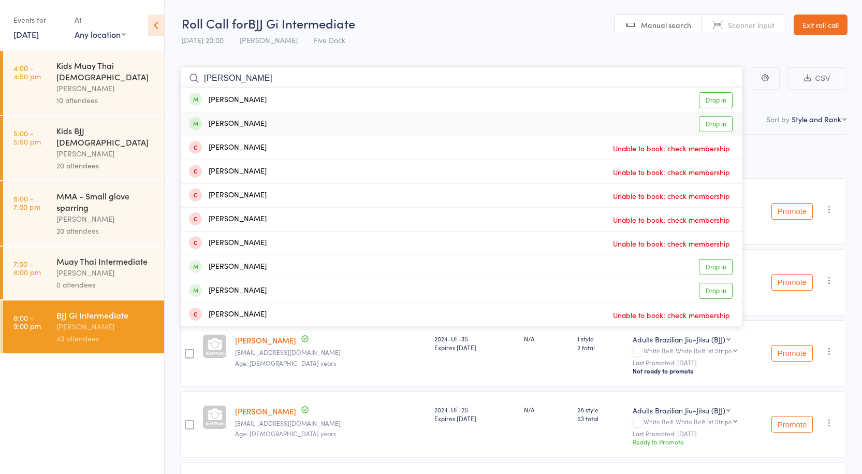
type input "[PERSON_NAME]"
click at [278, 121] on div "[PERSON_NAME] Drop in" at bounding box center [462, 123] width 562 height 23
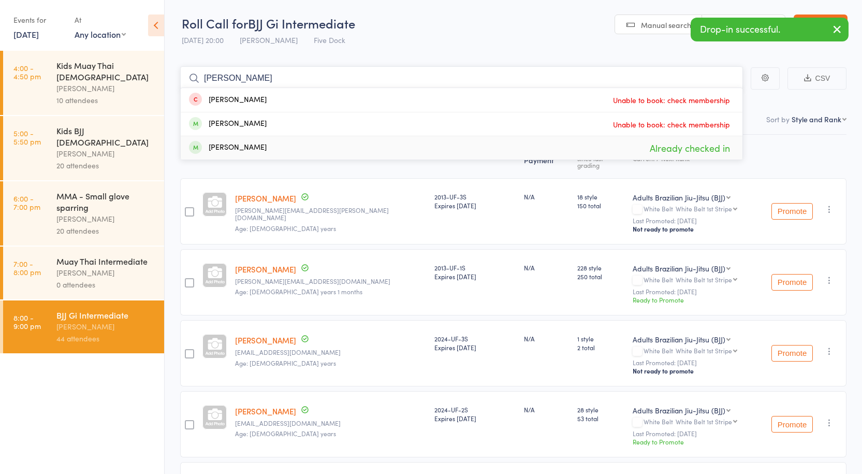
type input "[PERSON_NAME]"
click at [263, 145] on div "[PERSON_NAME]" at bounding box center [228, 148] width 78 height 12
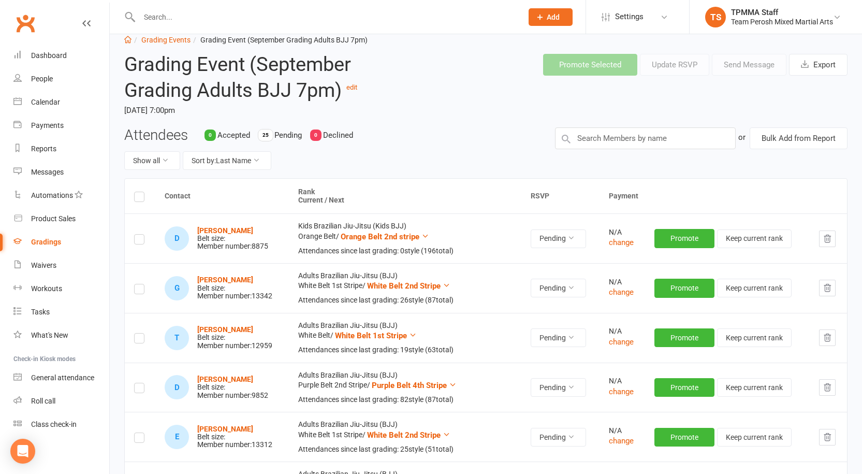
click at [38, 242] on div "Gradings" at bounding box center [46, 242] width 30 height 8
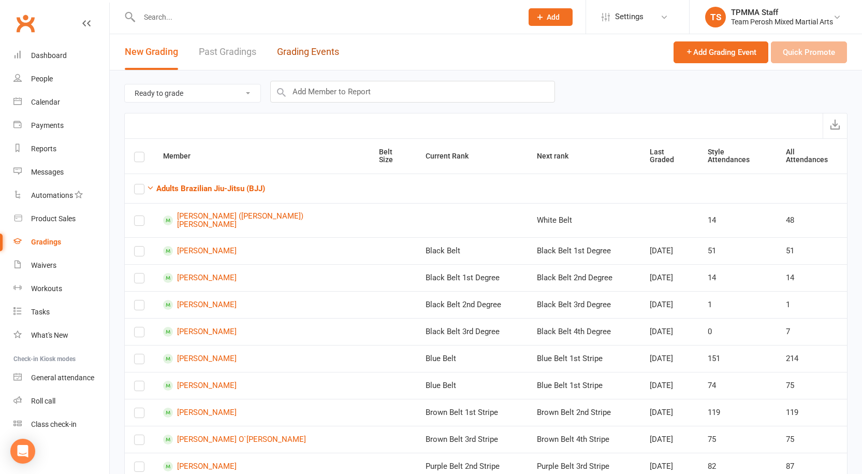
click at [312, 48] on link "Grading Events" at bounding box center [308, 52] width 62 height 36
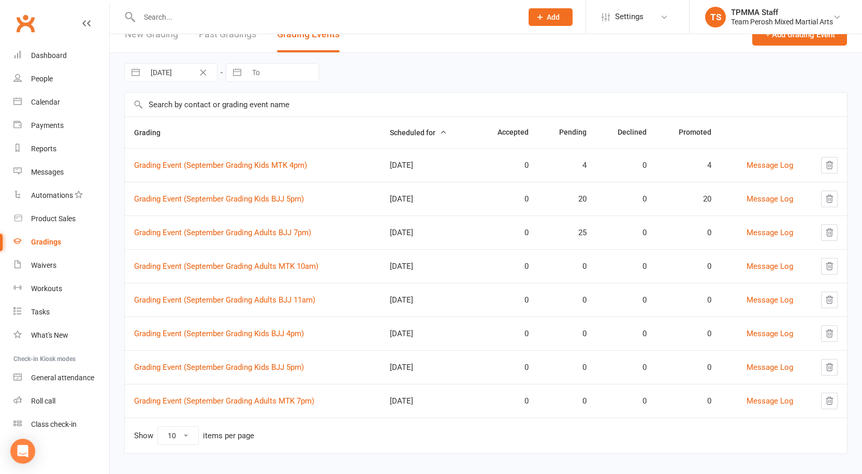
scroll to position [27, 0]
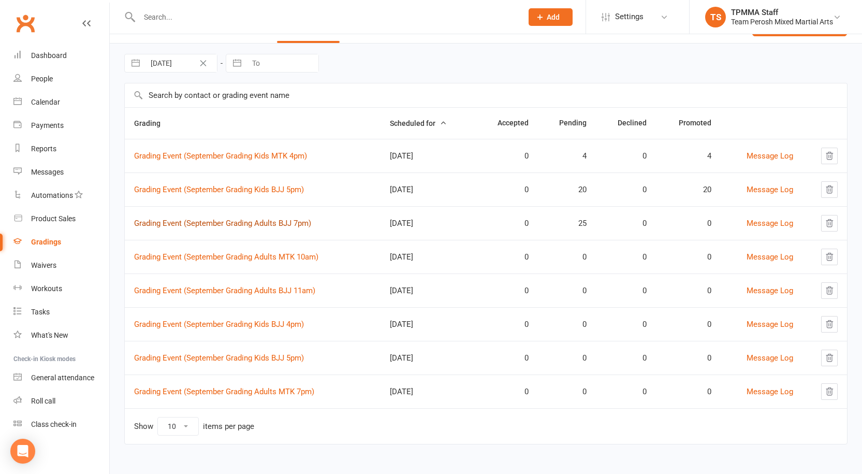
click at [252, 225] on link "Grading Event (September Grading Adults BJJ 7pm)" at bounding box center [222, 223] width 177 height 9
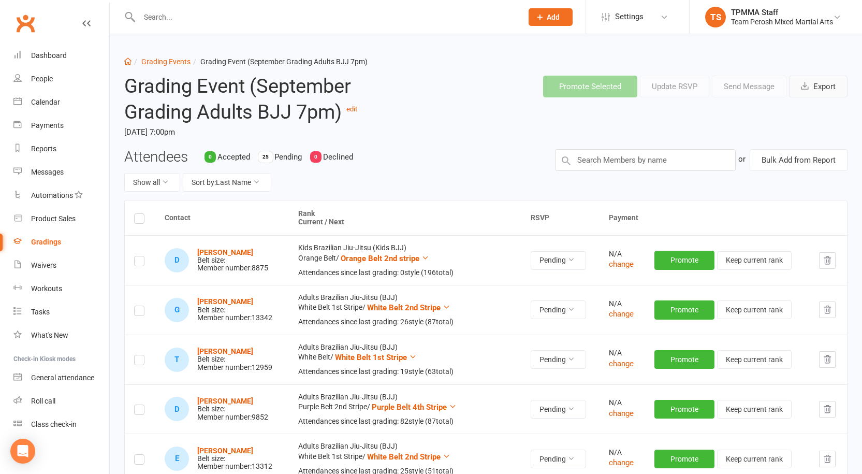
click at [828, 82] on button "Export" at bounding box center [818, 87] width 59 height 22
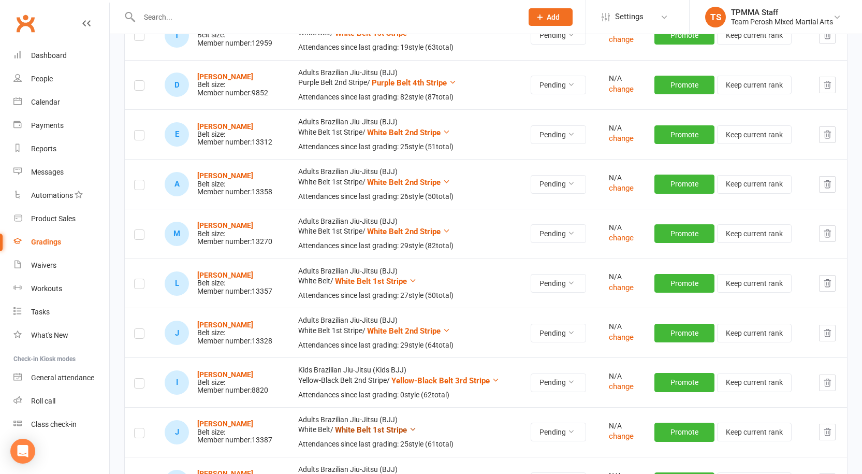
scroll to position [311, 0]
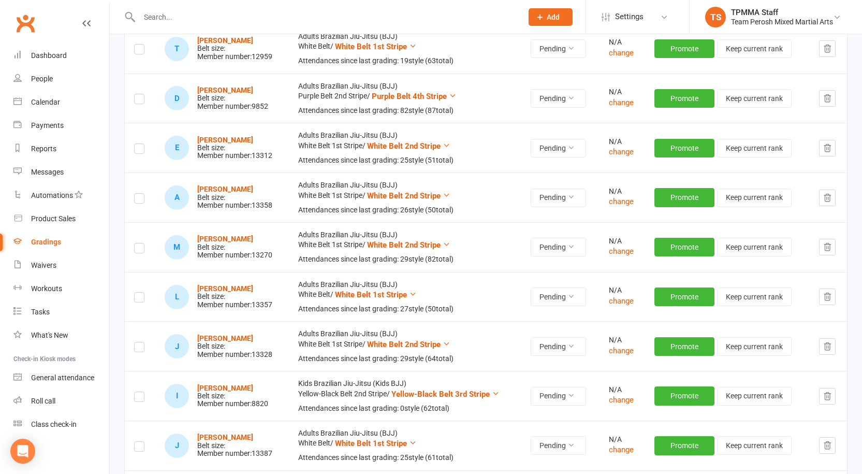
click at [193, 18] on input "text" at bounding box center [325, 17] width 379 height 15
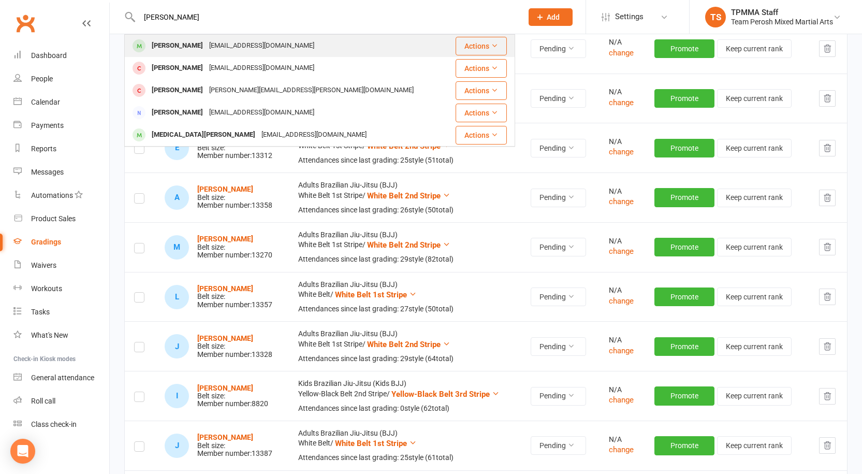
type input "[PERSON_NAME]"
click at [185, 50] on div "[PERSON_NAME]" at bounding box center [177, 45] width 57 height 15
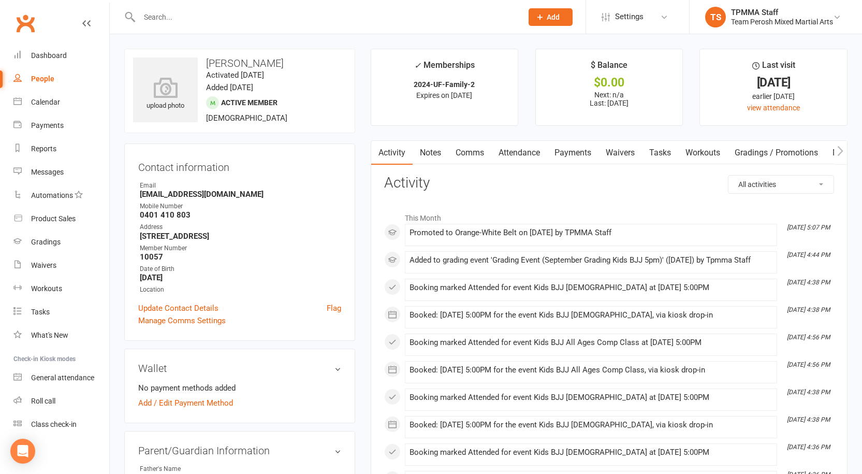
click at [171, 20] on input "text" at bounding box center [325, 17] width 379 height 15
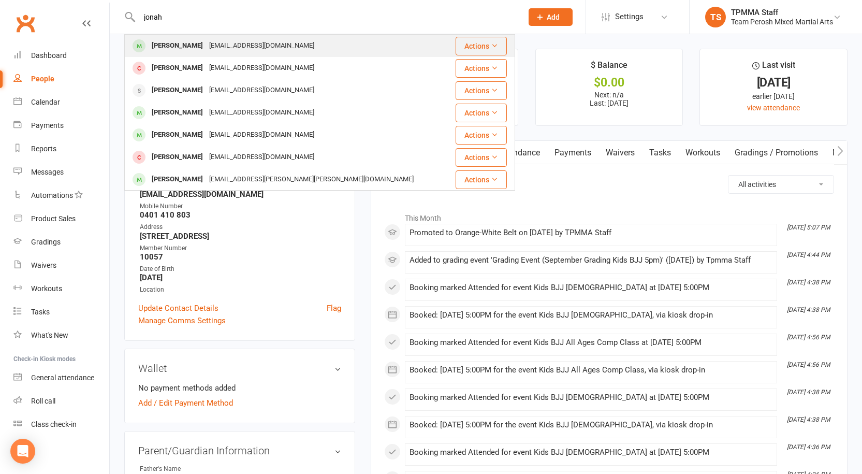
type input "jonah"
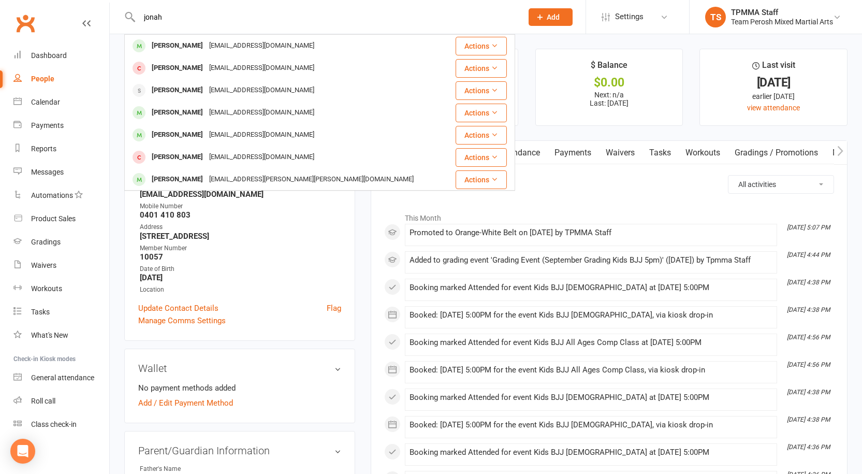
click at [206, 43] on div "[EMAIL_ADDRESS][DOMAIN_NAME]" at bounding box center [261, 45] width 111 height 15
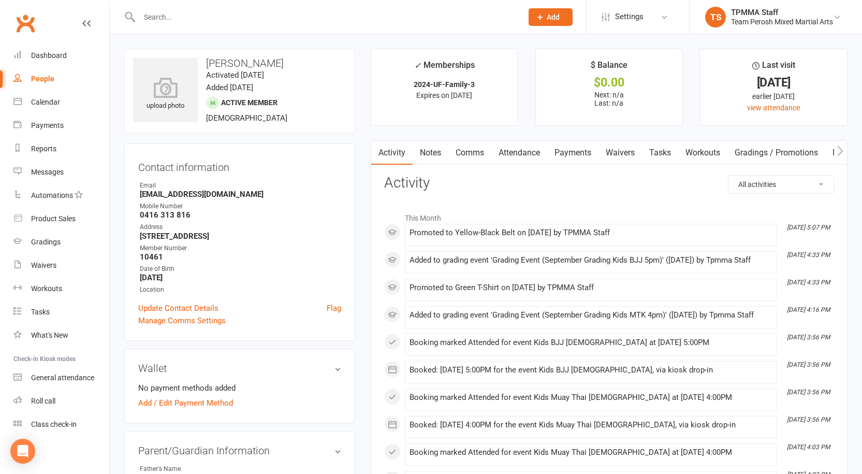
click at [219, 21] on input "text" at bounding box center [325, 17] width 379 height 15
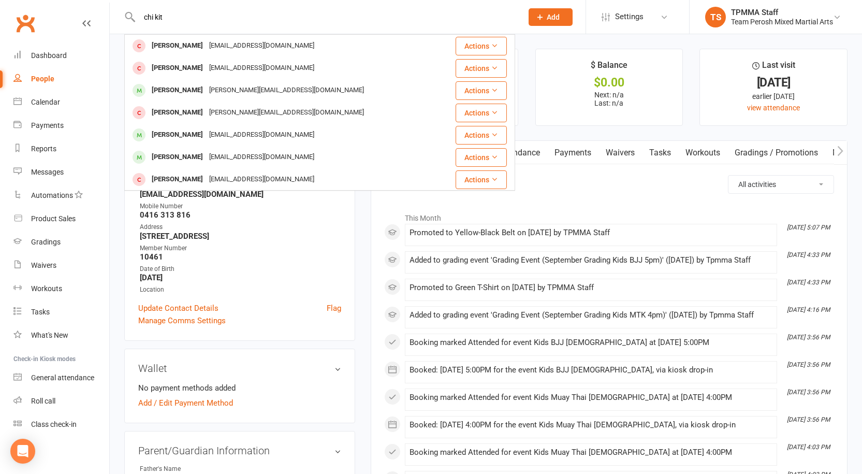
type input "chi kit"
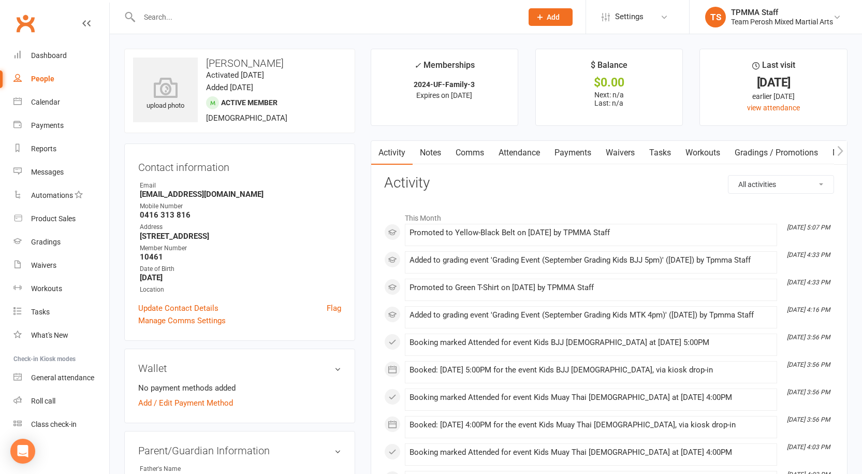
click at [198, 15] on input "text" at bounding box center [325, 17] width 379 height 15
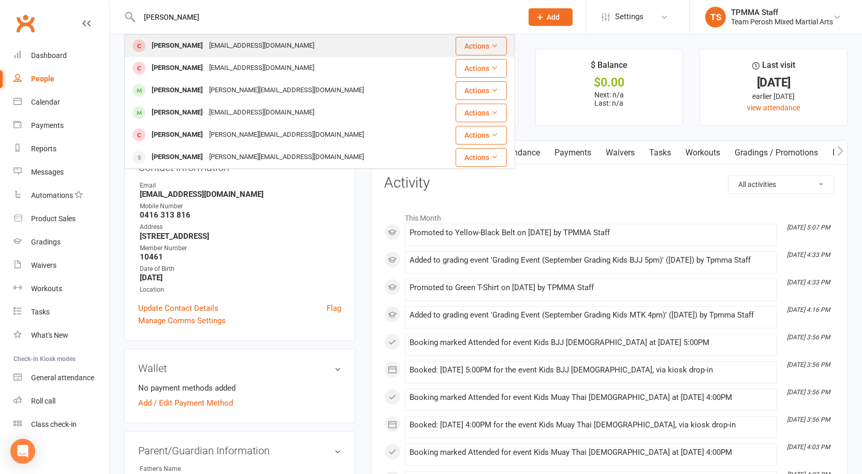
type input "[PERSON_NAME]"
click at [206, 40] on div "[EMAIL_ADDRESS][DOMAIN_NAME]" at bounding box center [261, 45] width 111 height 15
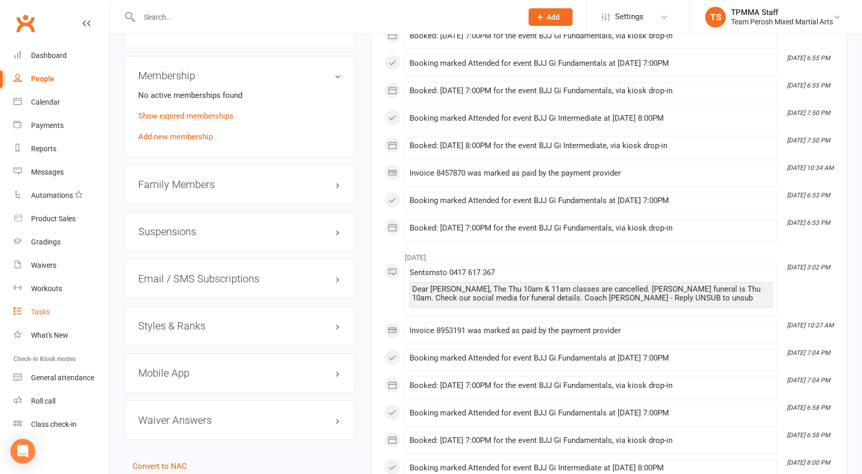
scroll to position [777, 0]
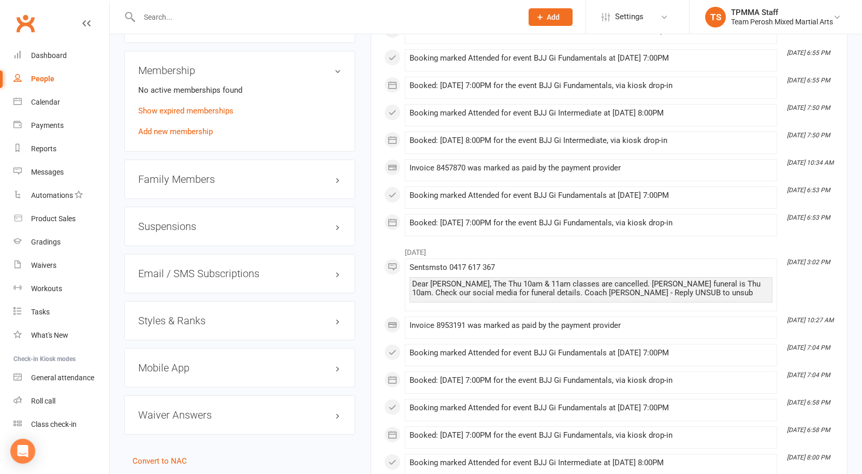
click at [189, 127] on link "Add new membership" at bounding box center [175, 131] width 75 height 9
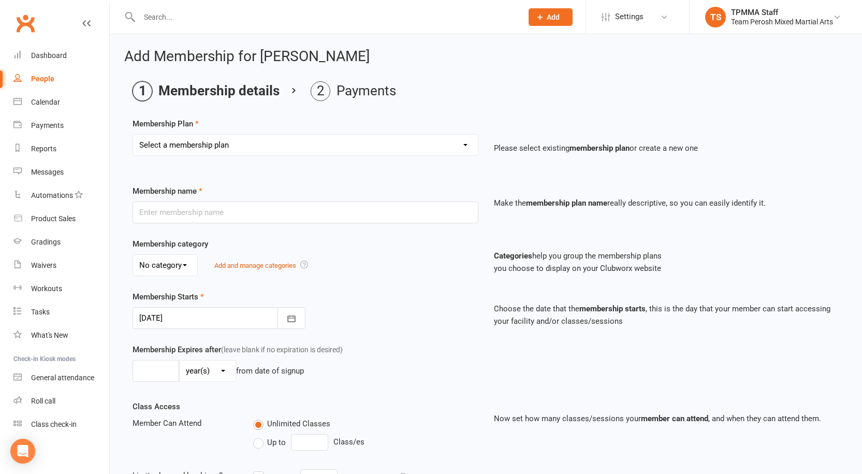
click at [181, 143] on select "Select a membership plan Create new Membership Plan 2008-DD-1S 2008-DD-2S 2008-…" at bounding box center [305, 145] width 345 height 21
select select "24"
click at [133, 135] on select "Select a membership plan Create new Membership Plan 2008-DD-1S 2008-DD-2S 2008-…" at bounding box center [305, 145] width 345 height 21
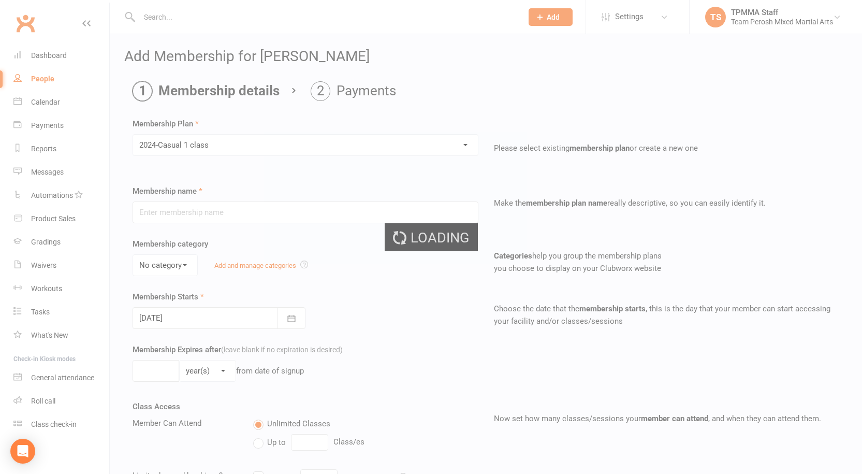
type input "2024-Casual 1 class"
select select "1"
type input "0"
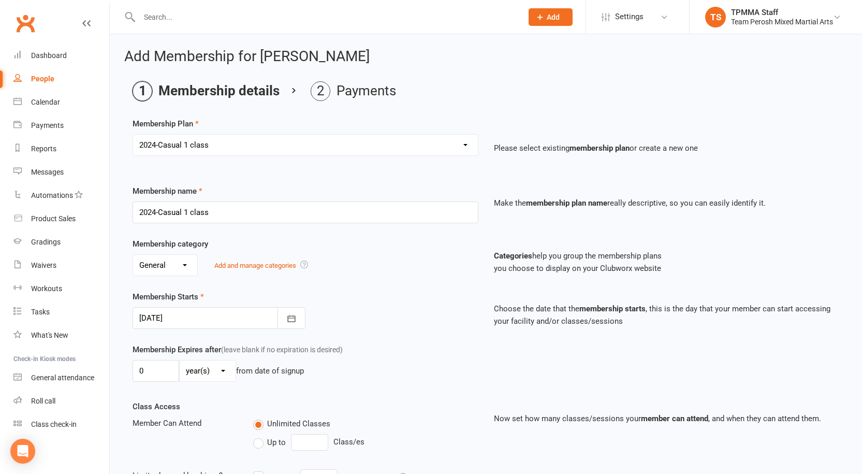
click at [218, 139] on select "Select a membership plan Create new Membership Plan 2008-DD-1S 2008-DD-2S 2008-…" at bounding box center [305, 145] width 345 height 21
select select "25"
click at [133, 135] on select "Select a membership plan Create new Membership Plan 2008-DD-1S 2008-DD-2S 2008-…" at bounding box center [305, 145] width 345 height 21
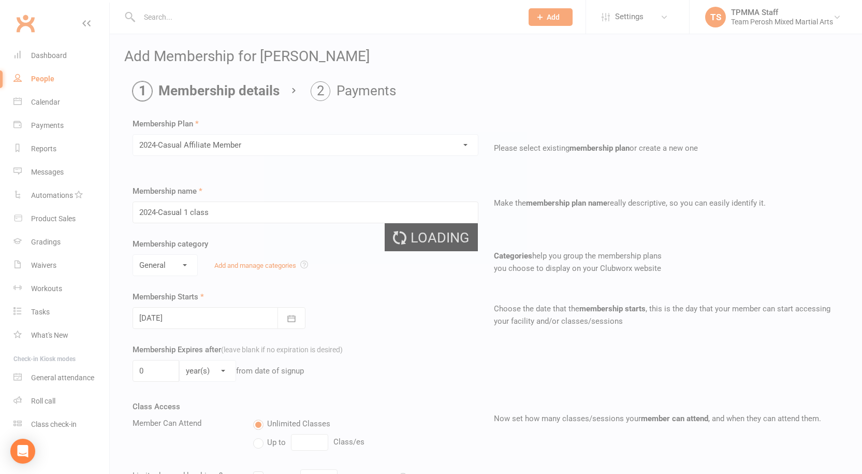
type input "2024-Casual Affiliate Member"
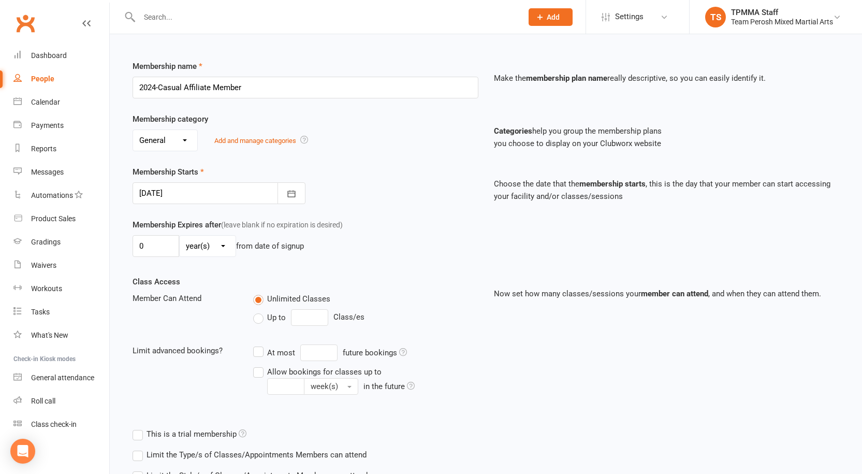
scroll to position [245, 0]
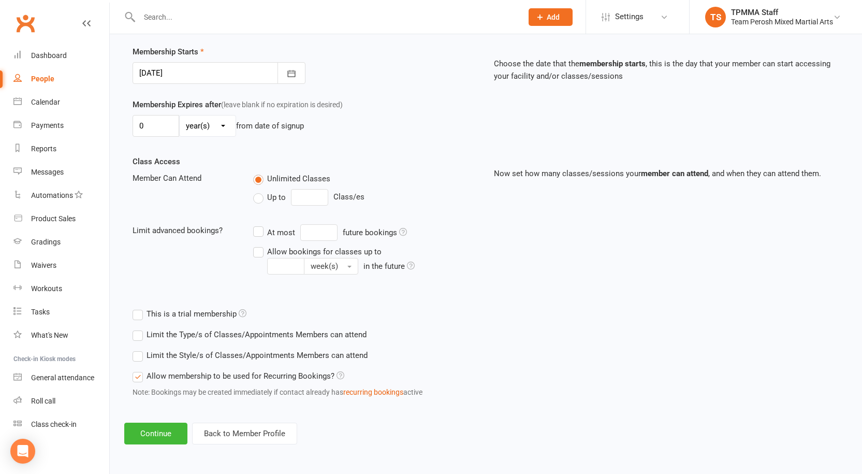
click at [137, 352] on label "Limit the Style/s of Classes/Appointments Members can attend" at bounding box center [250, 355] width 235 height 12
click at [137, 349] on input "Limit the Style/s of Classes/Appointments Members can attend" at bounding box center [136, 349] width 7 height 0
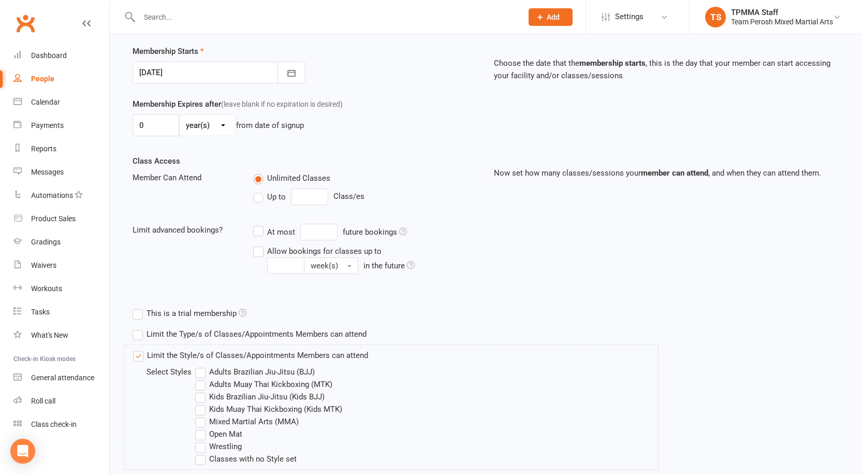
click at [206, 372] on label "Adults Brazilian Jiu-Jitsu (BJJ)" at bounding box center [255, 372] width 120 height 12
click at [202, 366] on input "Adults Brazilian Jiu-Jitsu (BJJ)" at bounding box center [198, 366] width 7 height 0
click at [200, 436] on label "Open Mat" at bounding box center [218, 434] width 47 height 12
click at [200, 428] on input "Open Mat" at bounding box center [198, 428] width 7 height 0
click at [201, 450] on label "Wrestling" at bounding box center [218, 446] width 47 height 12
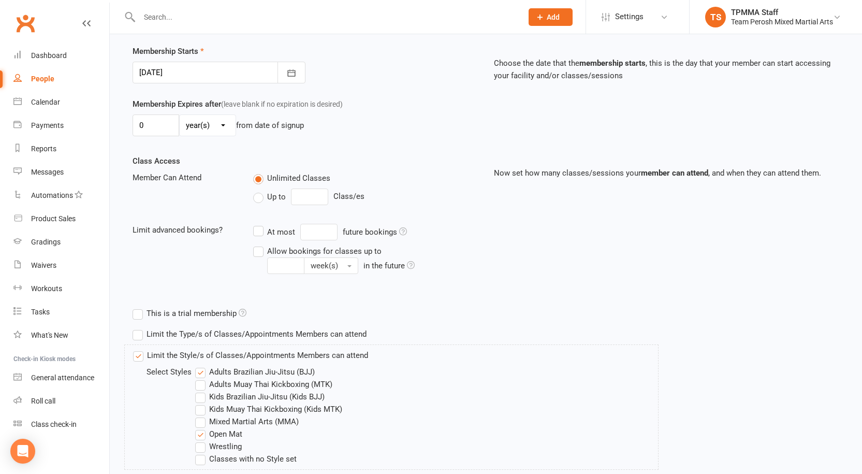
click at [201, 440] on input "Wrestling" at bounding box center [198, 440] width 7 height 0
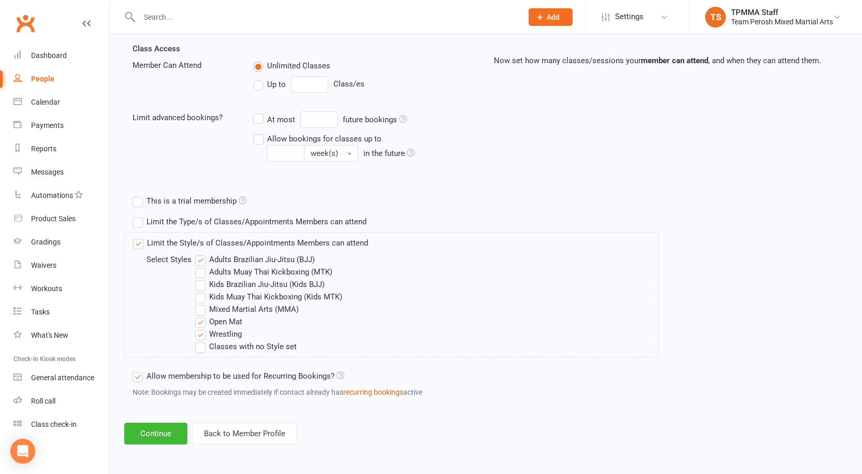
scroll to position [358, 0]
click at [164, 437] on button "Continue" at bounding box center [155, 434] width 63 height 22
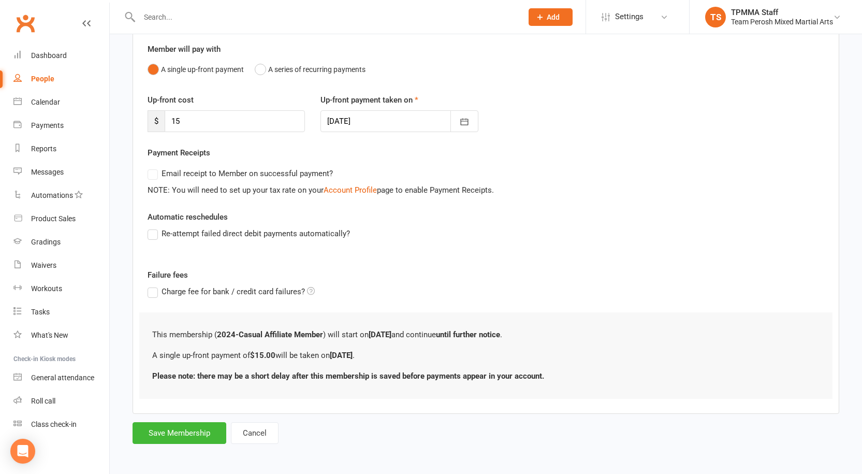
scroll to position [90, 0]
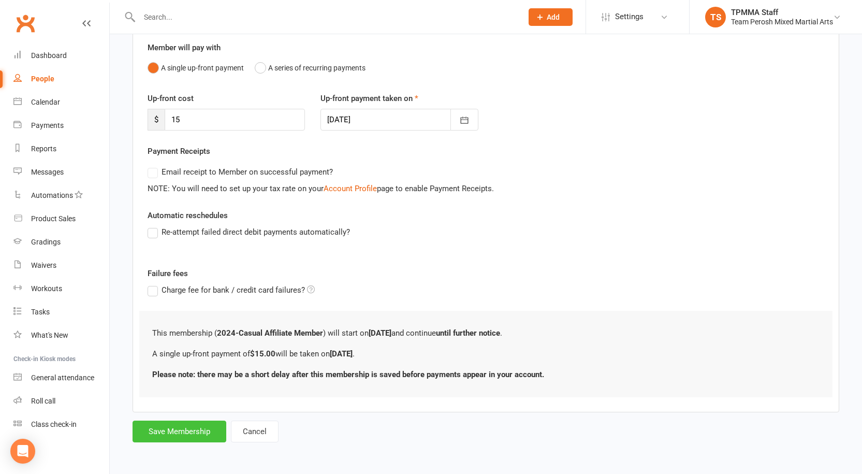
click at [181, 431] on button "Save Membership" at bounding box center [180, 432] width 94 height 22
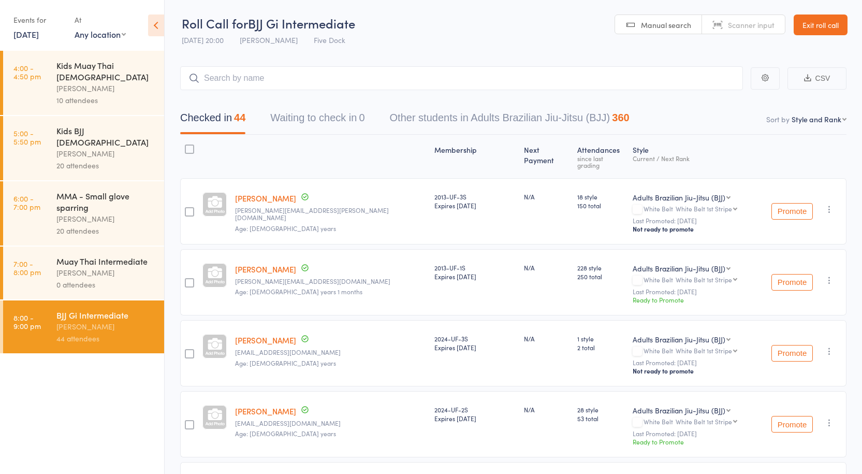
scroll to position [52, 0]
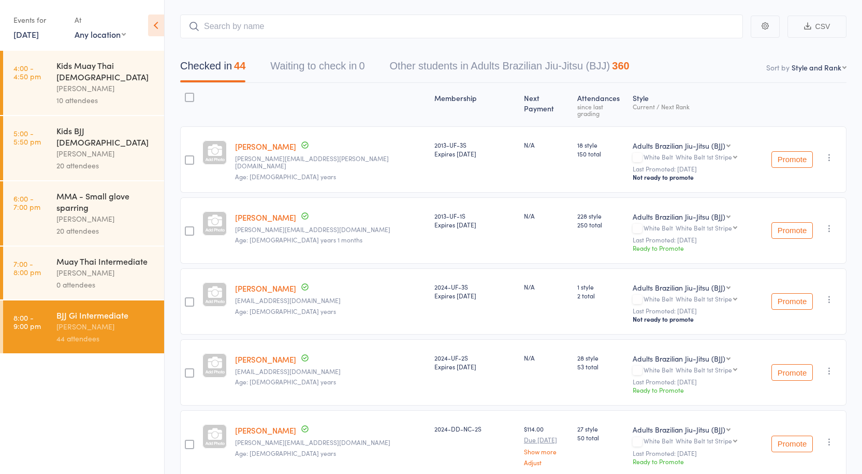
click at [801, 28] on button "CSV" at bounding box center [817, 27] width 59 height 22
click at [255, 22] on input "search" at bounding box center [461, 27] width 563 height 24
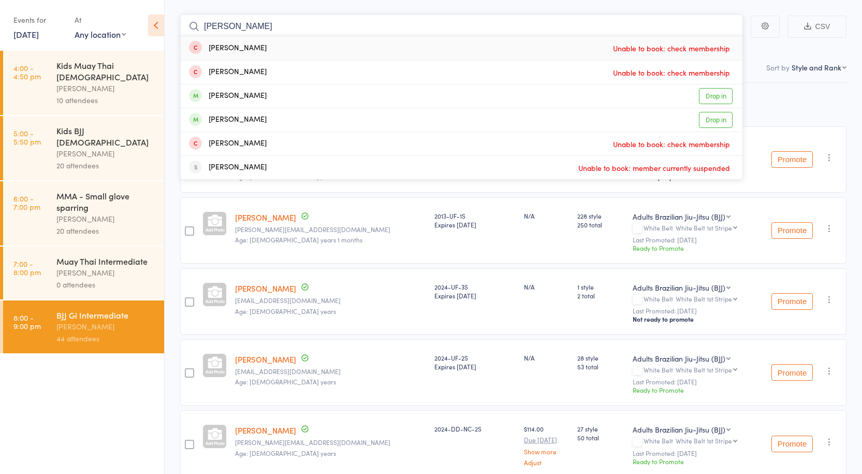
drag, startPoint x: 256, startPoint y: 32, endPoint x: 154, endPoint y: 1, distance: 106.5
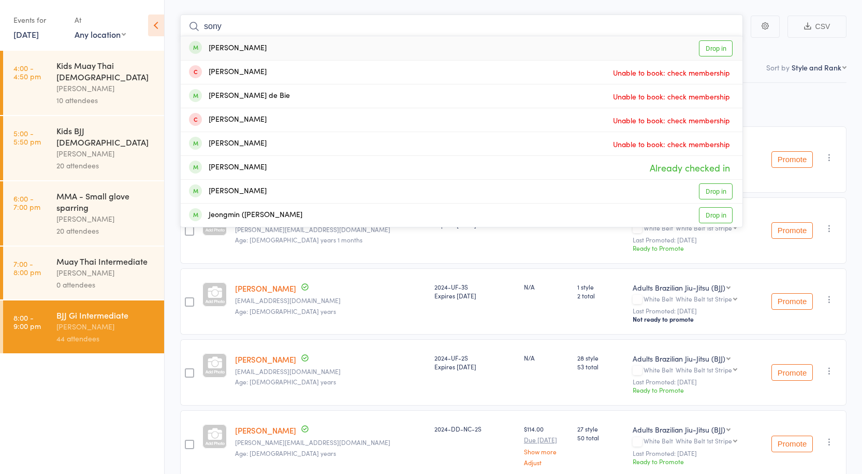
type input "sony"
click at [312, 47] on div "Sony Lim Drop in" at bounding box center [462, 48] width 562 height 24
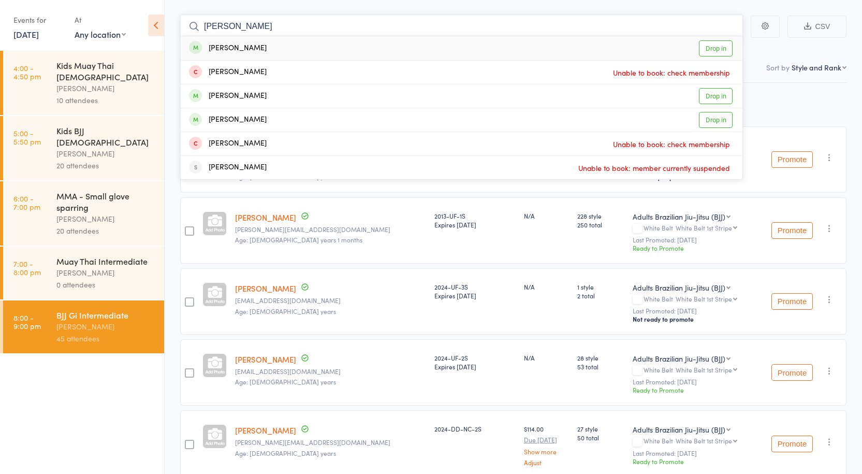
type input "[PERSON_NAME]"
click at [264, 44] on div "[PERSON_NAME] Drop in" at bounding box center [462, 48] width 562 height 24
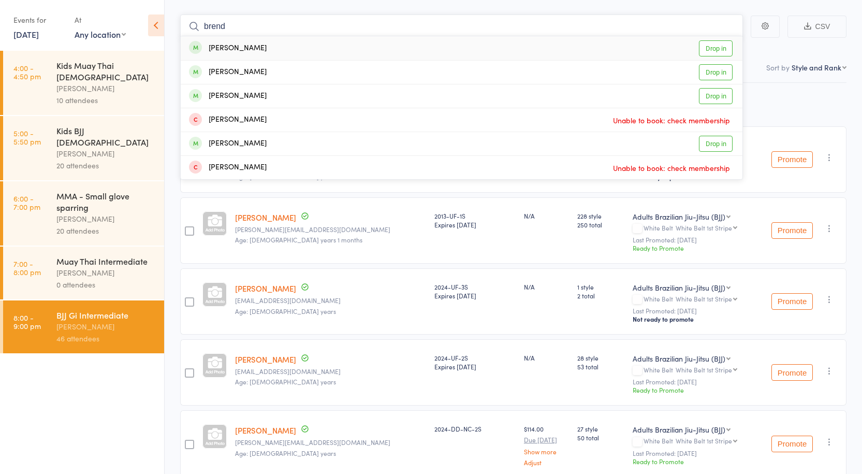
type input "brend"
click at [284, 52] on div "[PERSON_NAME] Drop in" at bounding box center [462, 48] width 562 height 24
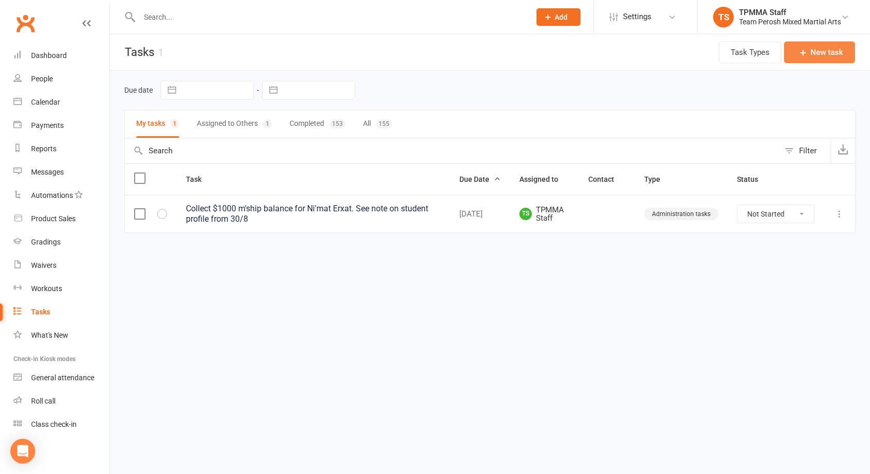
click at [814, 53] on button "New task" at bounding box center [819, 52] width 71 height 22
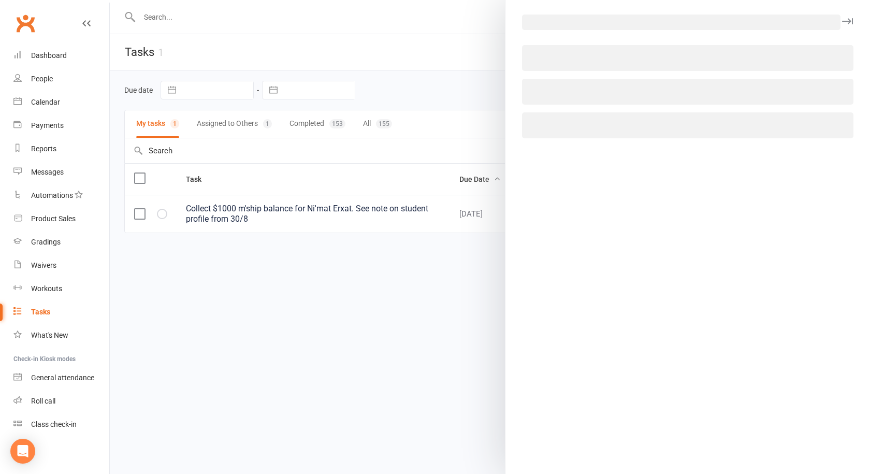
select select "50822"
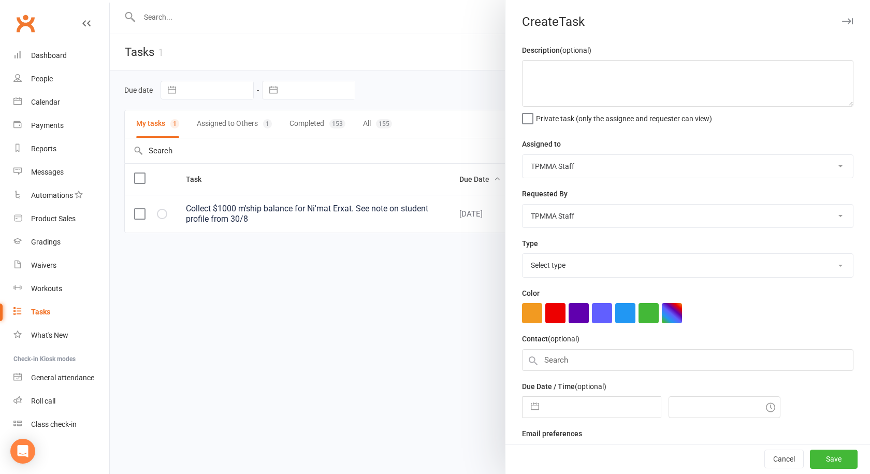
click at [554, 269] on select "Select type Administration tasks E-mail Meeting Other Phone call Retail Add new…" at bounding box center [688, 265] width 330 height 23
select select "30447"
click at [523, 256] on select "Select type Administration tasks E-mail Meeting Other Phone call Retail Add new…" at bounding box center [688, 265] width 330 height 23
select select "7"
select select "2025"
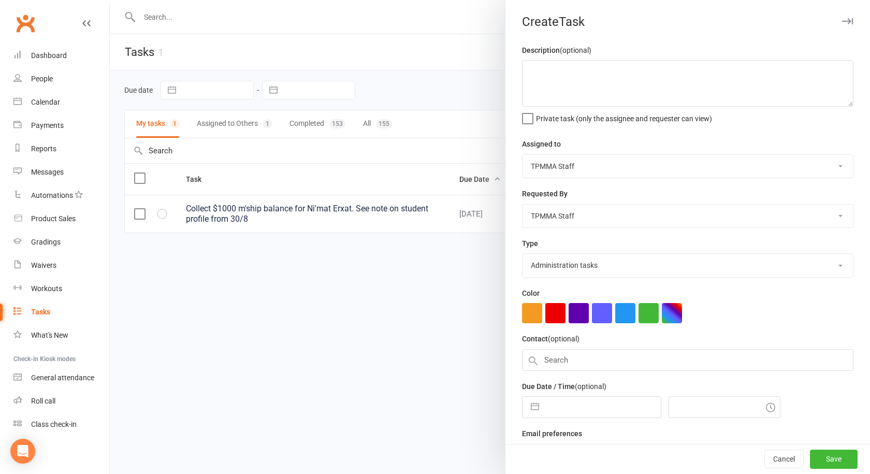
select select "8"
select select "2025"
select select "9"
select select "2025"
click at [567, 407] on input "text" at bounding box center [602, 407] width 117 height 21
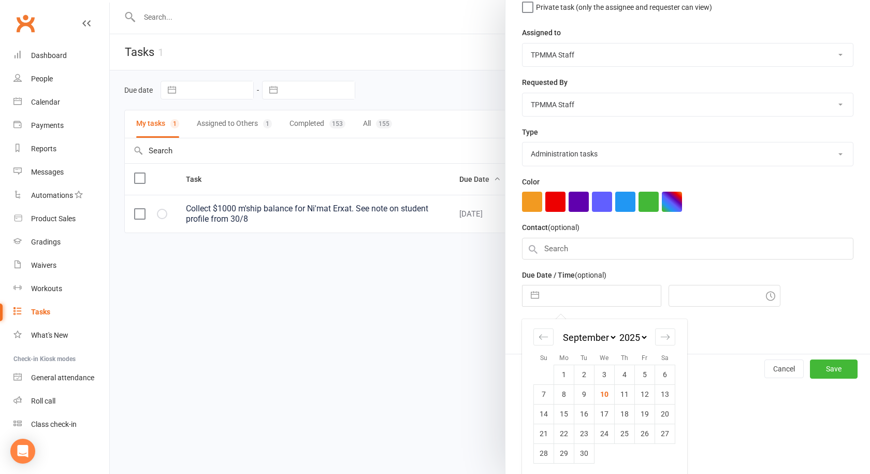
scroll to position [117, 0]
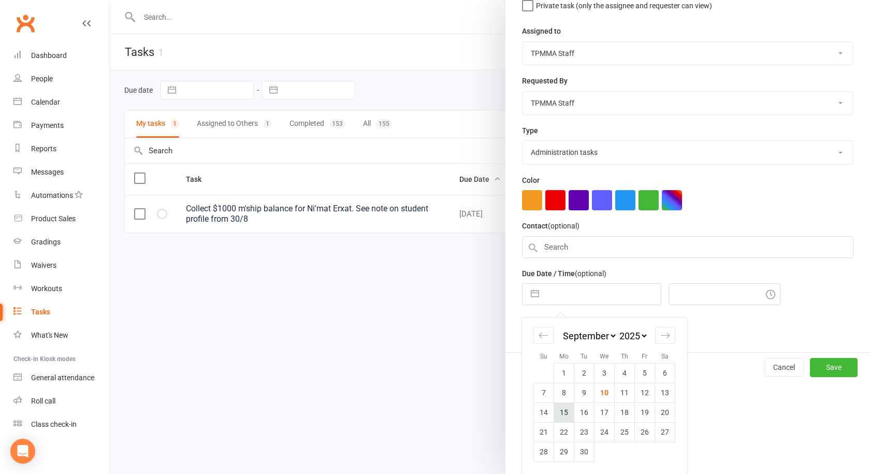
click at [557, 417] on td "15" at bounding box center [564, 412] width 20 height 20
type input "[DATE]"
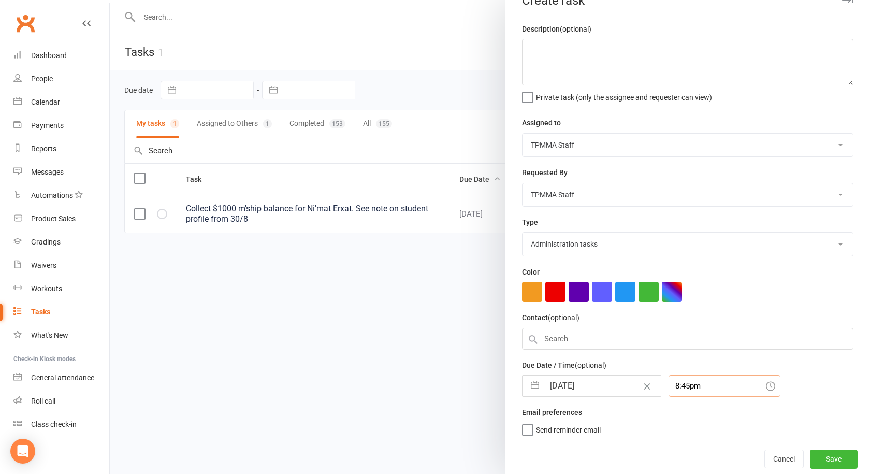
click at [689, 387] on div "8:45pm" at bounding box center [725, 386] width 112 height 22
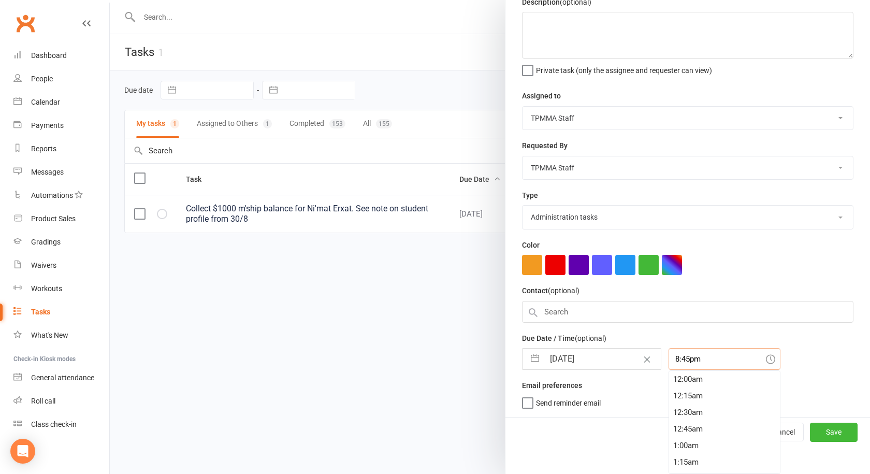
scroll to position [1359, 0]
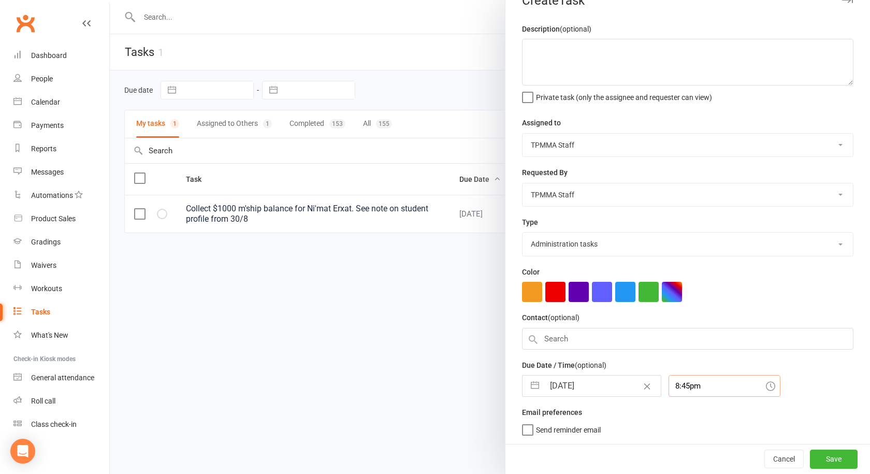
click at [700, 383] on input "8:45pm" at bounding box center [725, 386] width 112 height 22
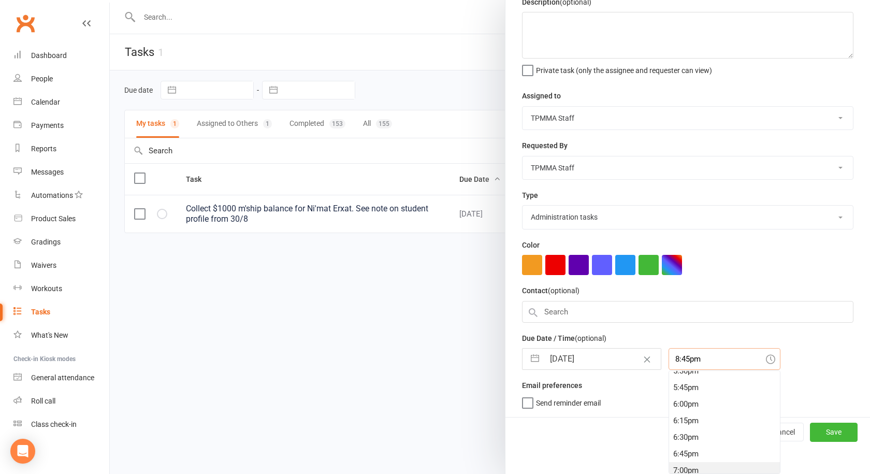
scroll to position [1152, 0]
click at [691, 422] on div "6:00pm" at bounding box center [724, 420] width 111 height 17
type input "6:00pm"
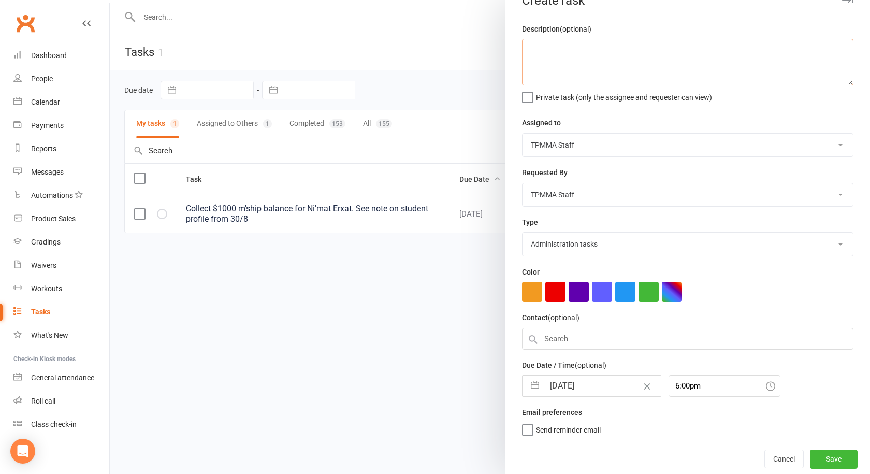
click at [544, 40] on textarea at bounding box center [687, 62] width 331 height 47
type textarea "S"
paste textarea
click at [565, 60] on textarea "Check the products in the women's toilets, throw out expired and finished thing…" at bounding box center [687, 62] width 331 height 47
type textarea "Check the products in the women's toilets, throw out expired and finished thing…"
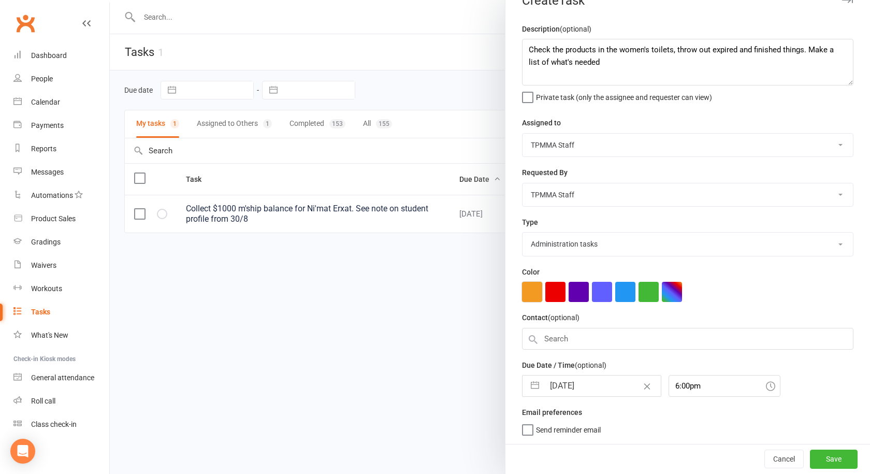
click at [533, 288] on button "button" at bounding box center [532, 292] width 20 height 20
click at [825, 456] on button "Save" at bounding box center [834, 459] width 48 height 19
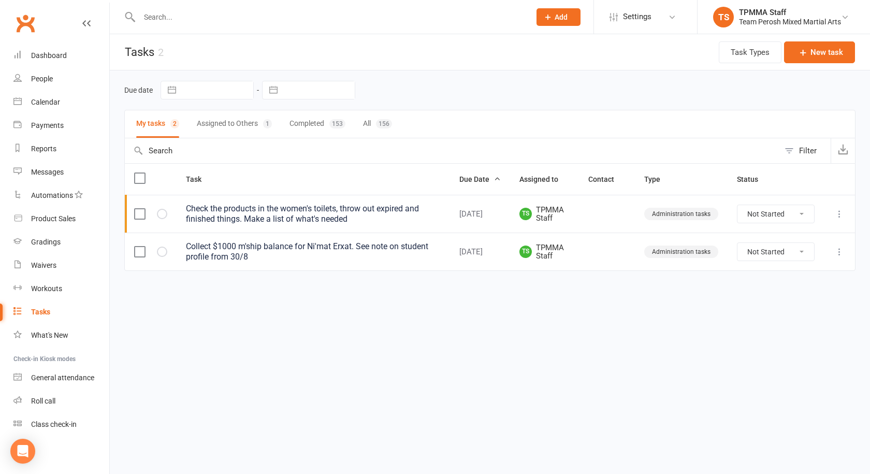
click at [217, 12] on input "text" at bounding box center [329, 17] width 387 height 15
click at [812, 55] on button "New task" at bounding box center [819, 52] width 71 height 22
select select "50822"
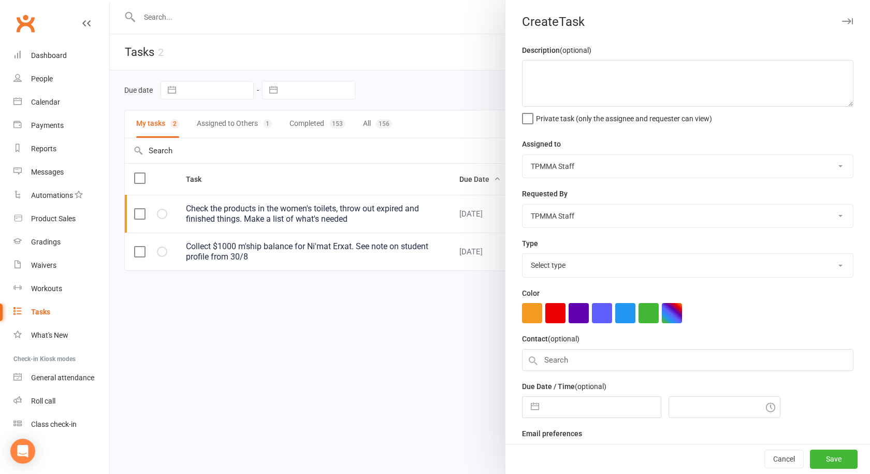
click at [577, 417] on input "text" at bounding box center [602, 407] width 117 height 21
select select "7"
select select "2025"
select select "8"
select select "2025"
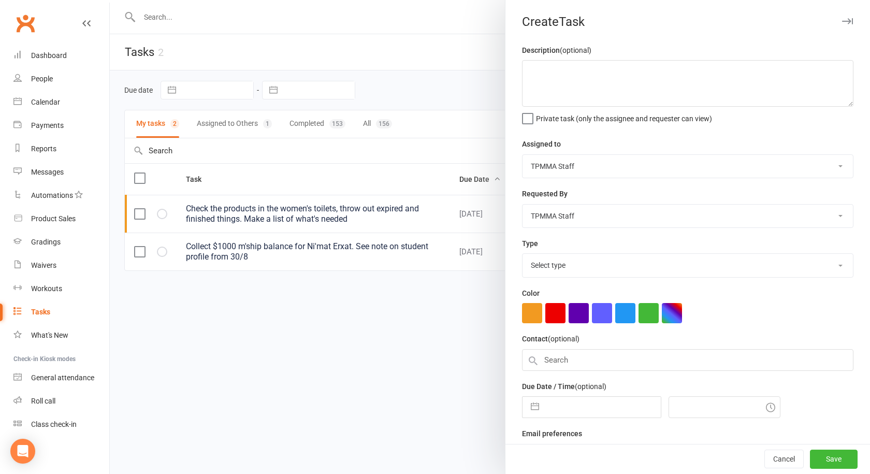
select select "9"
select select "2025"
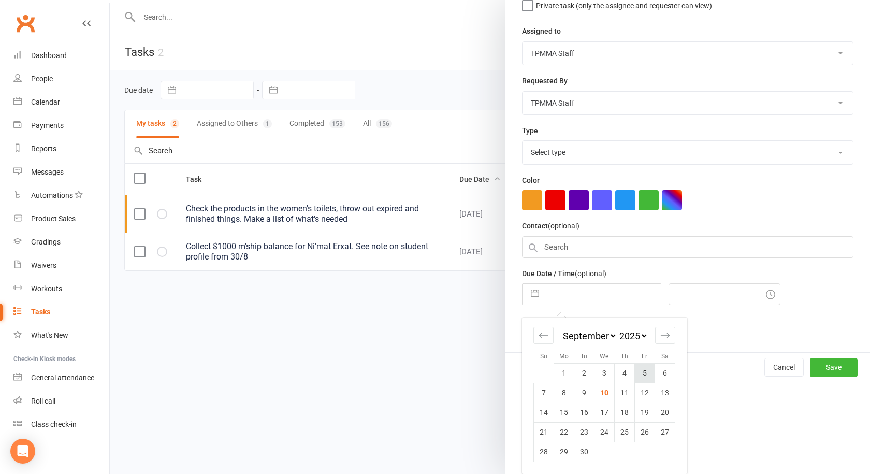
scroll to position [117, 0]
click at [557, 417] on td "15" at bounding box center [564, 412] width 20 height 20
type input "[DATE]"
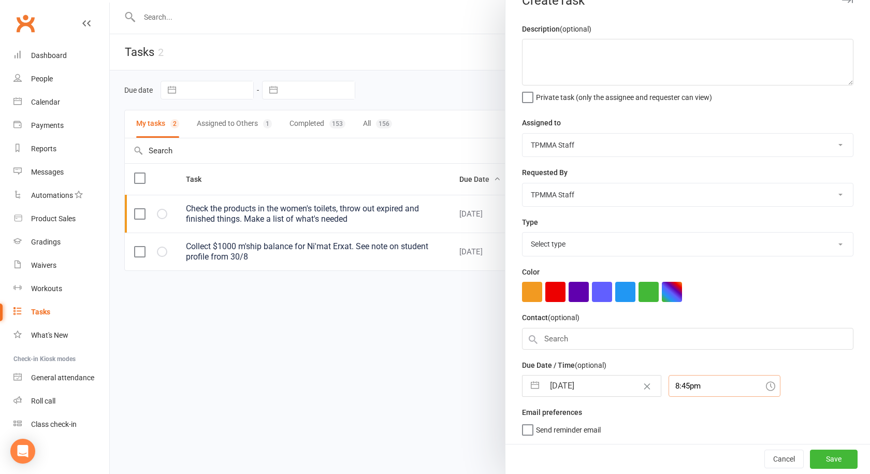
click at [700, 386] on div "8:45pm" at bounding box center [725, 386] width 112 height 22
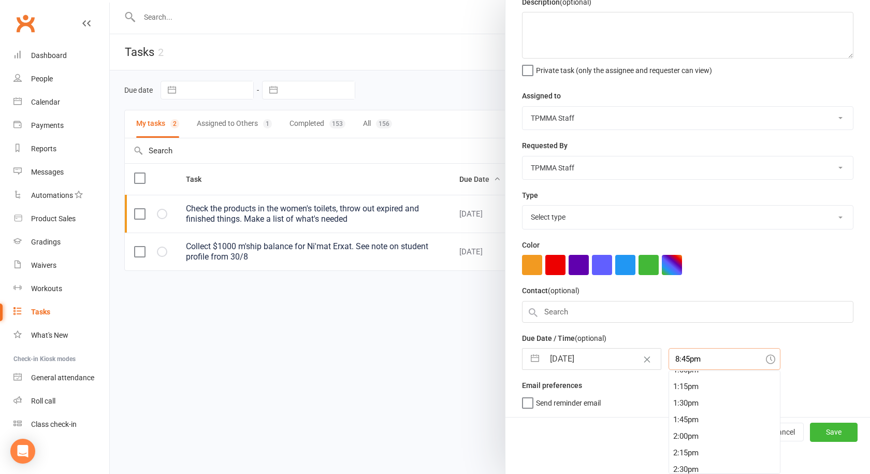
scroll to position [841, 0]
click at [686, 397] on div "1:00pm" at bounding box center [724, 400] width 111 height 17
type input "1:00pm"
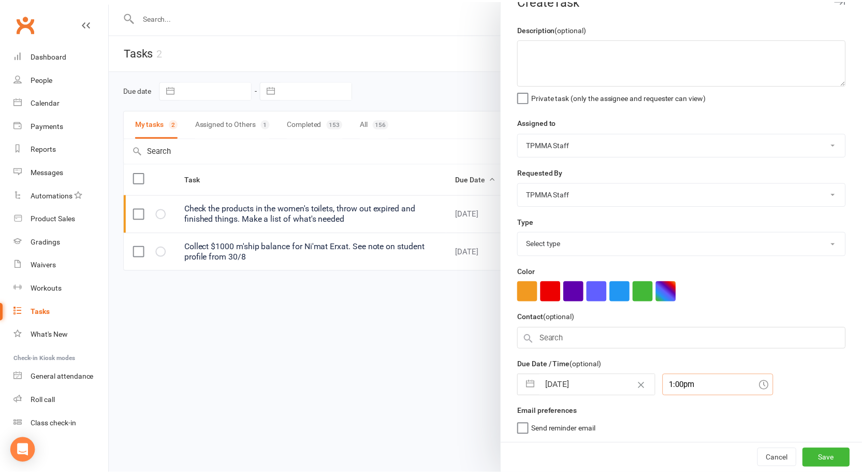
scroll to position [25, 0]
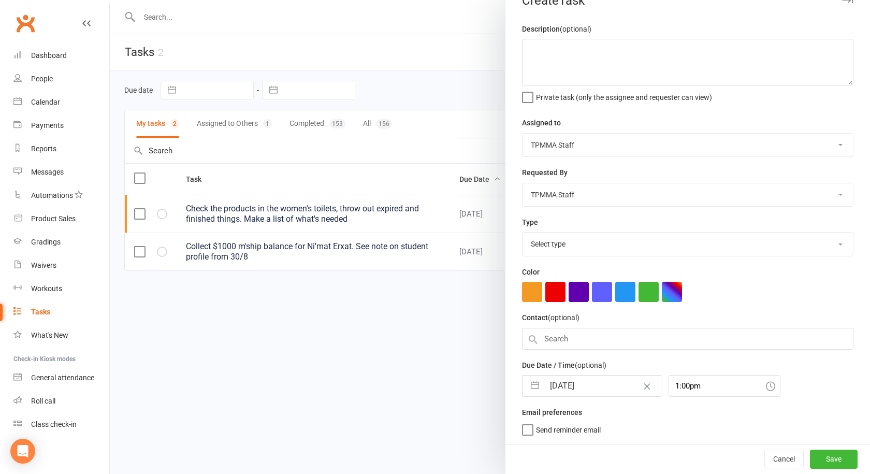
drag, startPoint x: 562, startPoint y: 245, endPoint x: 563, endPoint y: 250, distance: 5.2
click at [562, 245] on select "Select type Administration tasks E-mail Meeting Other Phone call Retail Add new…" at bounding box center [688, 244] width 330 height 23
select select "30447"
click at [523, 233] on select "Select type Administration tasks E-mail Meeting Other Phone call Retail Add new…" at bounding box center [688, 244] width 330 height 23
click at [562, 45] on textarea at bounding box center [687, 62] width 331 height 47
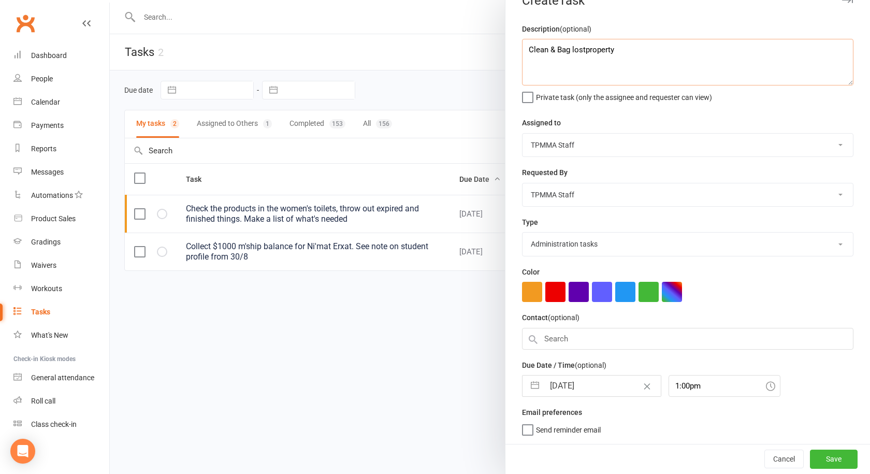
click at [582, 45] on textarea "Clean & Bag lostproperty" at bounding box center [687, 62] width 331 height 47
type textarea "Clean & Bag lost property"
click at [827, 461] on button "Save" at bounding box center [834, 459] width 48 height 19
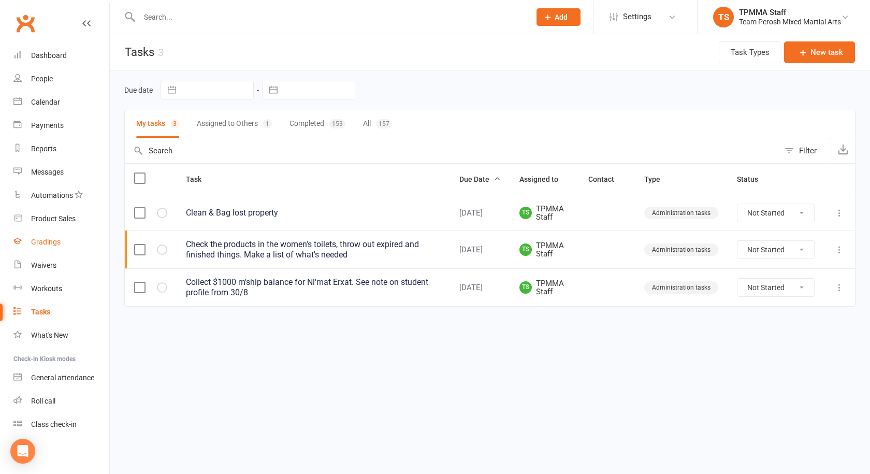
click at [45, 246] on div "Gradings" at bounding box center [46, 242] width 30 height 8
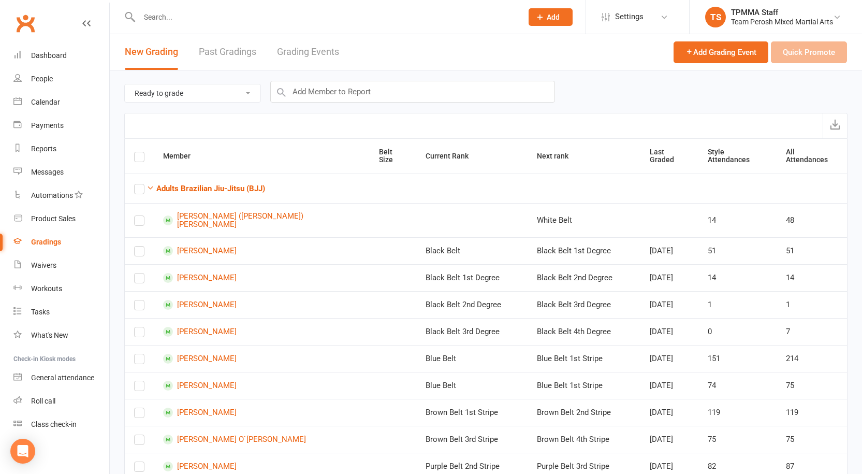
click at [297, 55] on link "Grading Events" at bounding box center [308, 52] width 62 height 36
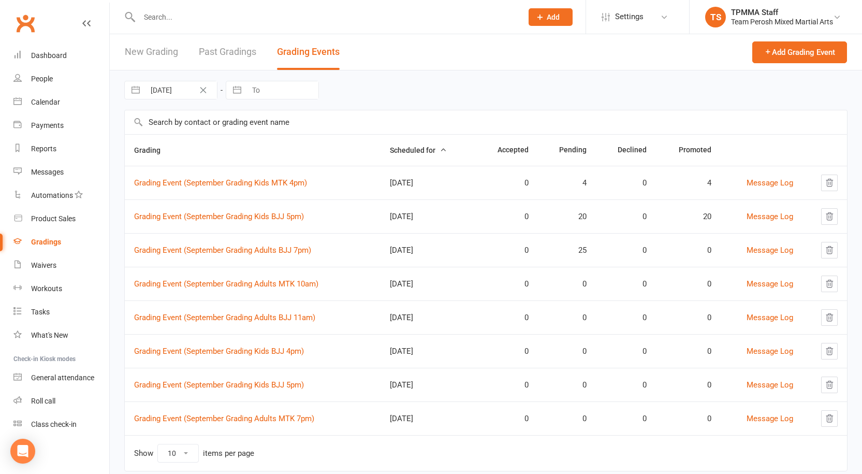
scroll to position [27, 0]
